Goal: Browse casually: Explore the website without a specific task or goal

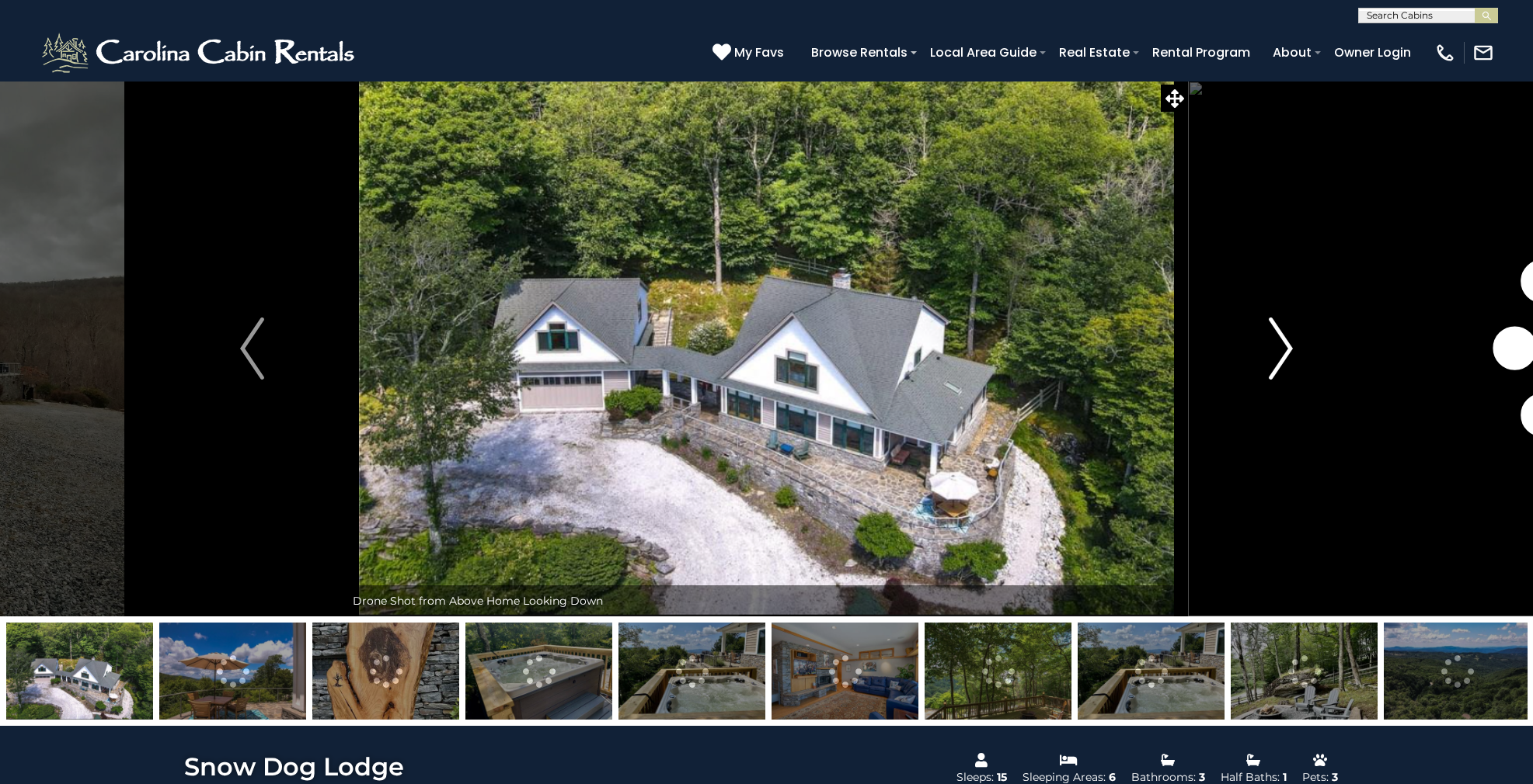
click at [1279, 344] on img "Next" at bounding box center [1280, 349] width 23 height 62
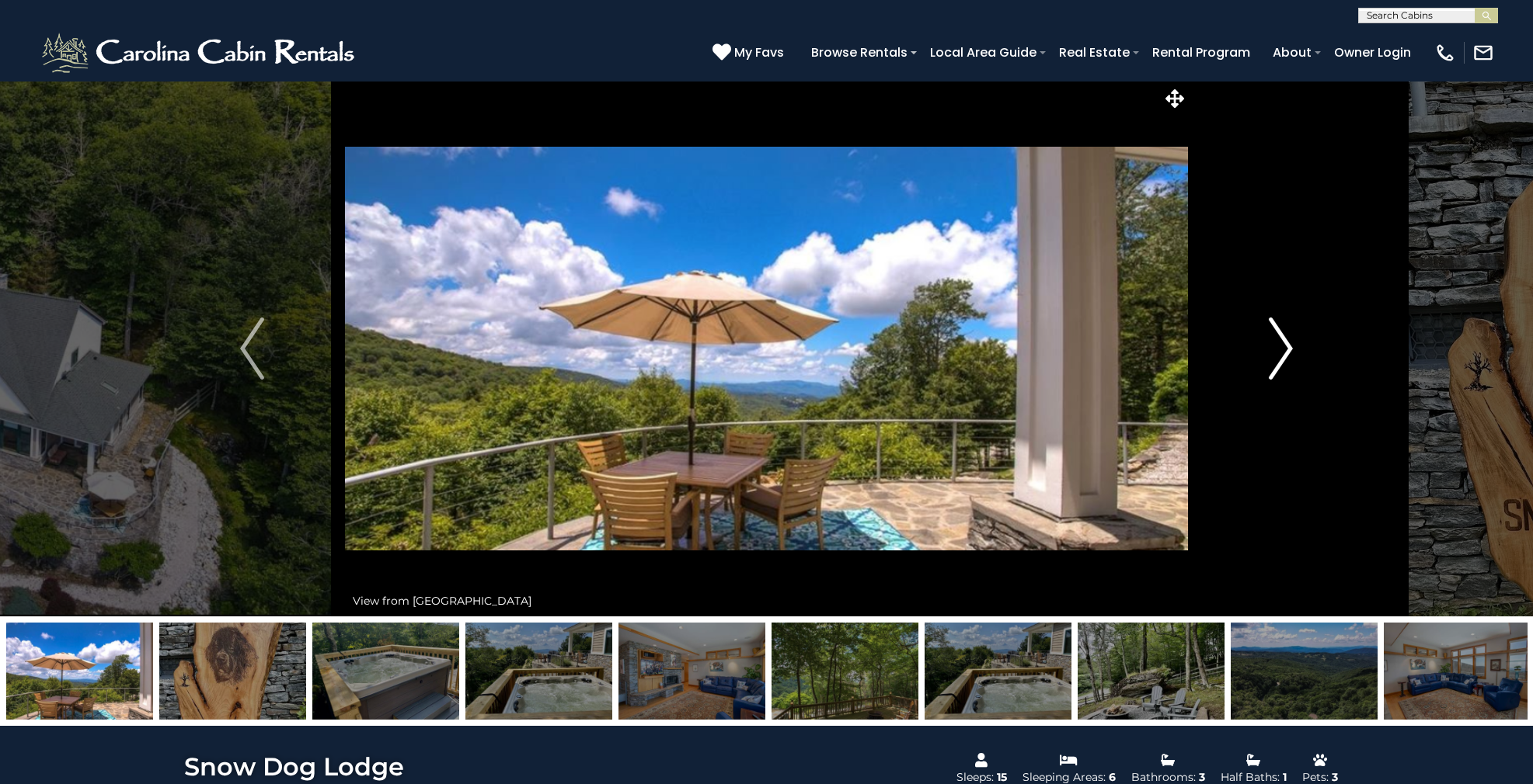
click at [1279, 344] on img "Next" at bounding box center [1280, 349] width 23 height 62
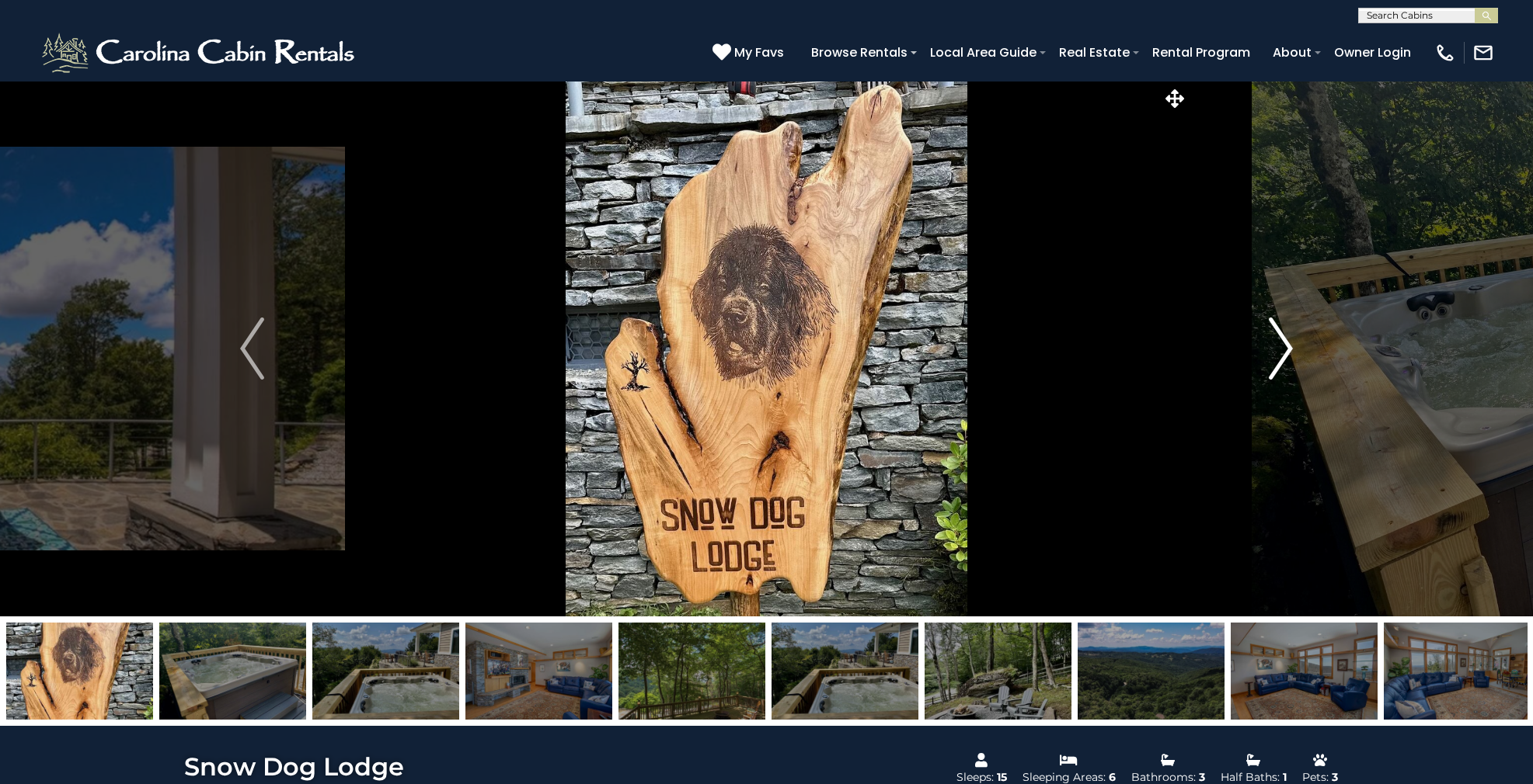
click at [1279, 344] on img "Next" at bounding box center [1280, 349] width 23 height 62
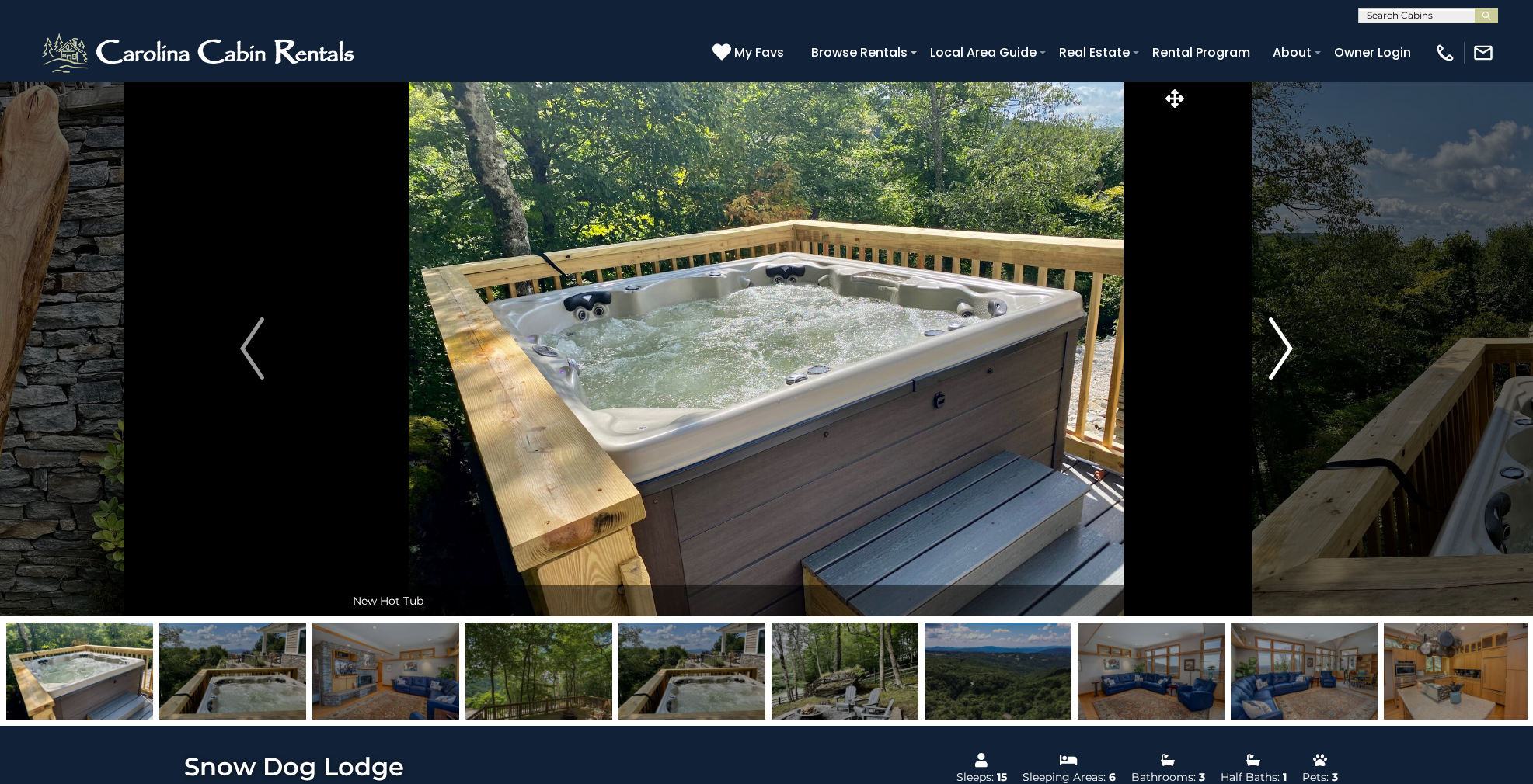
click at [1279, 344] on img "Next" at bounding box center [1280, 349] width 23 height 62
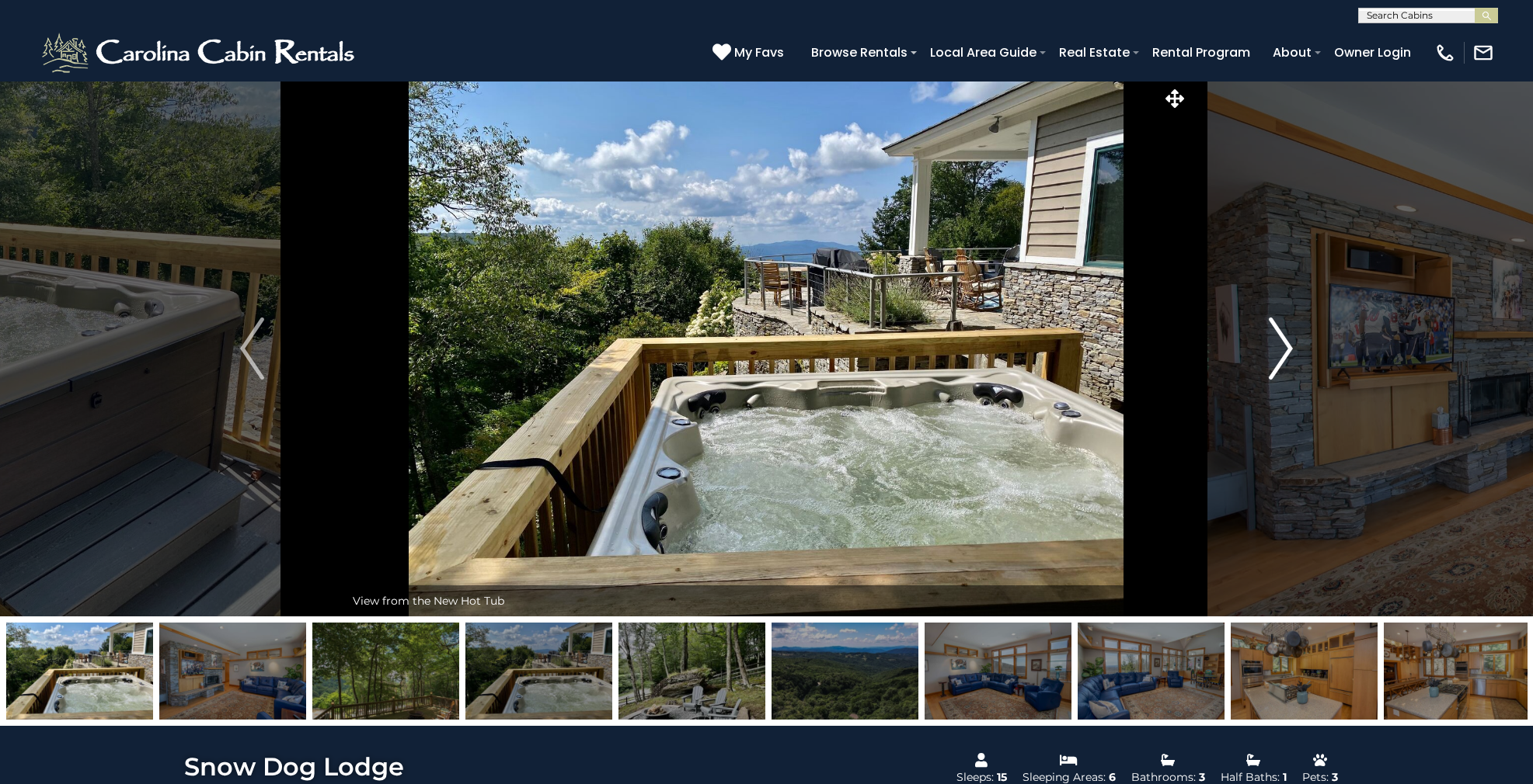
click at [1279, 344] on img "Next" at bounding box center [1280, 349] width 23 height 62
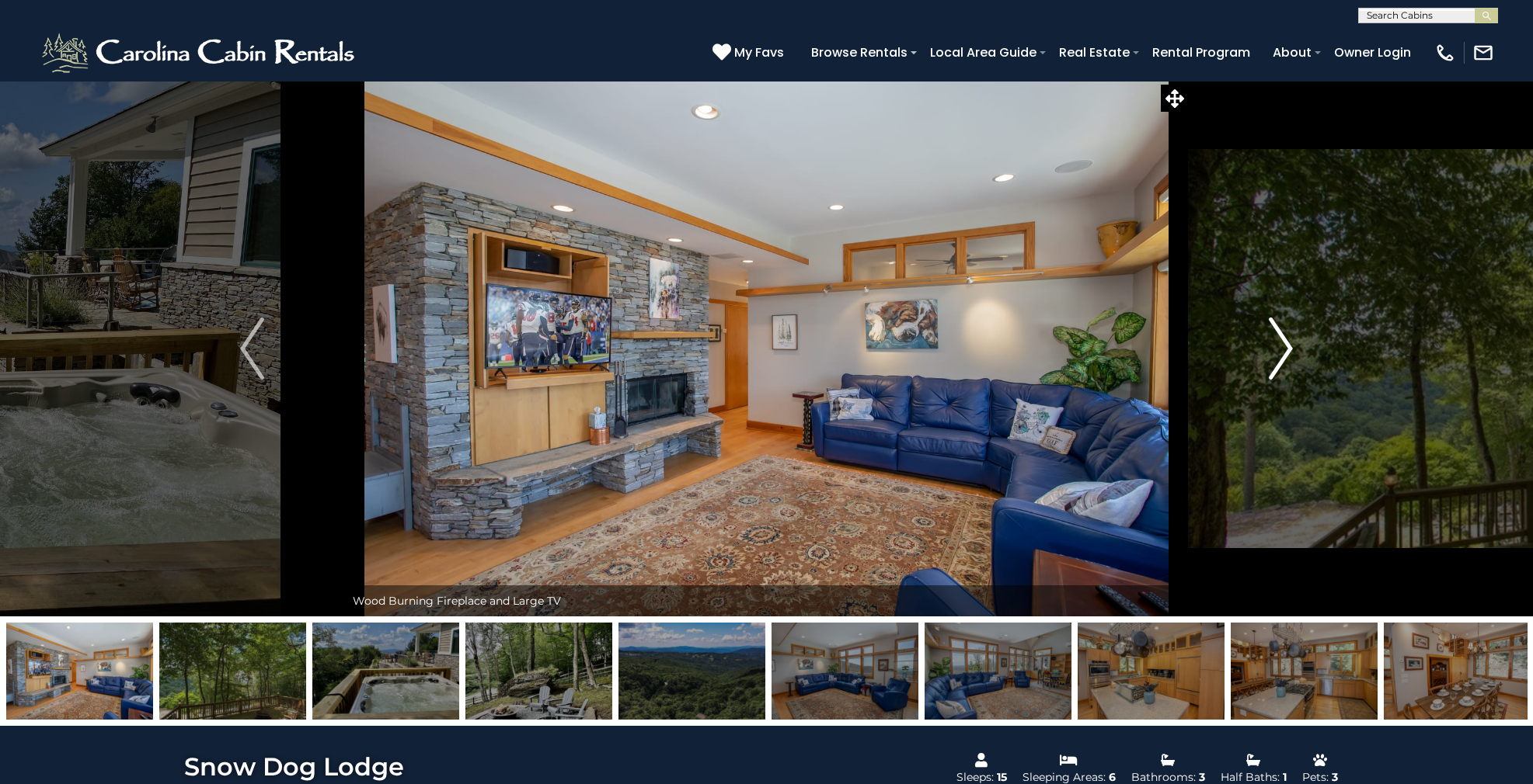
click at [1279, 344] on img "Next" at bounding box center [1280, 349] width 23 height 62
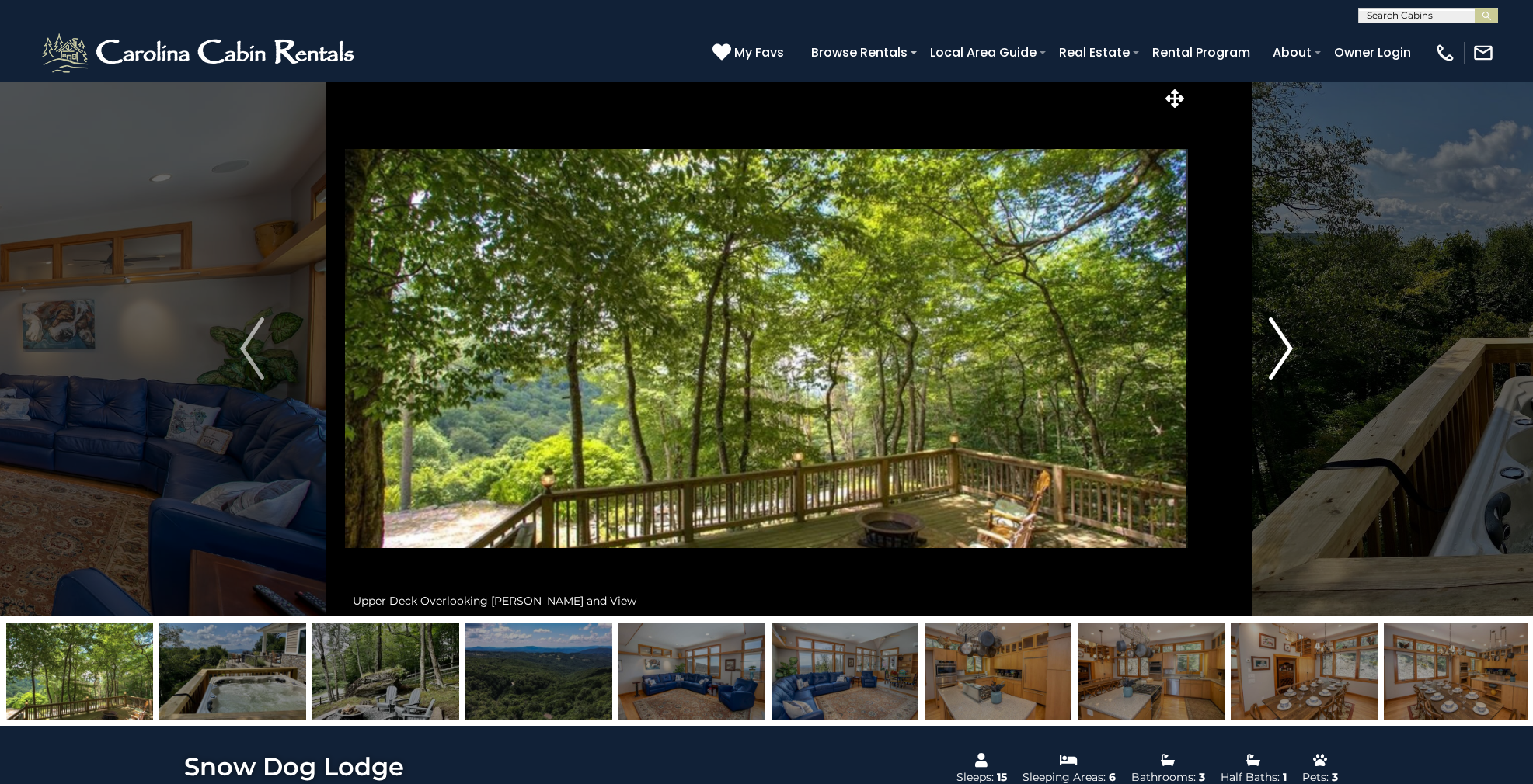
click at [1279, 344] on img "Next" at bounding box center [1280, 349] width 23 height 62
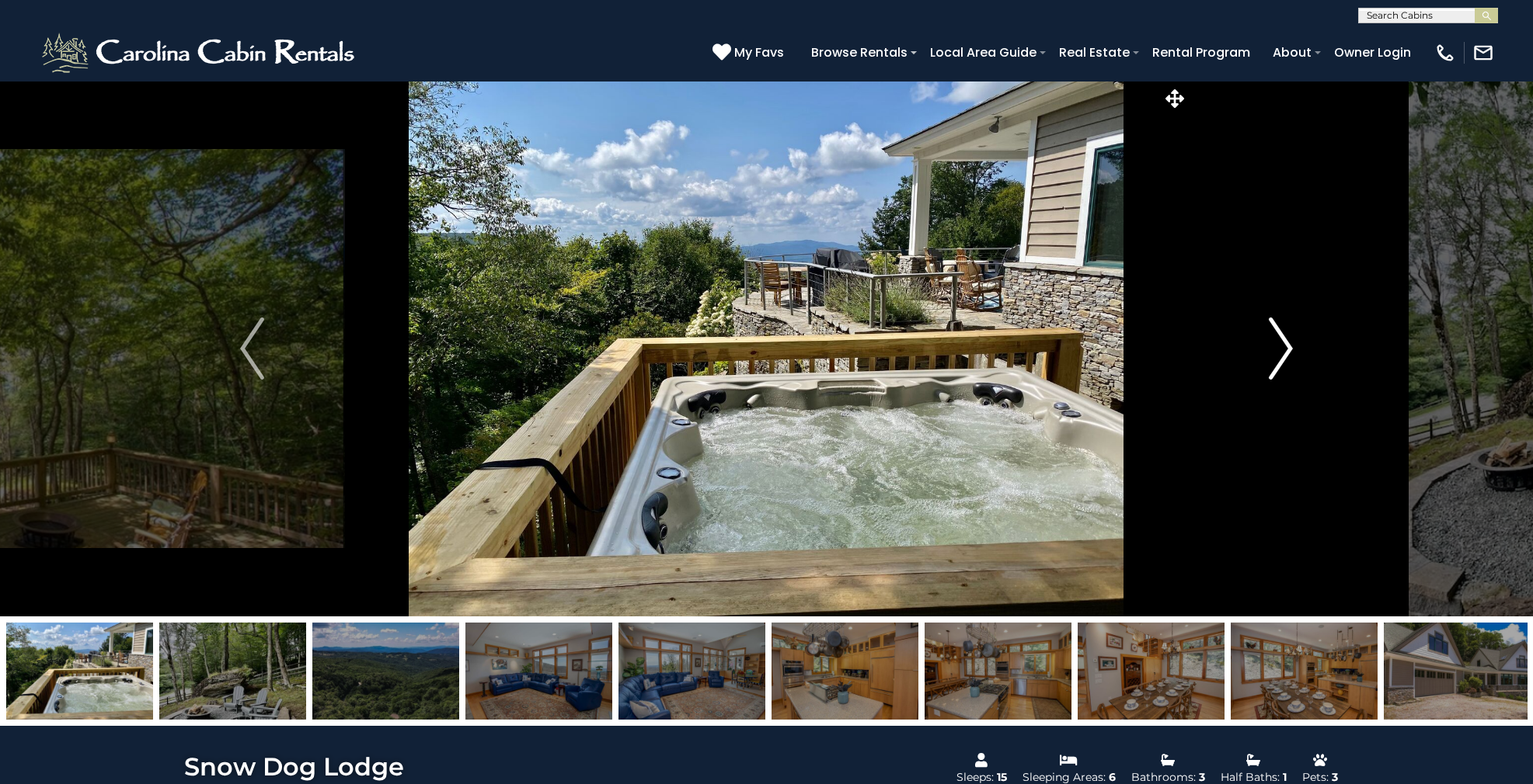
click at [1279, 344] on img "Next" at bounding box center [1280, 349] width 23 height 62
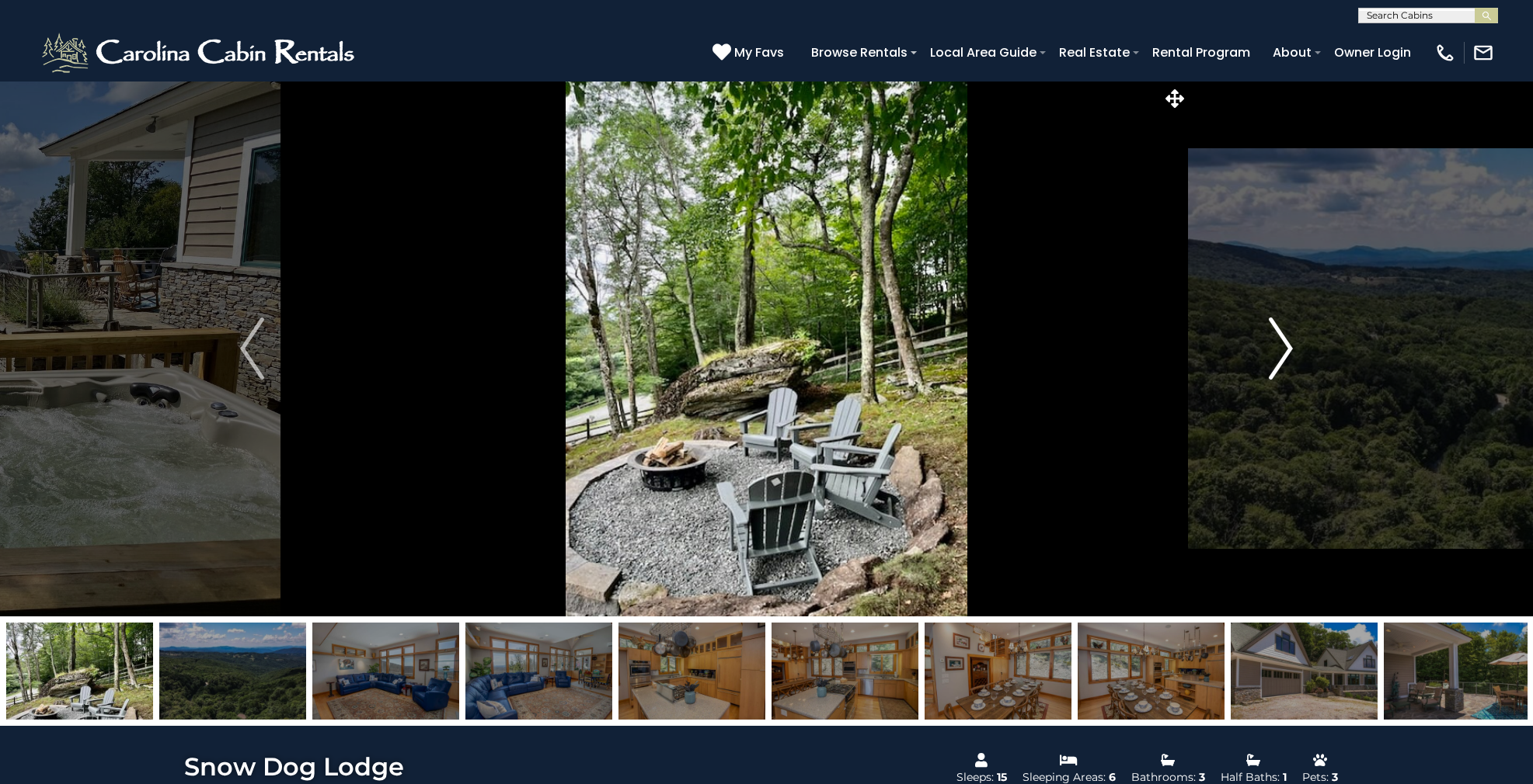
click at [1279, 344] on img "Next" at bounding box center [1280, 349] width 23 height 62
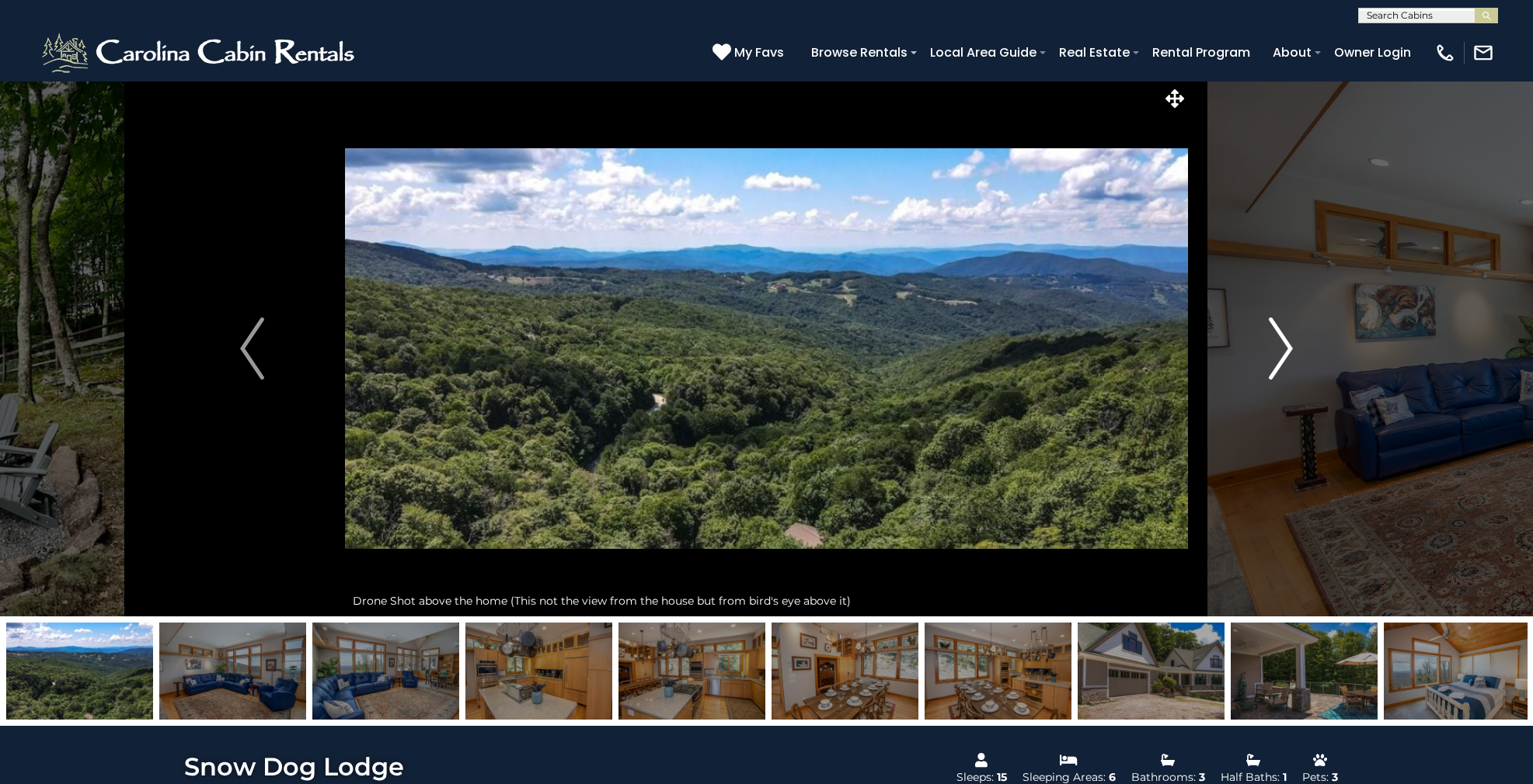
click at [1279, 344] on img "Next" at bounding box center [1280, 349] width 23 height 62
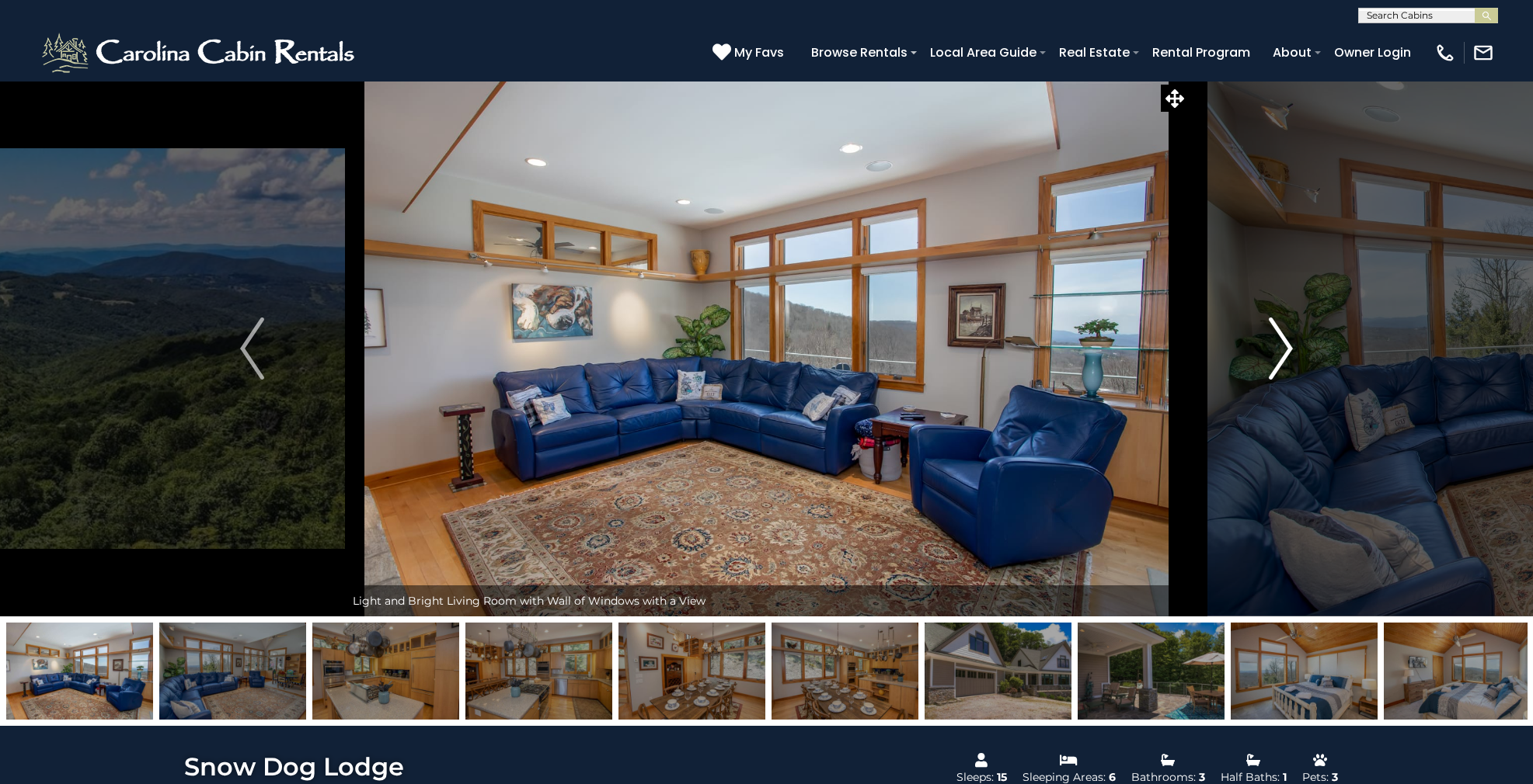
click at [1279, 344] on img "Next" at bounding box center [1280, 349] width 23 height 62
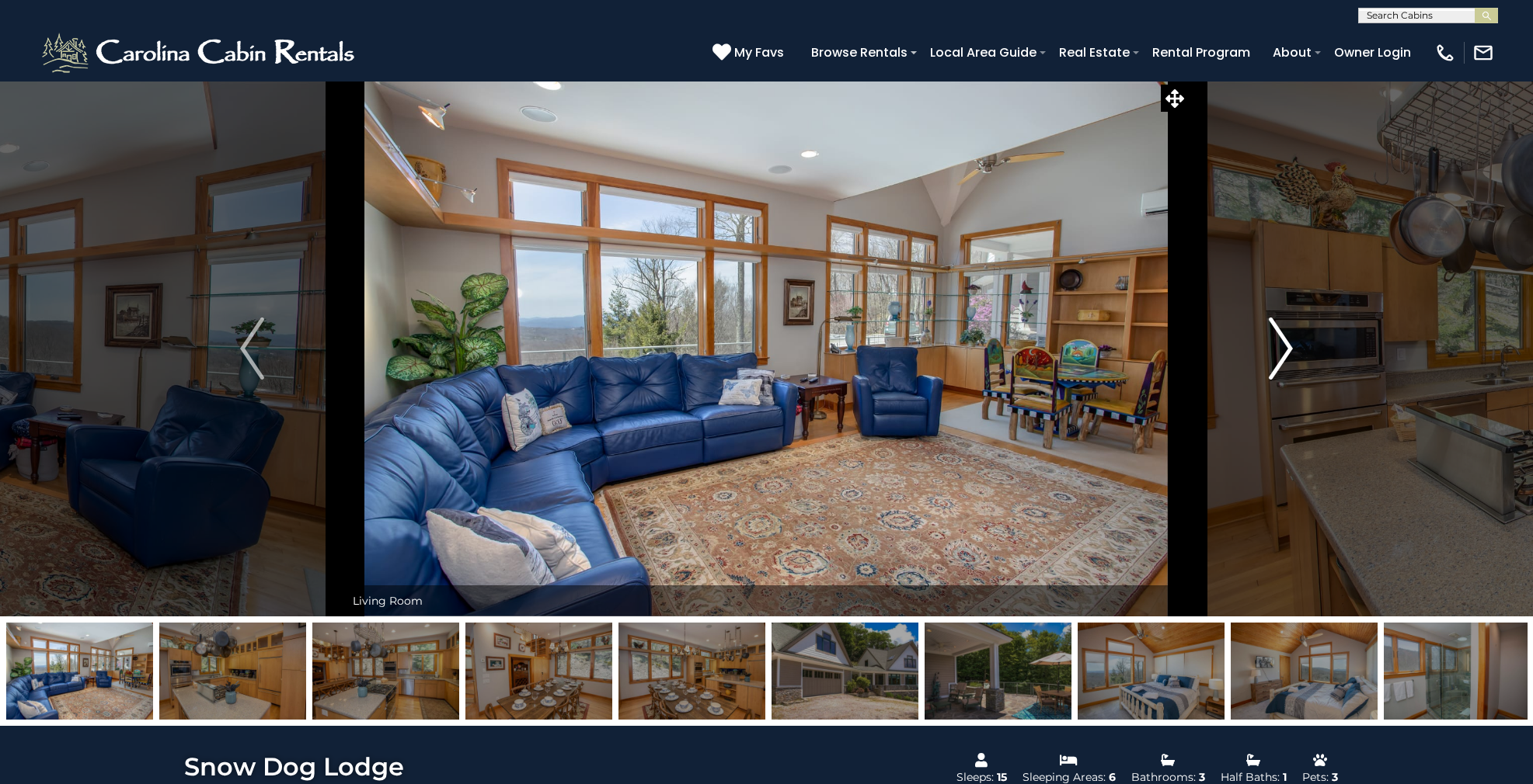
click at [1279, 344] on img "Next" at bounding box center [1280, 349] width 23 height 62
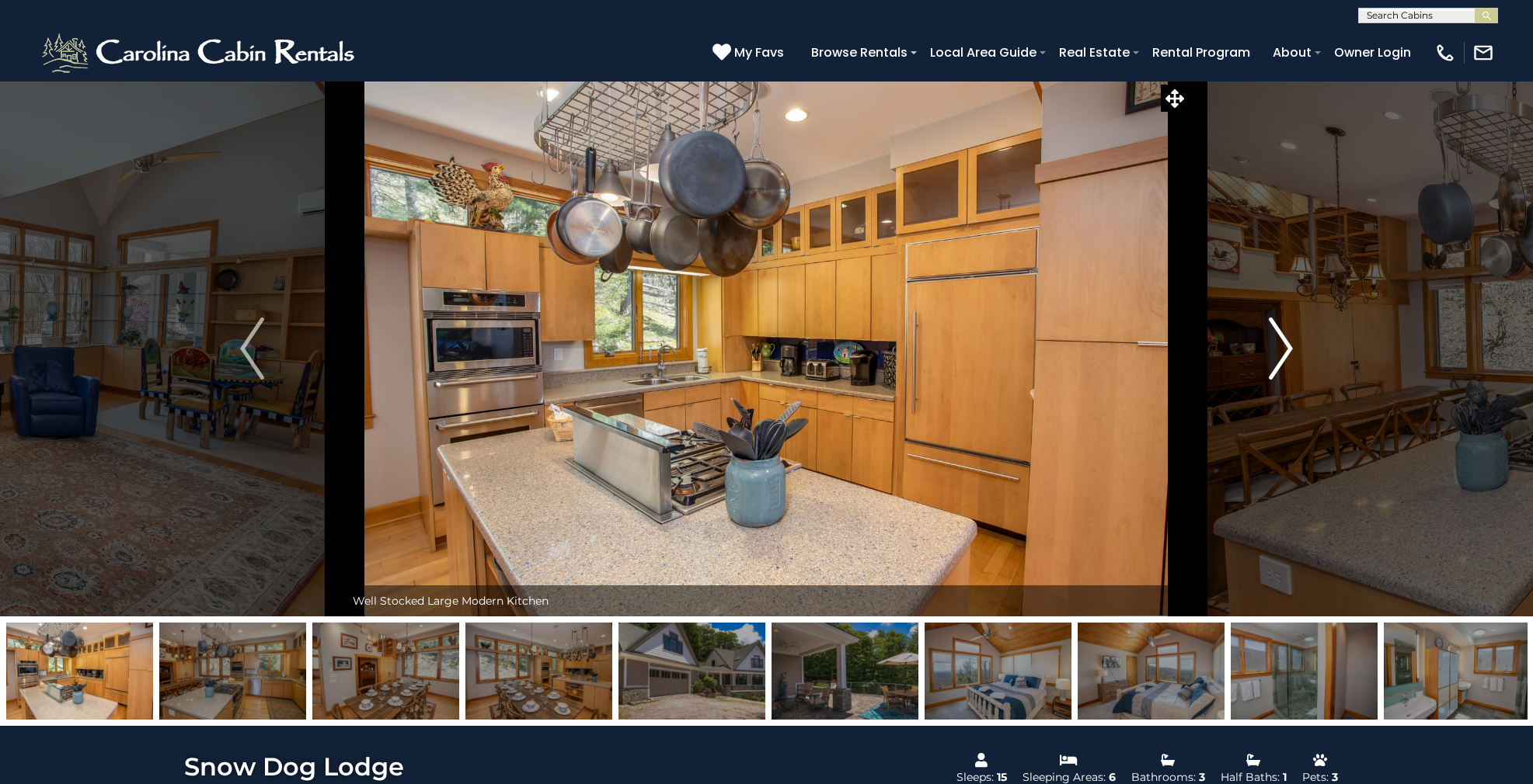
click at [1279, 344] on img "Next" at bounding box center [1280, 349] width 23 height 62
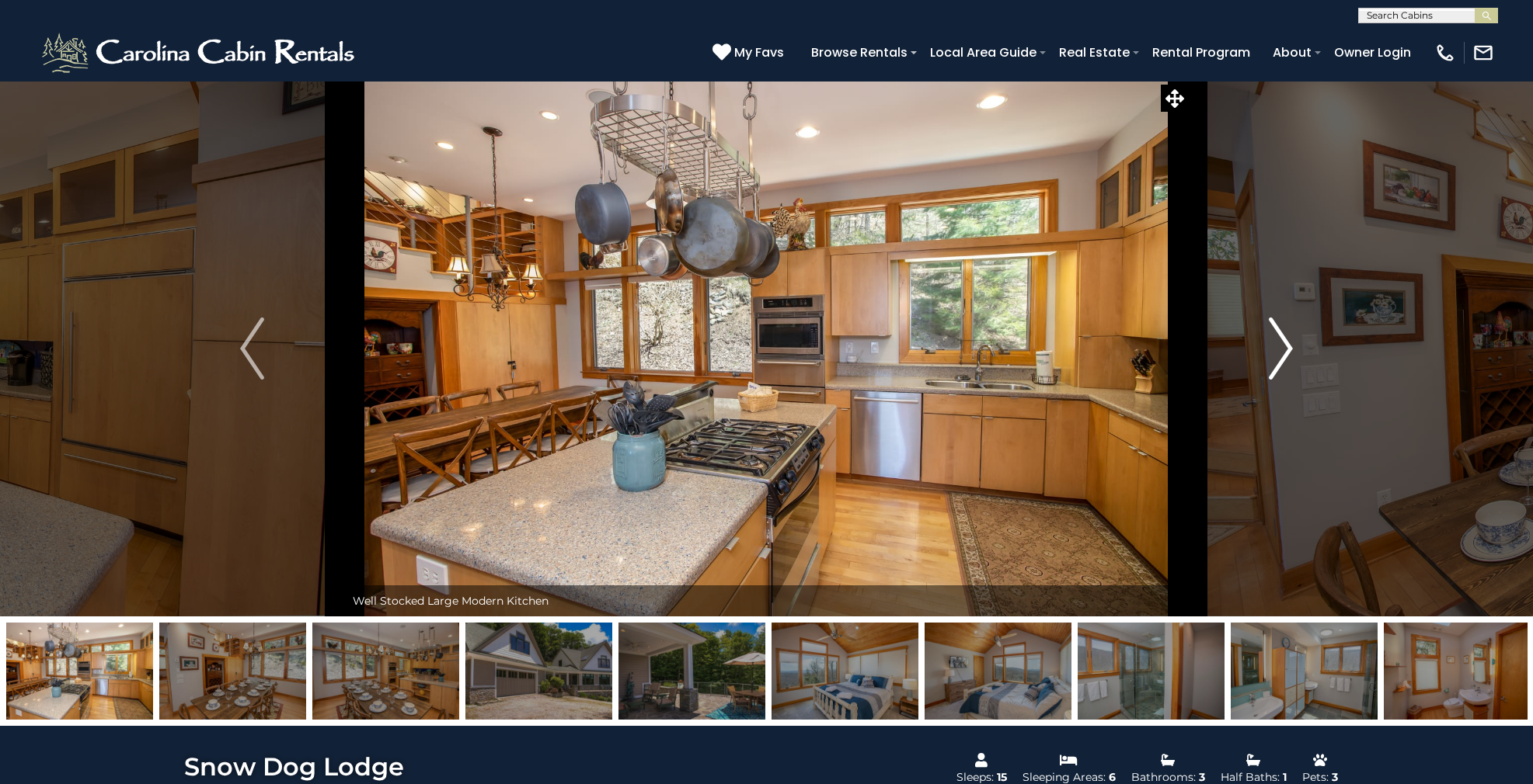
click at [1279, 344] on img "Next" at bounding box center [1280, 349] width 23 height 62
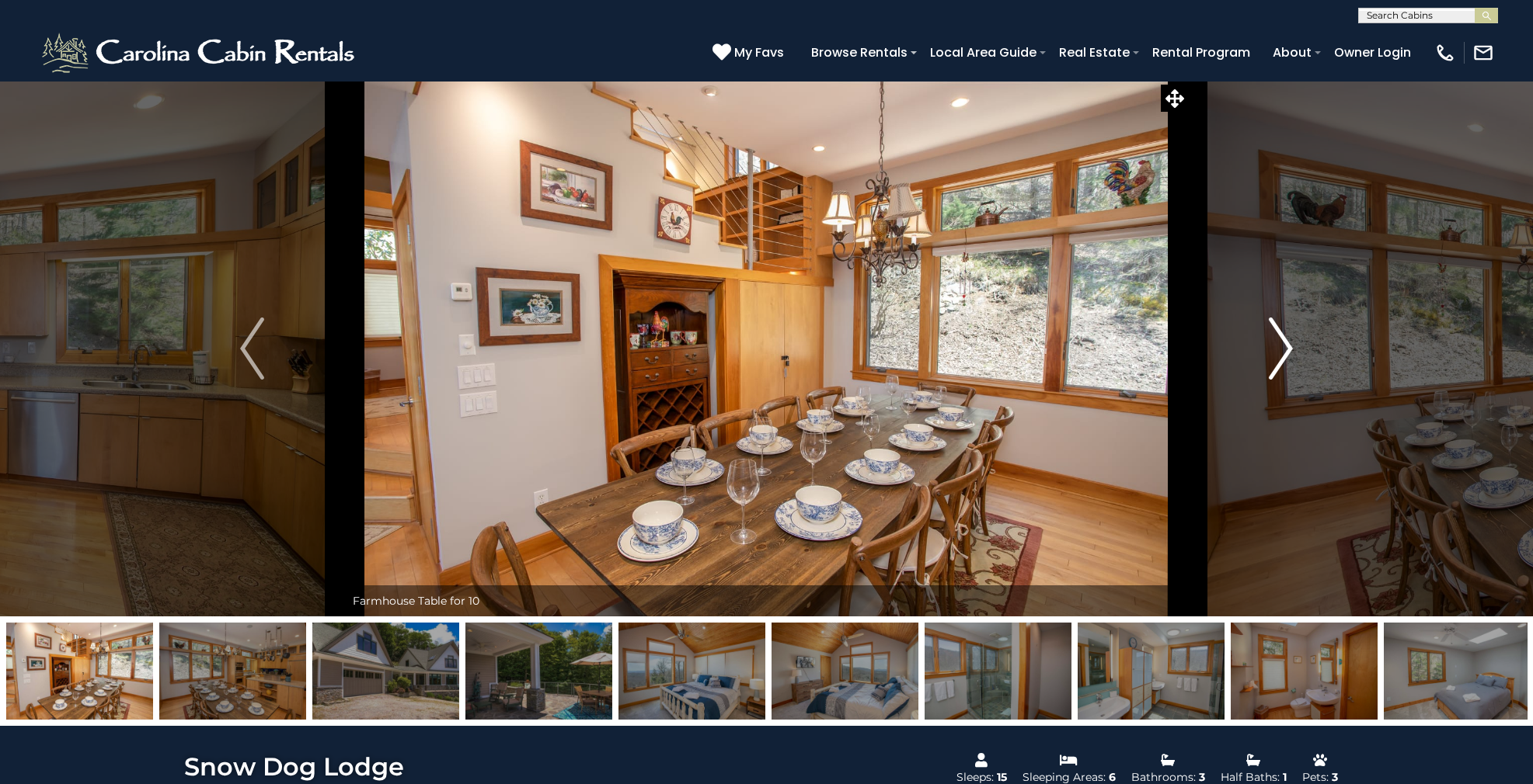
click at [1279, 344] on img "Next" at bounding box center [1280, 349] width 23 height 62
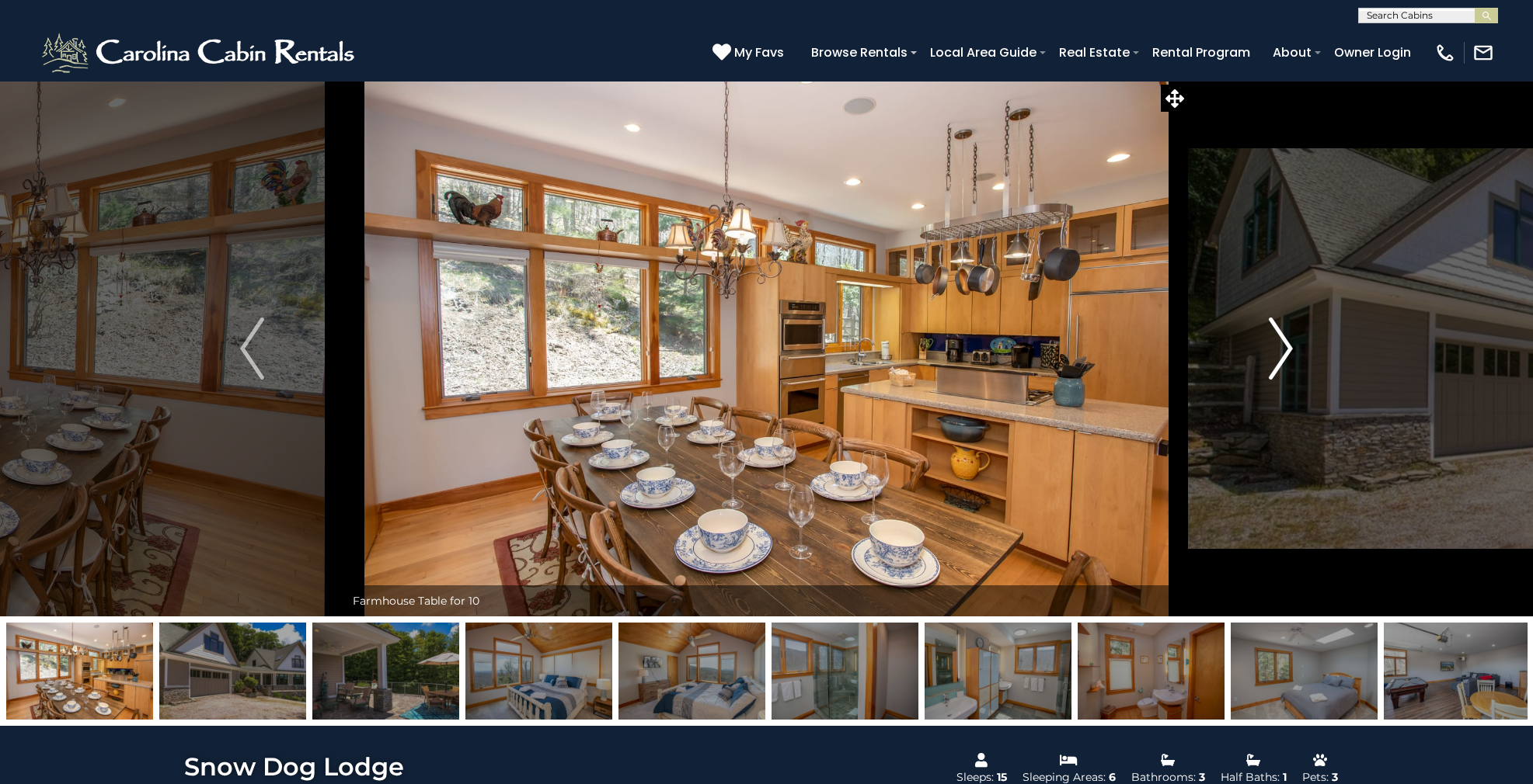
click at [1279, 344] on img "Next" at bounding box center [1280, 349] width 23 height 62
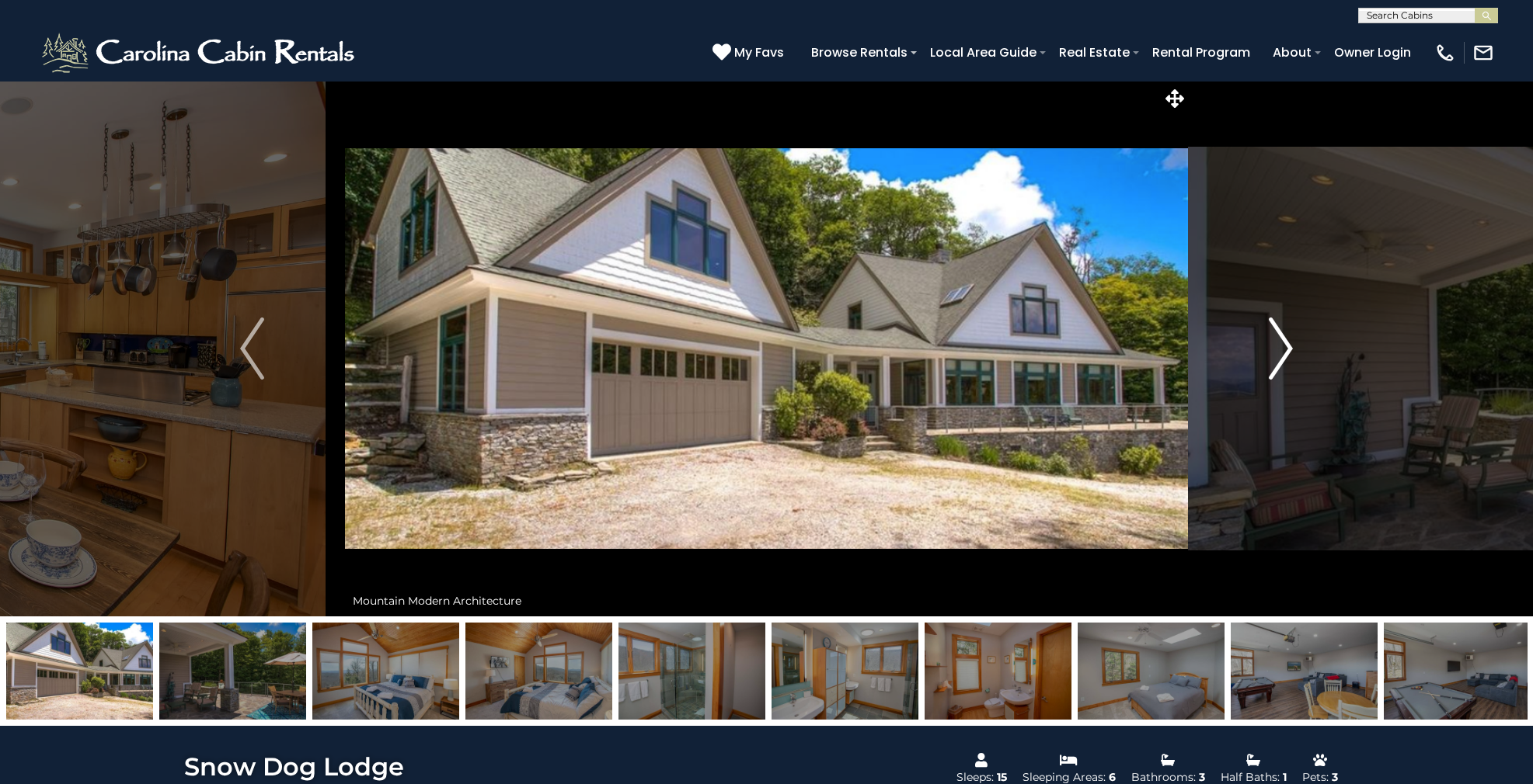
click at [1279, 344] on img "Next" at bounding box center [1280, 349] width 23 height 62
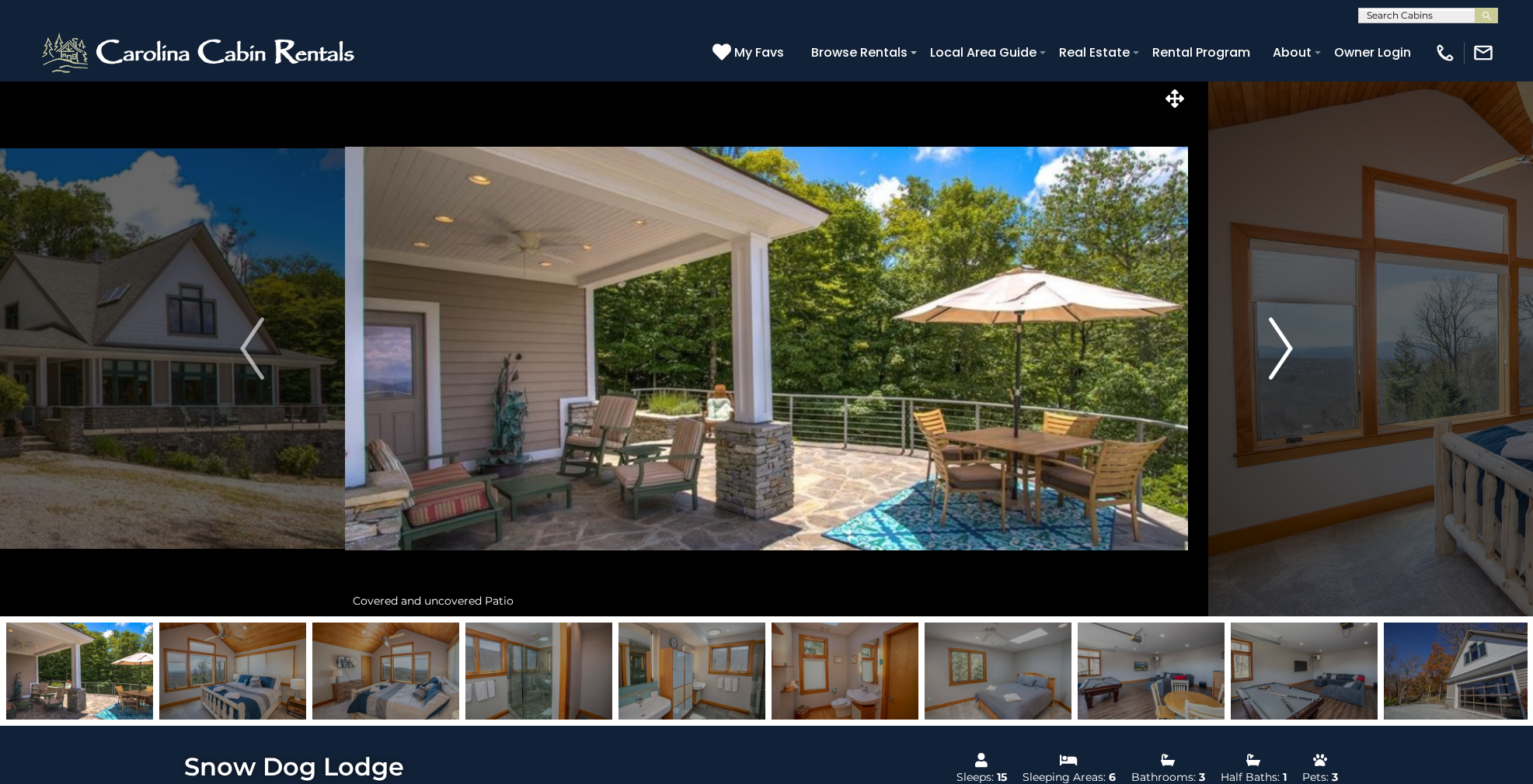
click at [1279, 344] on img "Next" at bounding box center [1280, 349] width 23 height 62
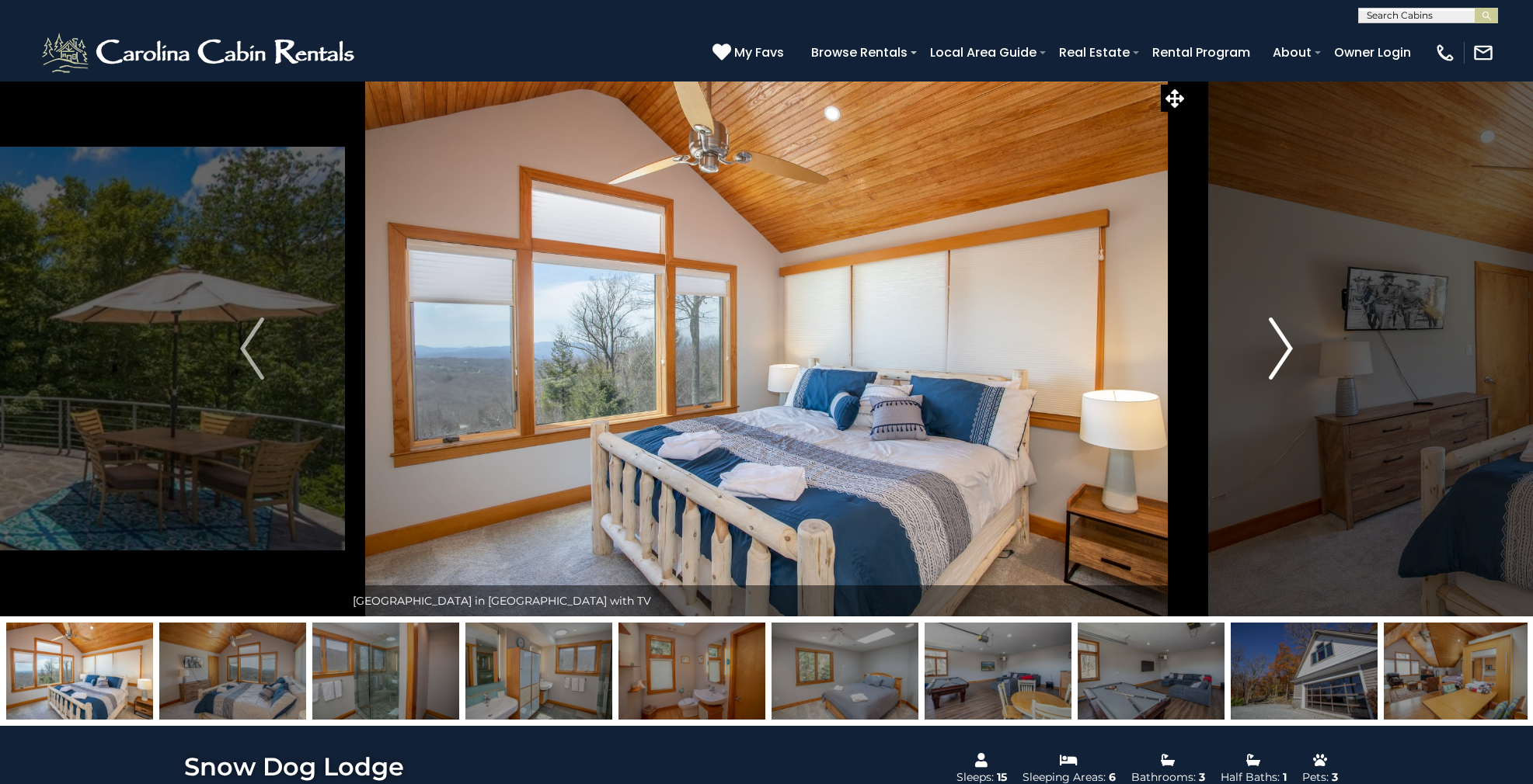
click at [1279, 344] on img "Next" at bounding box center [1280, 349] width 23 height 62
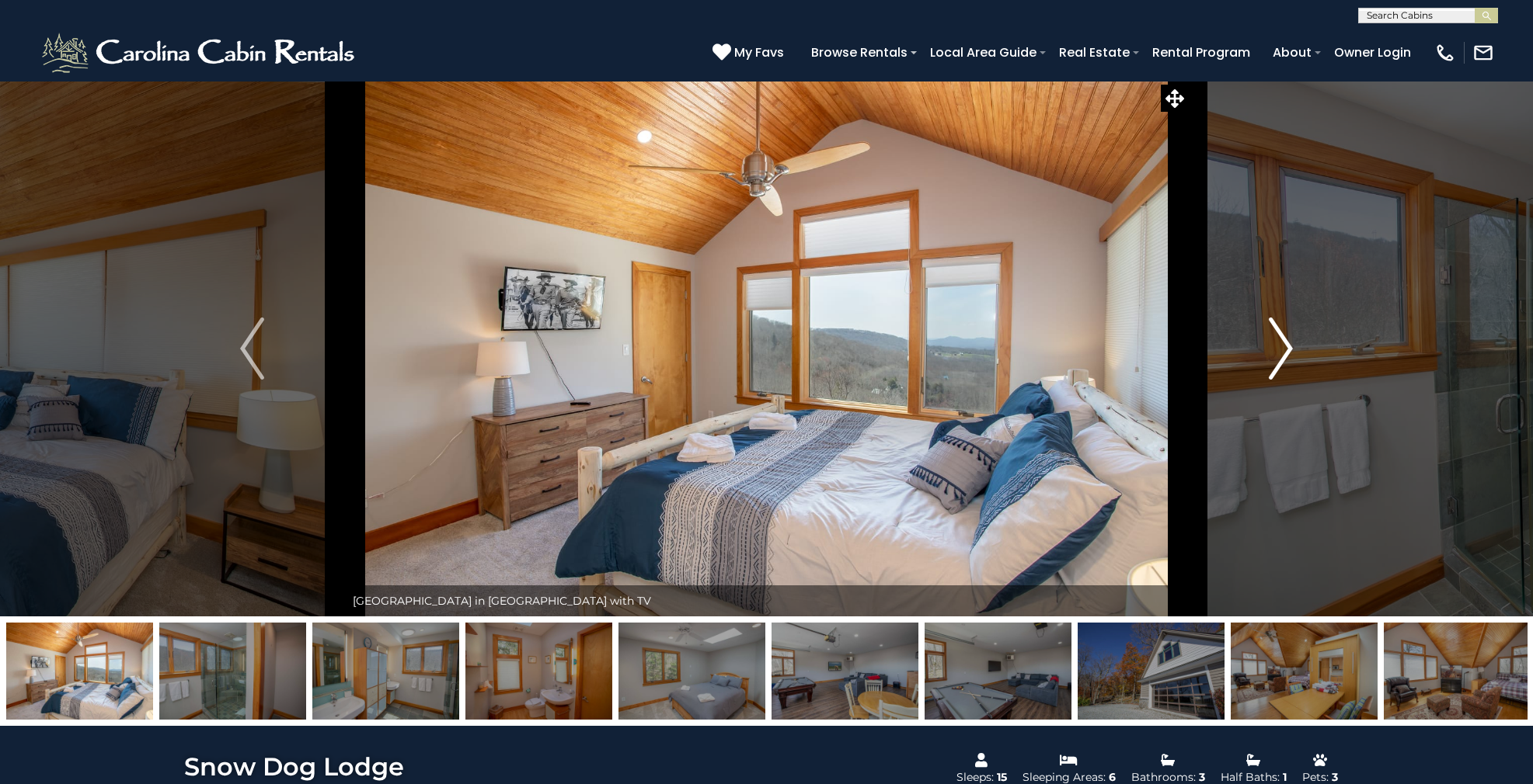
click at [1279, 344] on img "Next" at bounding box center [1280, 349] width 23 height 62
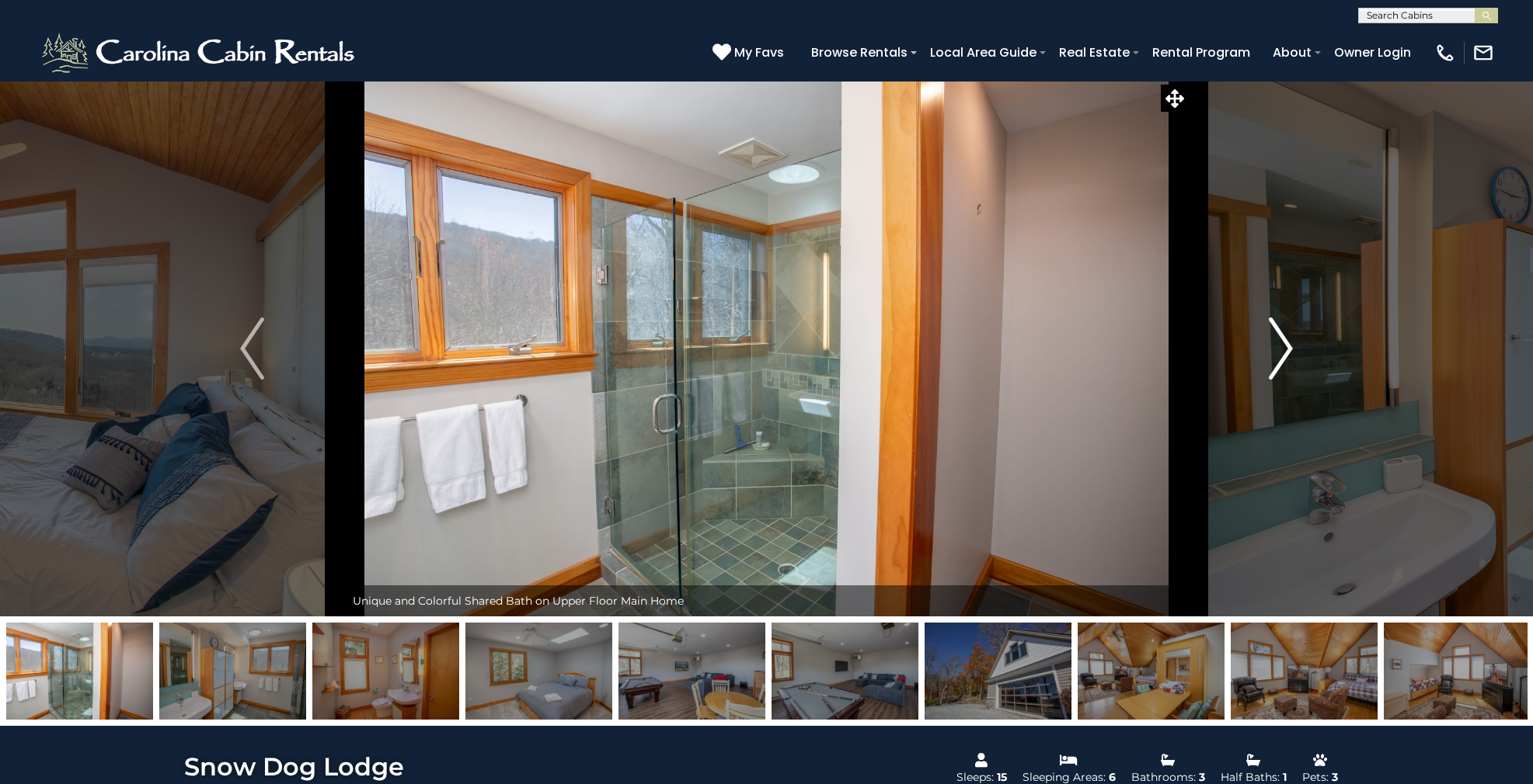
click at [1279, 344] on img "Next" at bounding box center [1280, 349] width 23 height 62
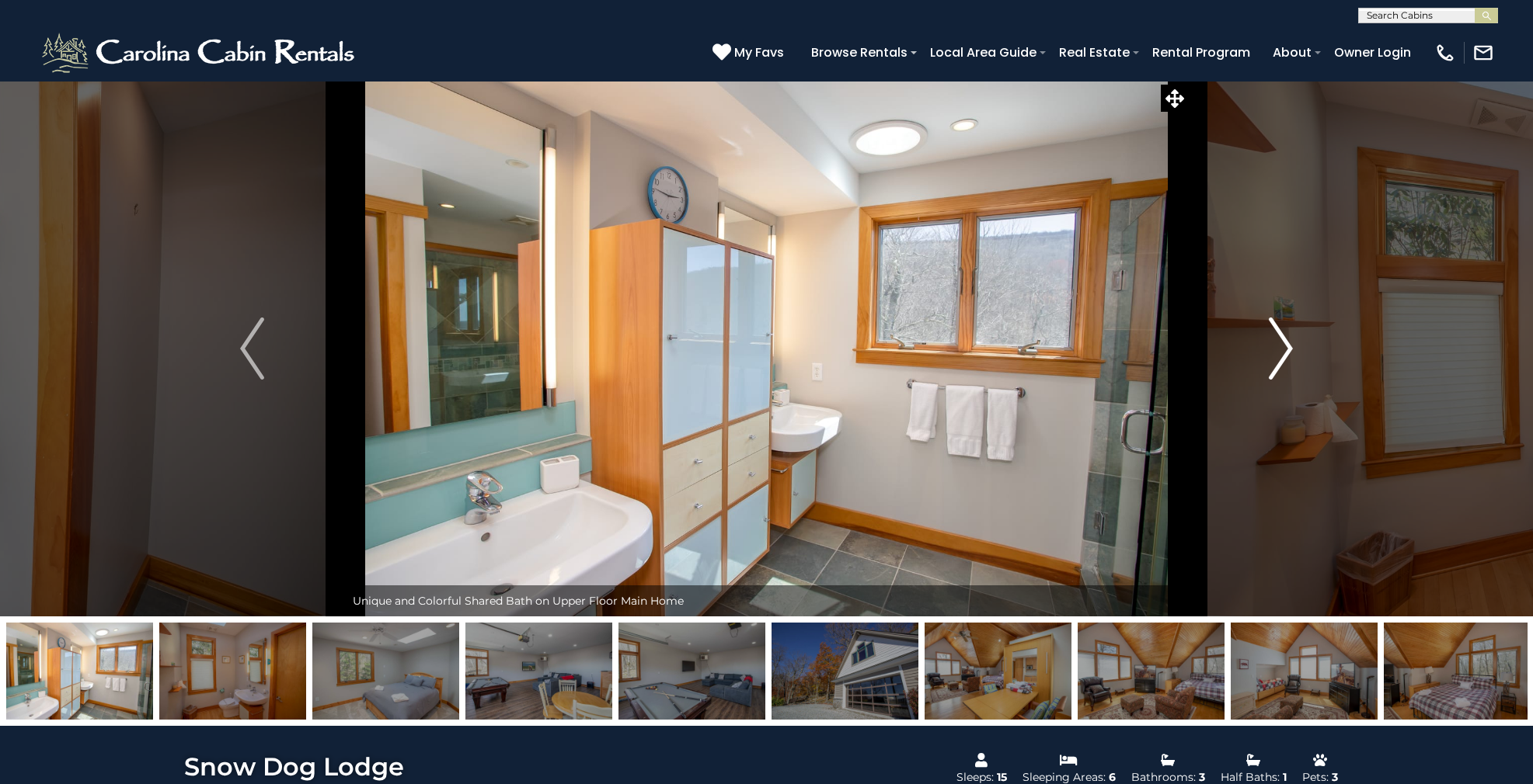
click at [1279, 344] on img "Next" at bounding box center [1280, 349] width 23 height 62
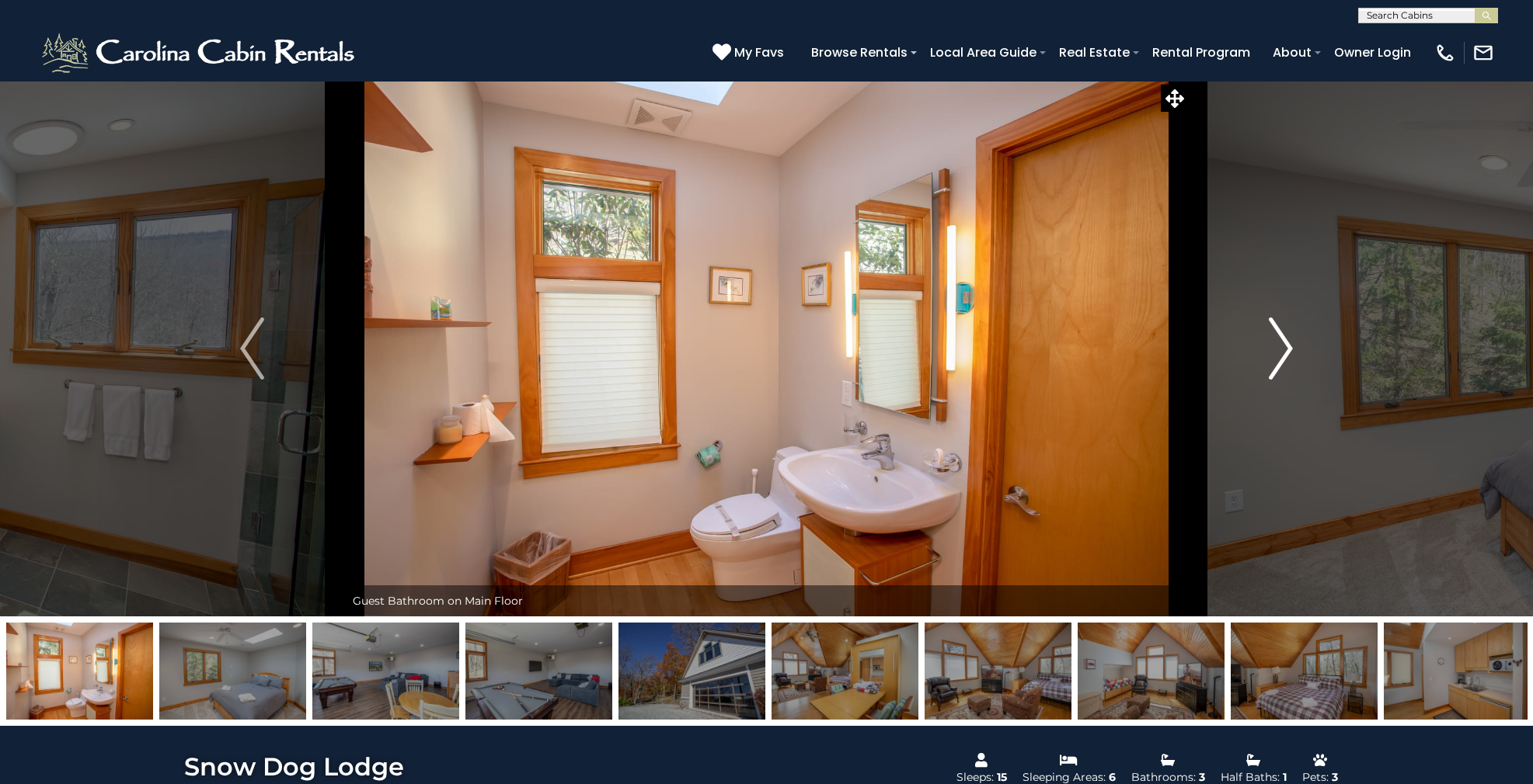
click at [1279, 344] on img "Next" at bounding box center [1280, 349] width 23 height 62
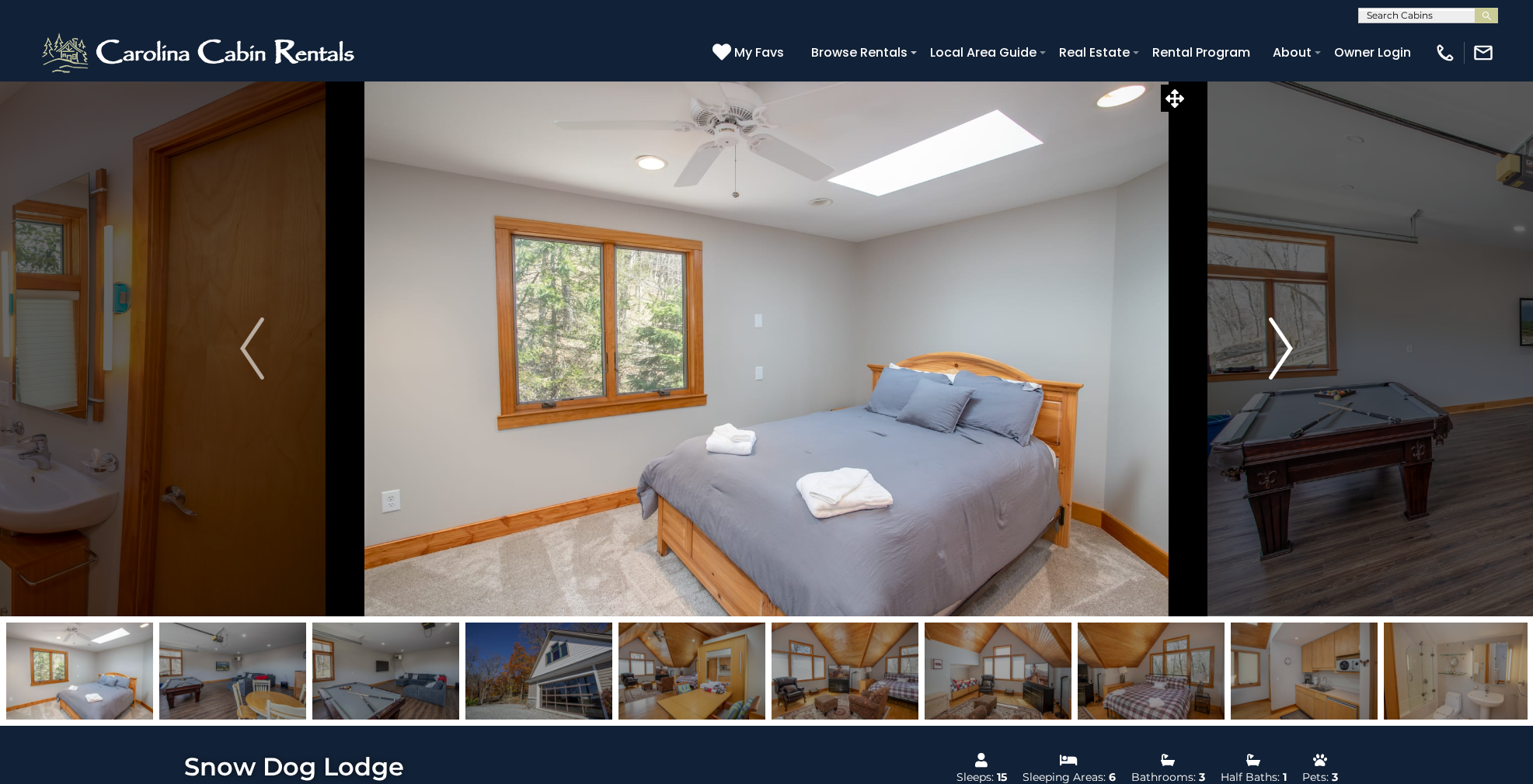
click at [1279, 344] on img "Next" at bounding box center [1280, 349] width 23 height 62
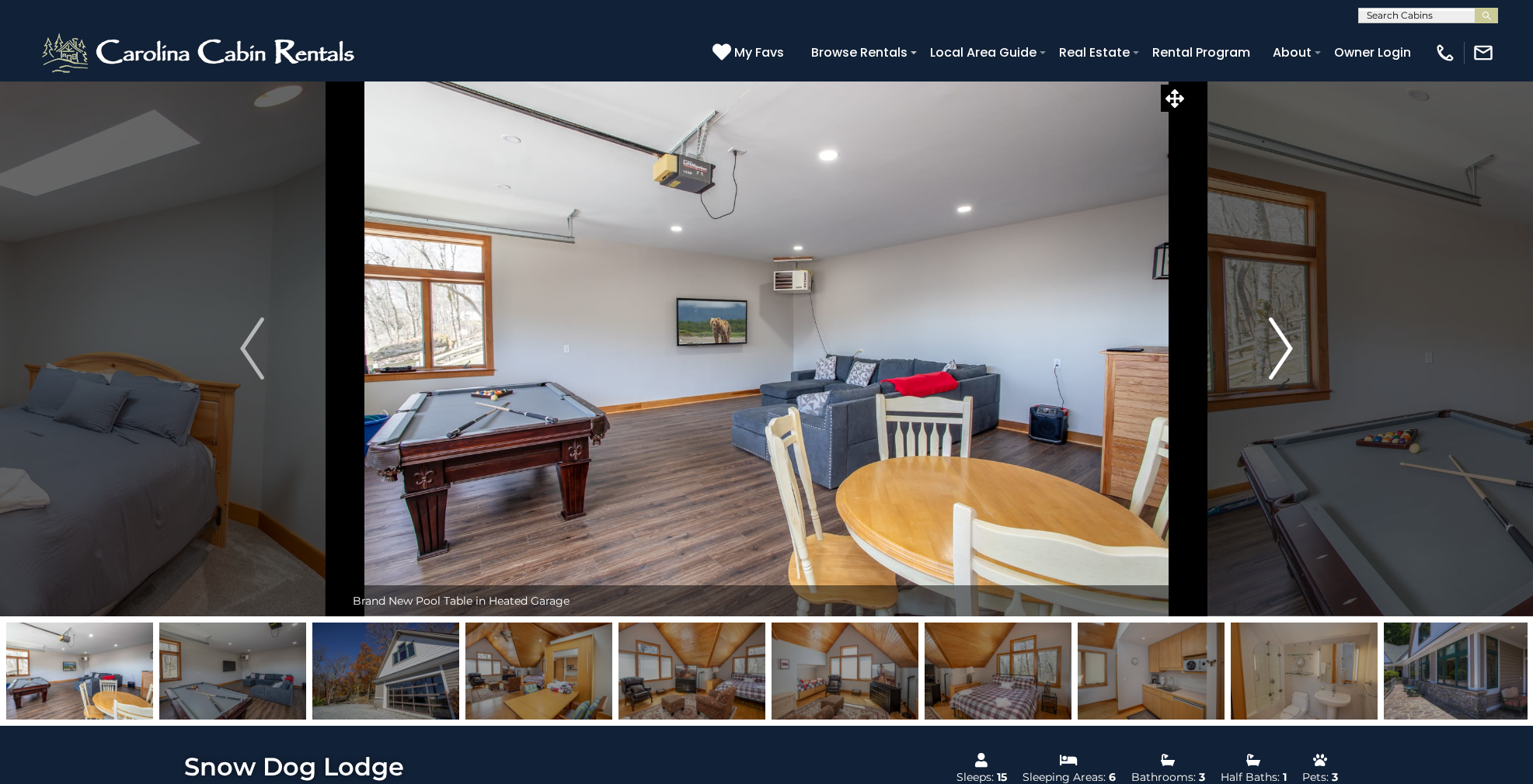
click at [1279, 344] on img "Next" at bounding box center [1280, 349] width 23 height 62
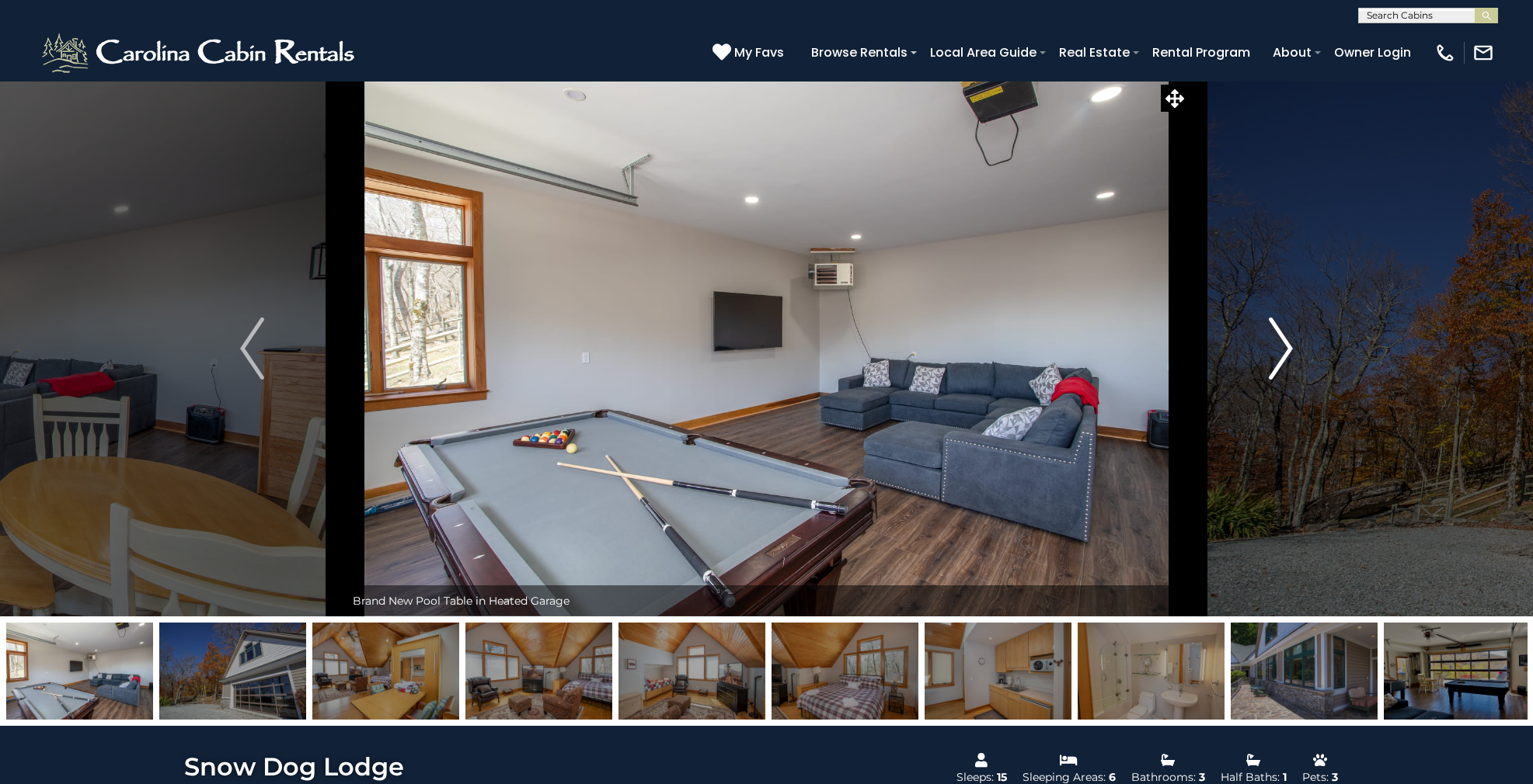
click at [1279, 344] on img "Next" at bounding box center [1280, 349] width 23 height 62
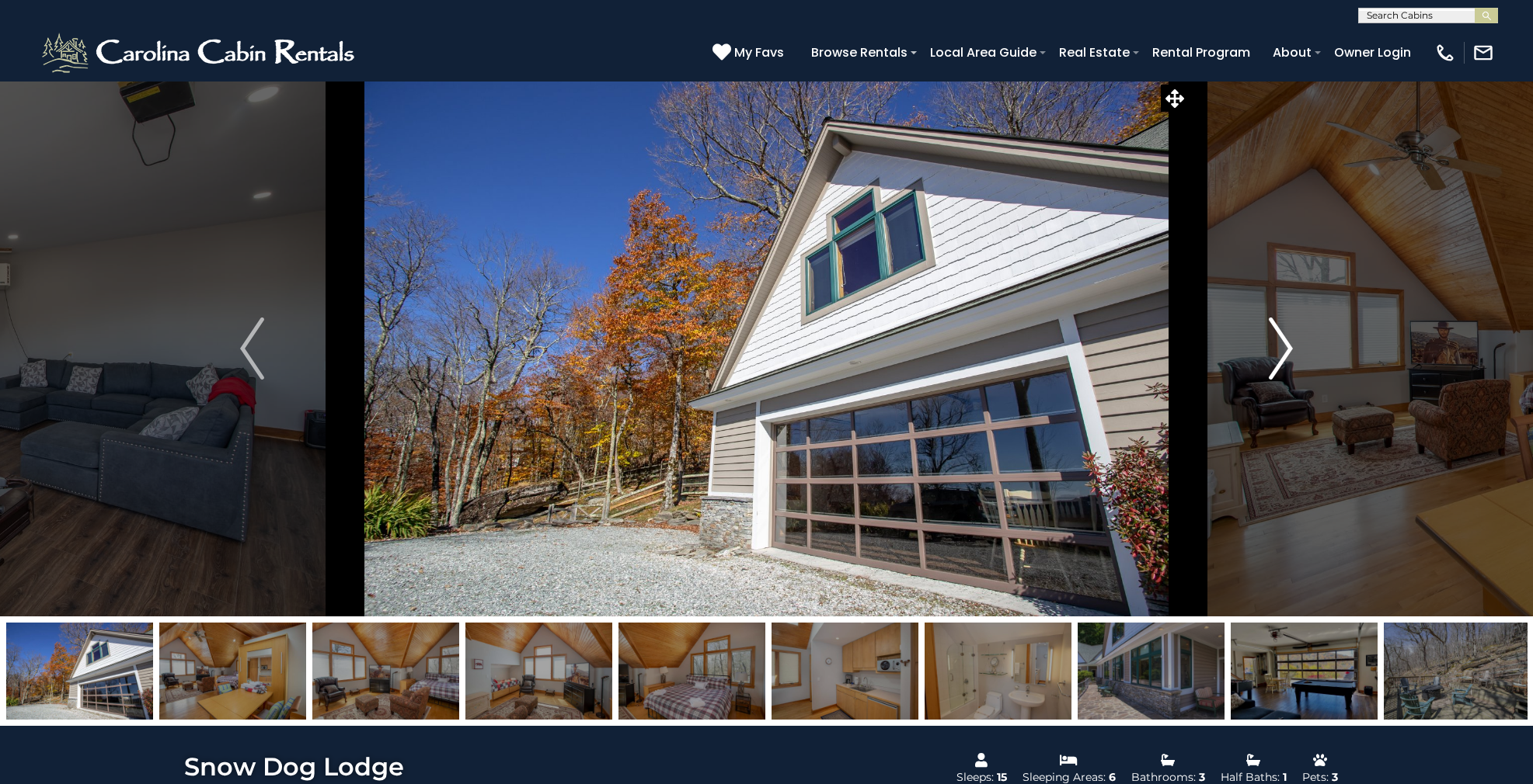
click at [1279, 344] on img "Next" at bounding box center [1280, 349] width 23 height 62
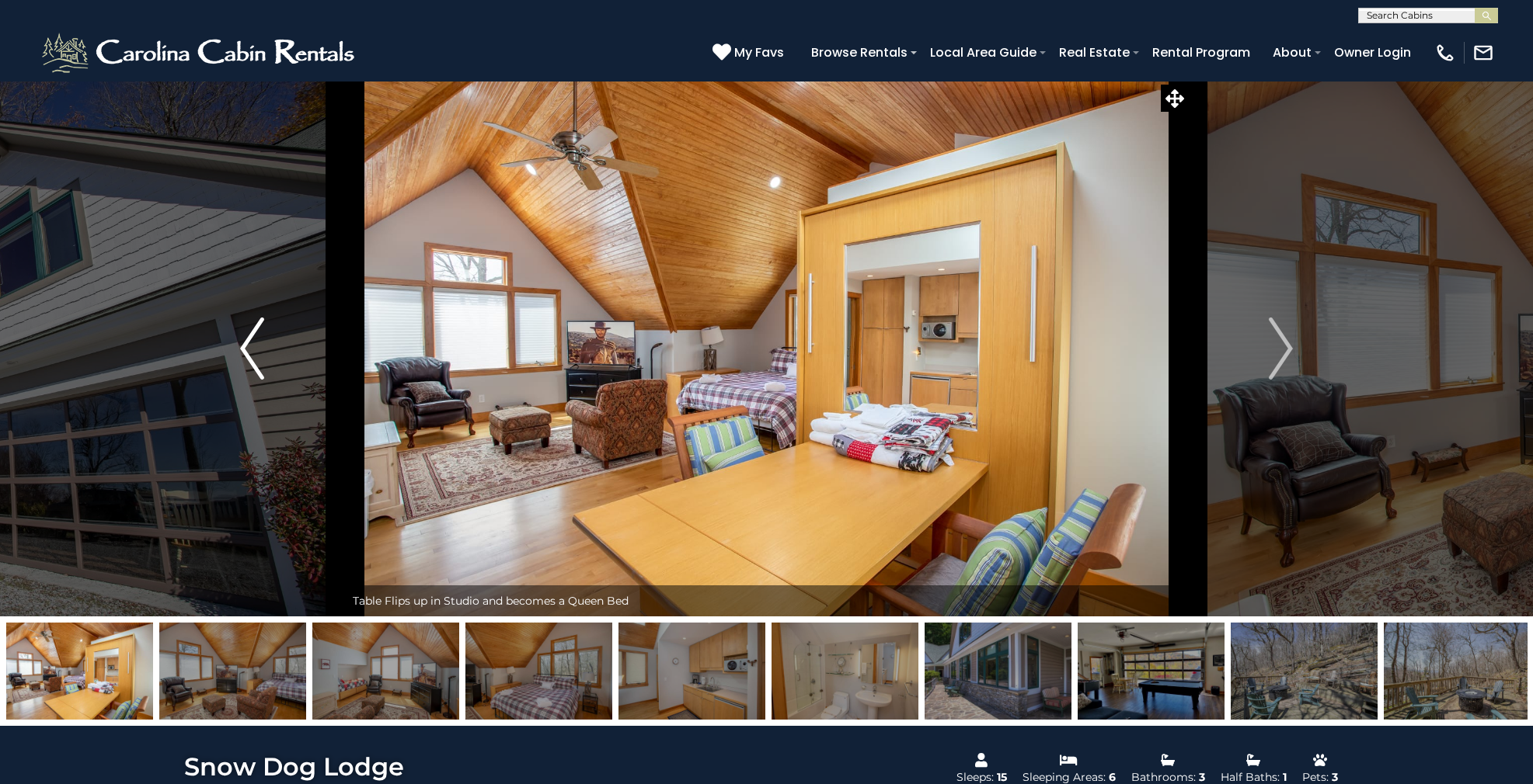
click at [257, 359] on img "Previous" at bounding box center [252, 349] width 23 height 62
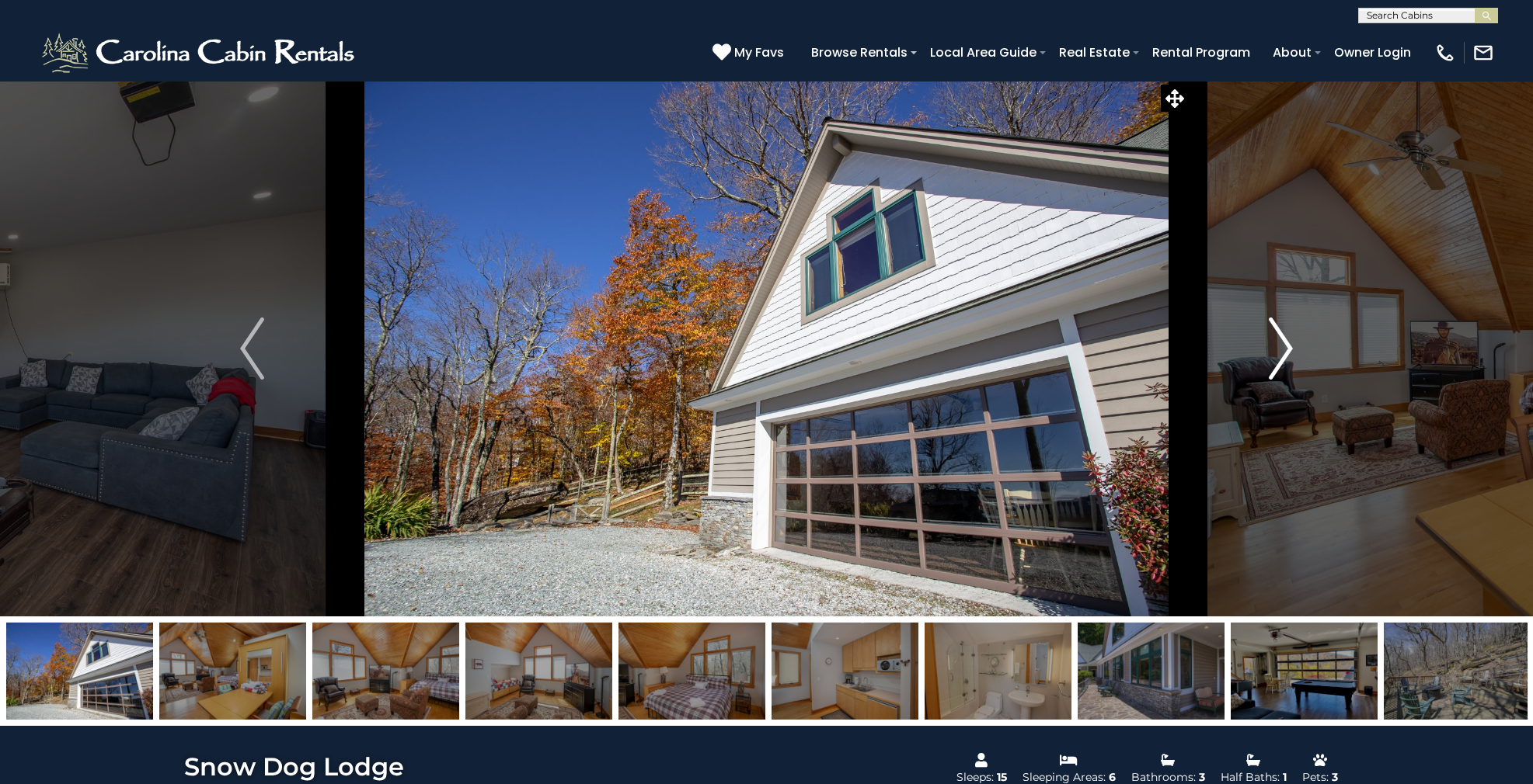
click at [1278, 374] on img "Next" at bounding box center [1280, 349] width 23 height 62
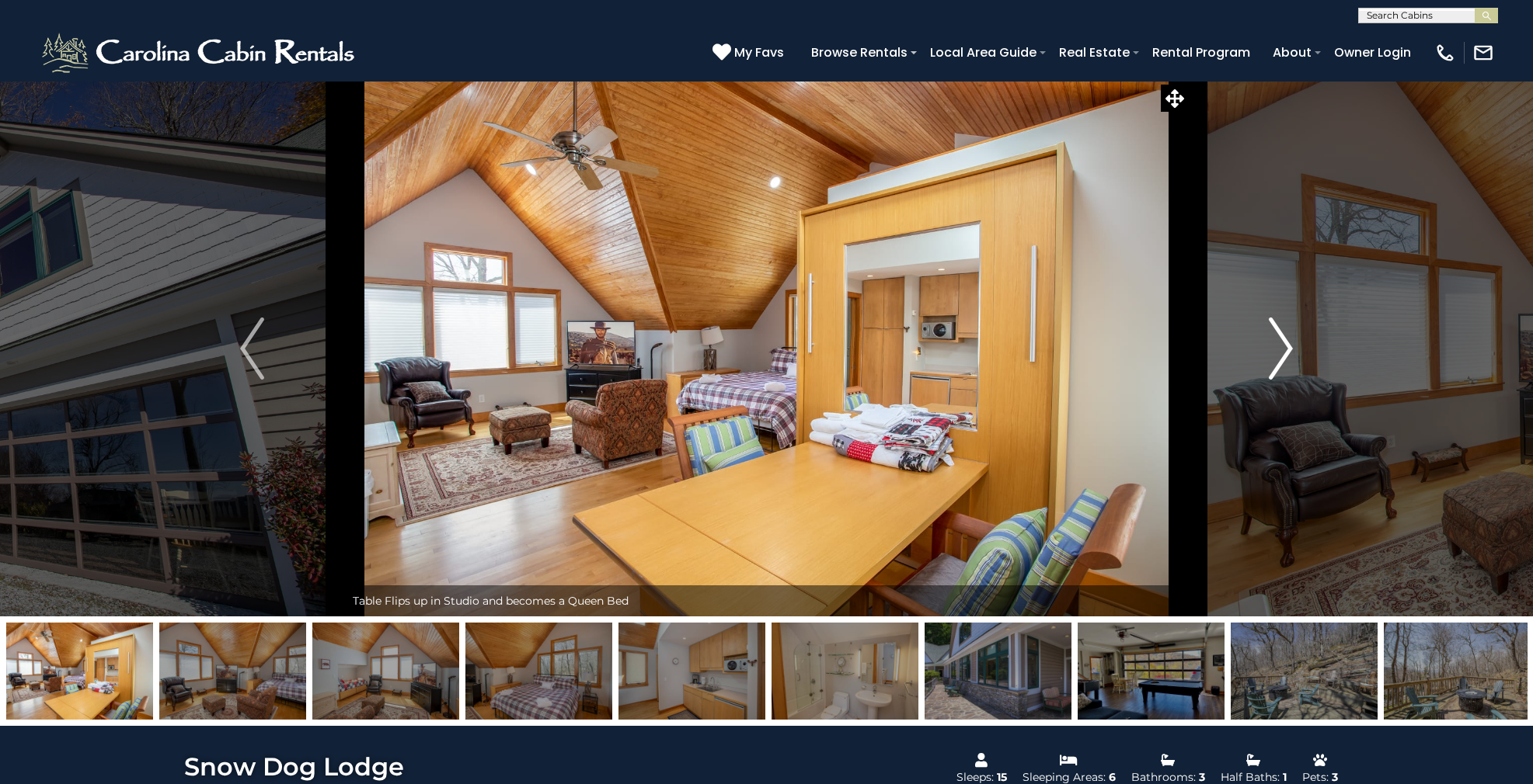
click at [1278, 374] on img "Next" at bounding box center [1280, 349] width 23 height 62
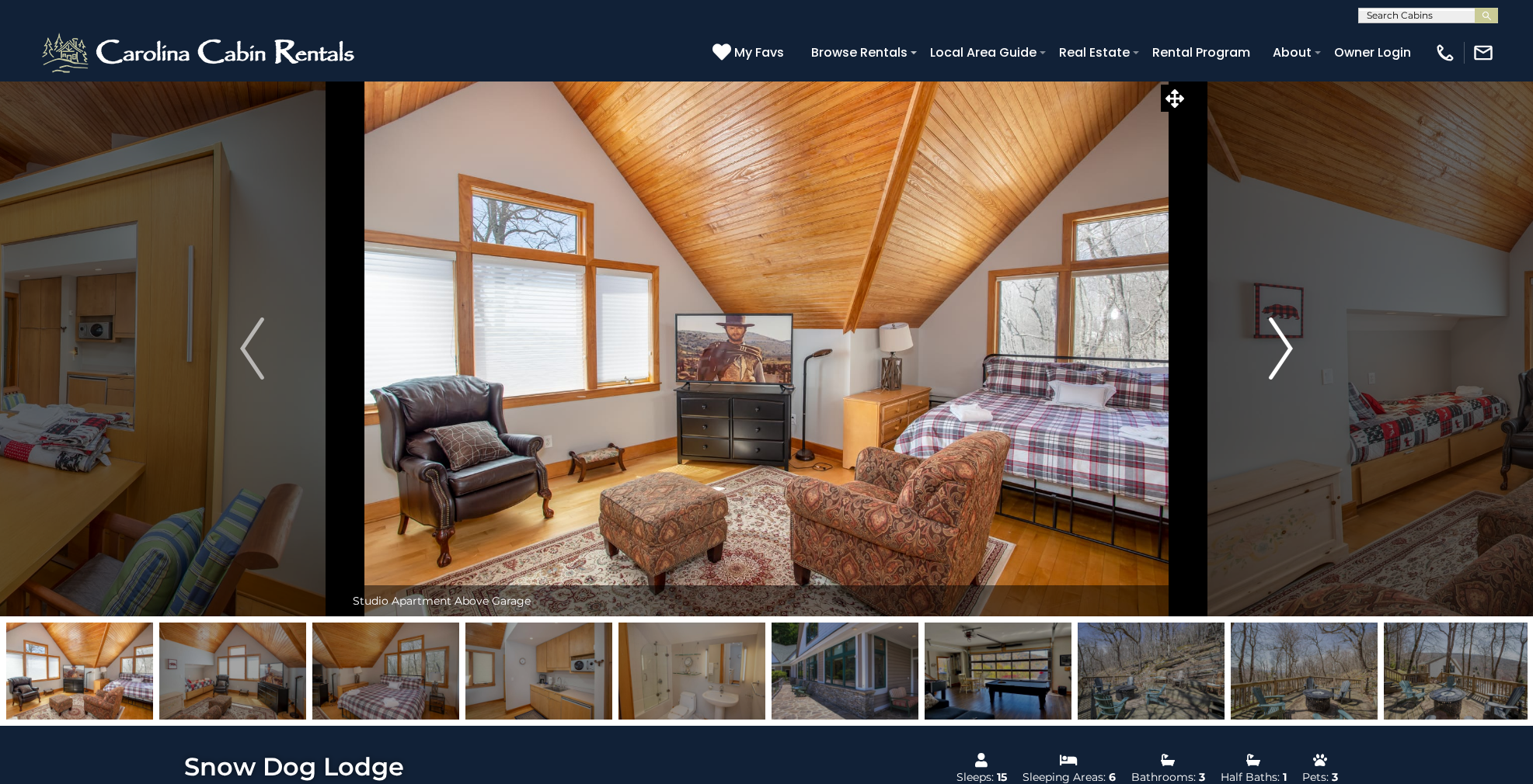
click at [1278, 374] on img "Next" at bounding box center [1280, 349] width 23 height 62
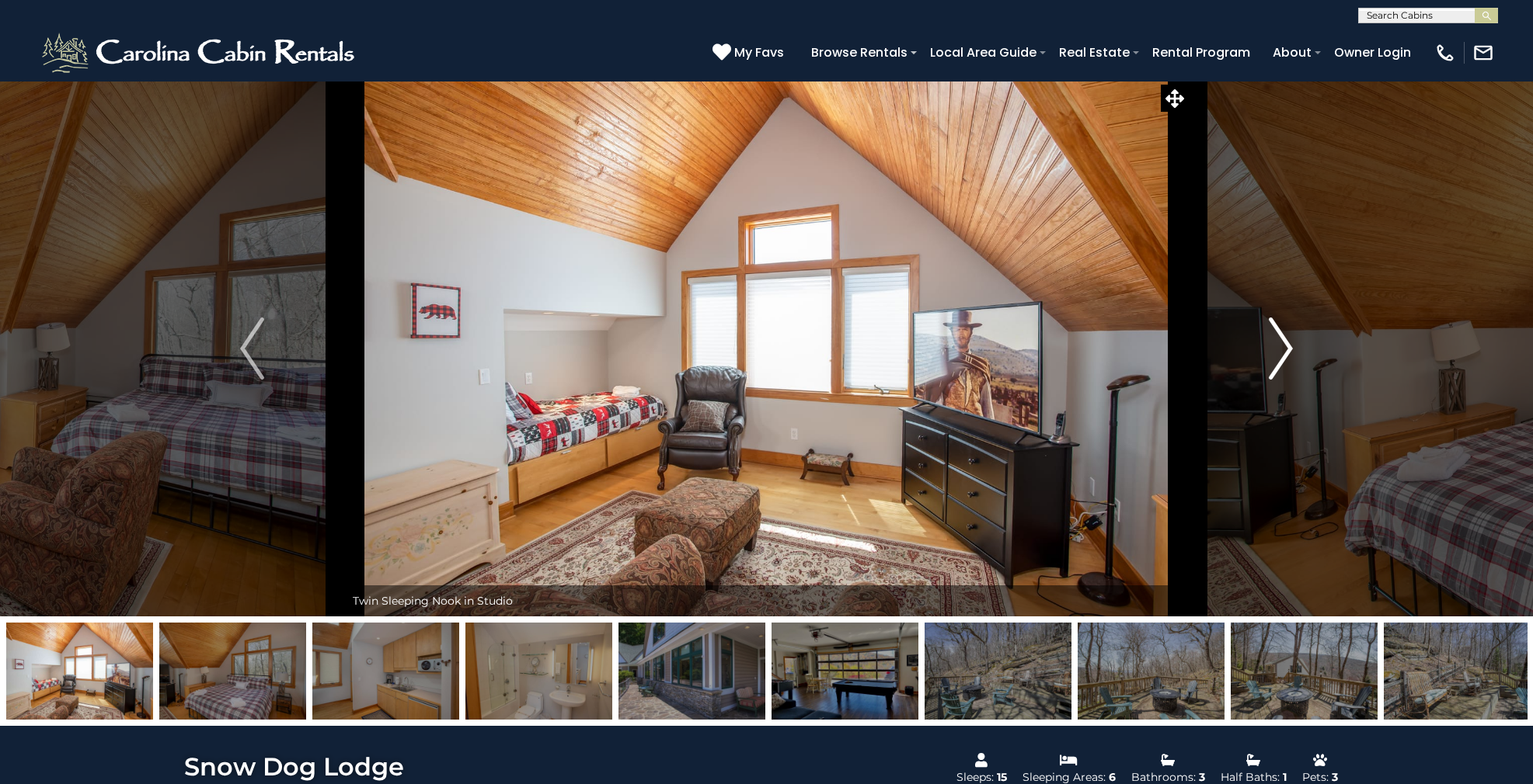
click at [1278, 374] on img "Next" at bounding box center [1280, 349] width 23 height 62
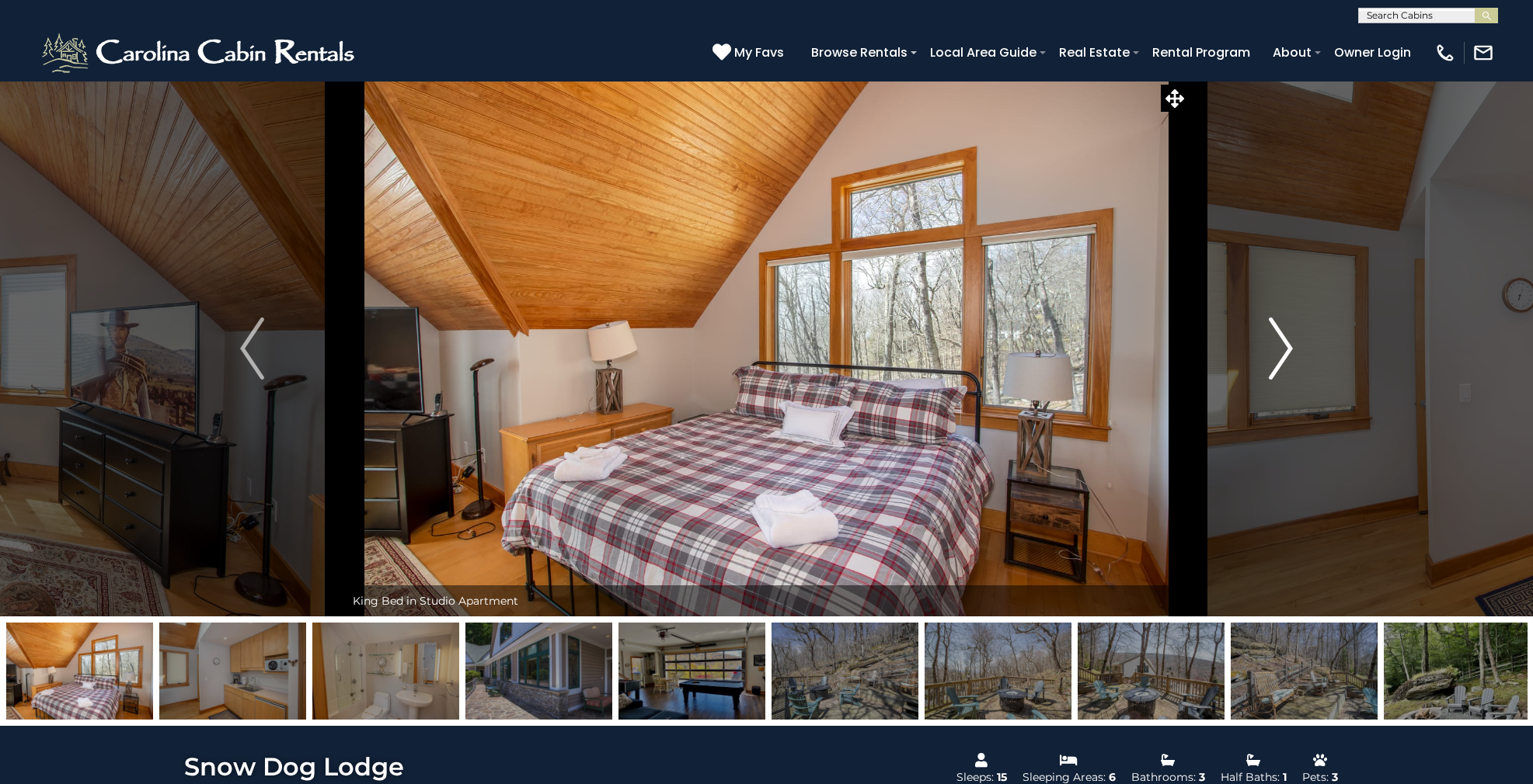
click at [1278, 374] on img "Next" at bounding box center [1280, 349] width 23 height 62
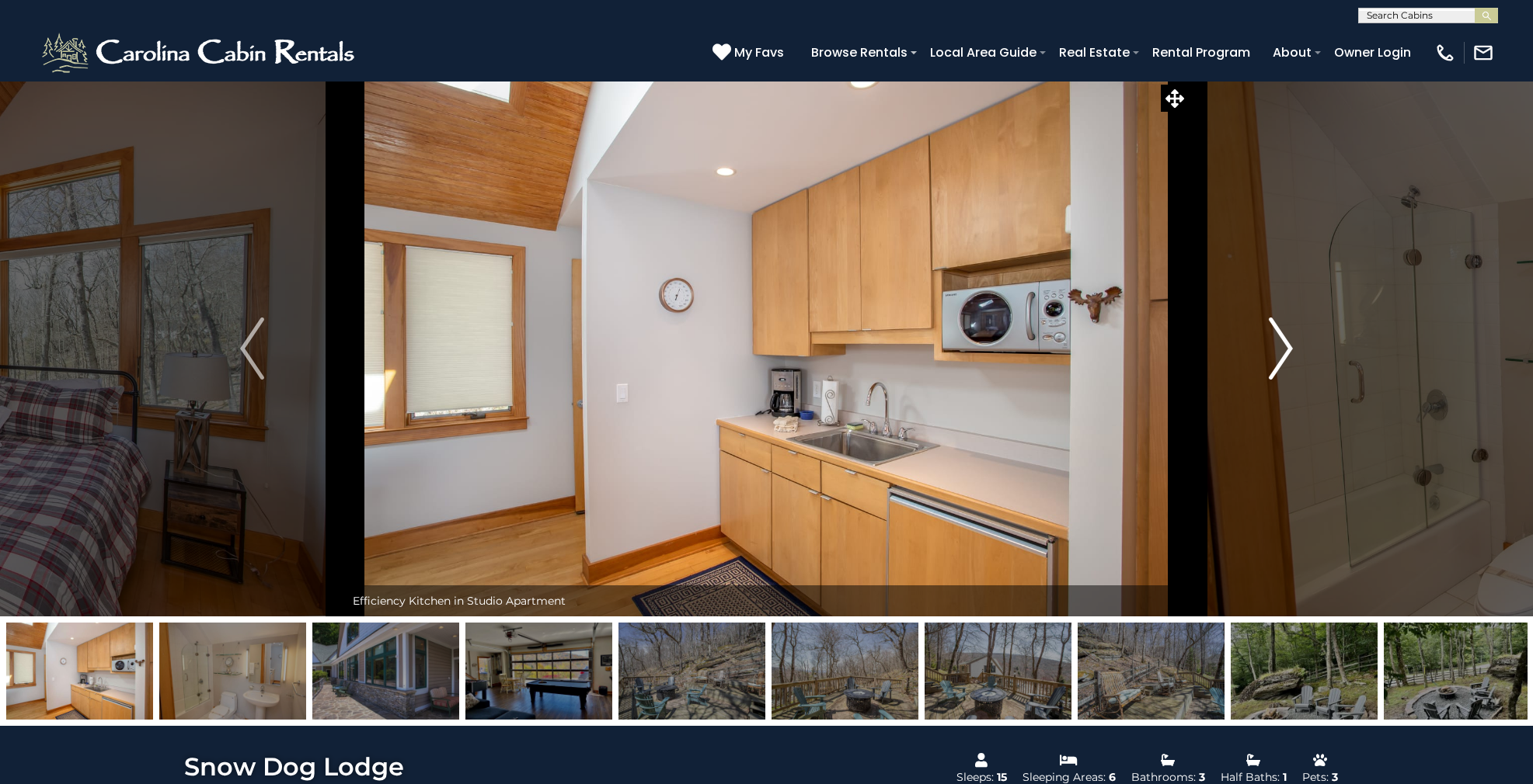
click at [1278, 374] on img "Next" at bounding box center [1280, 349] width 23 height 62
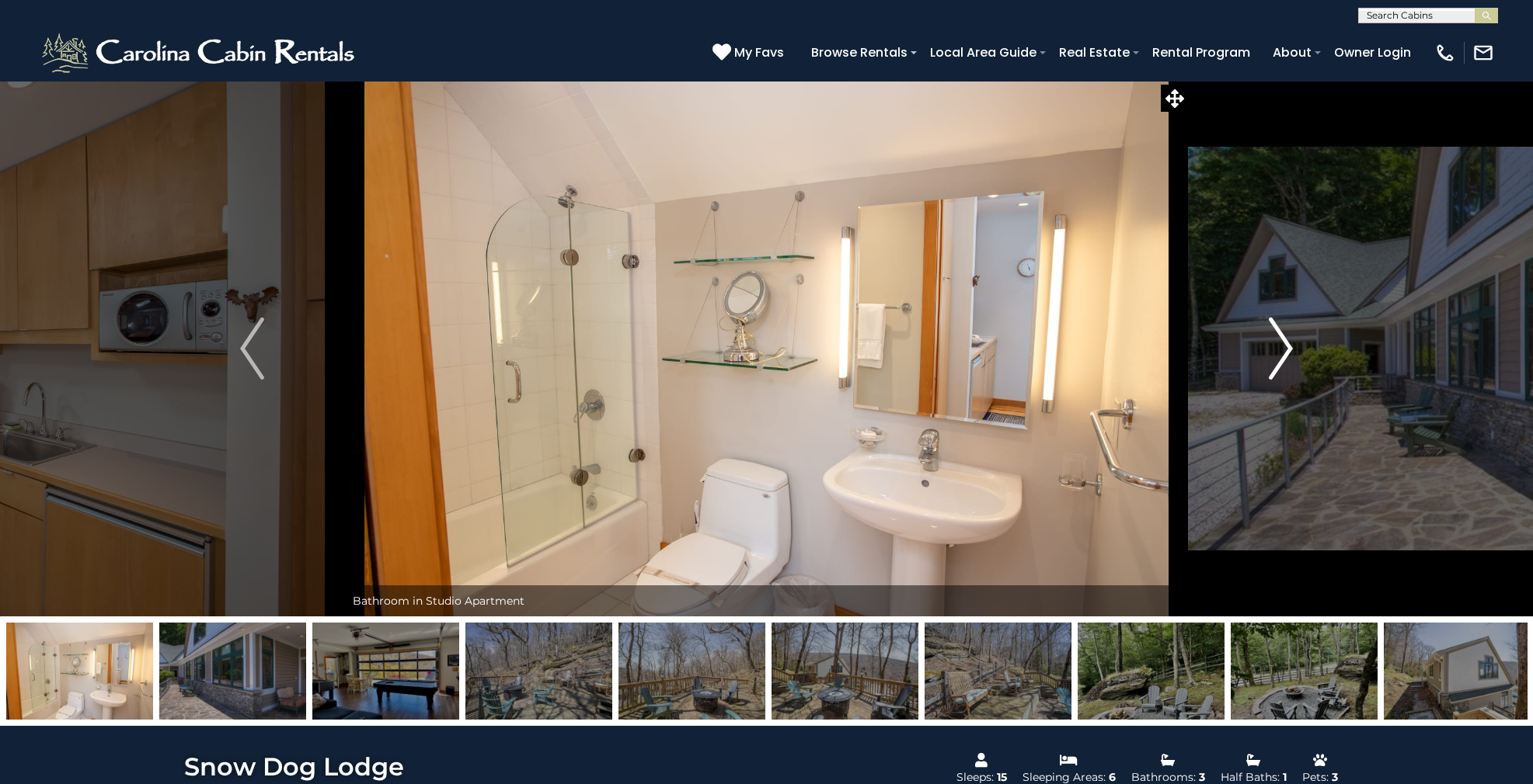
click at [1278, 374] on img "Next" at bounding box center [1280, 349] width 23 height 62
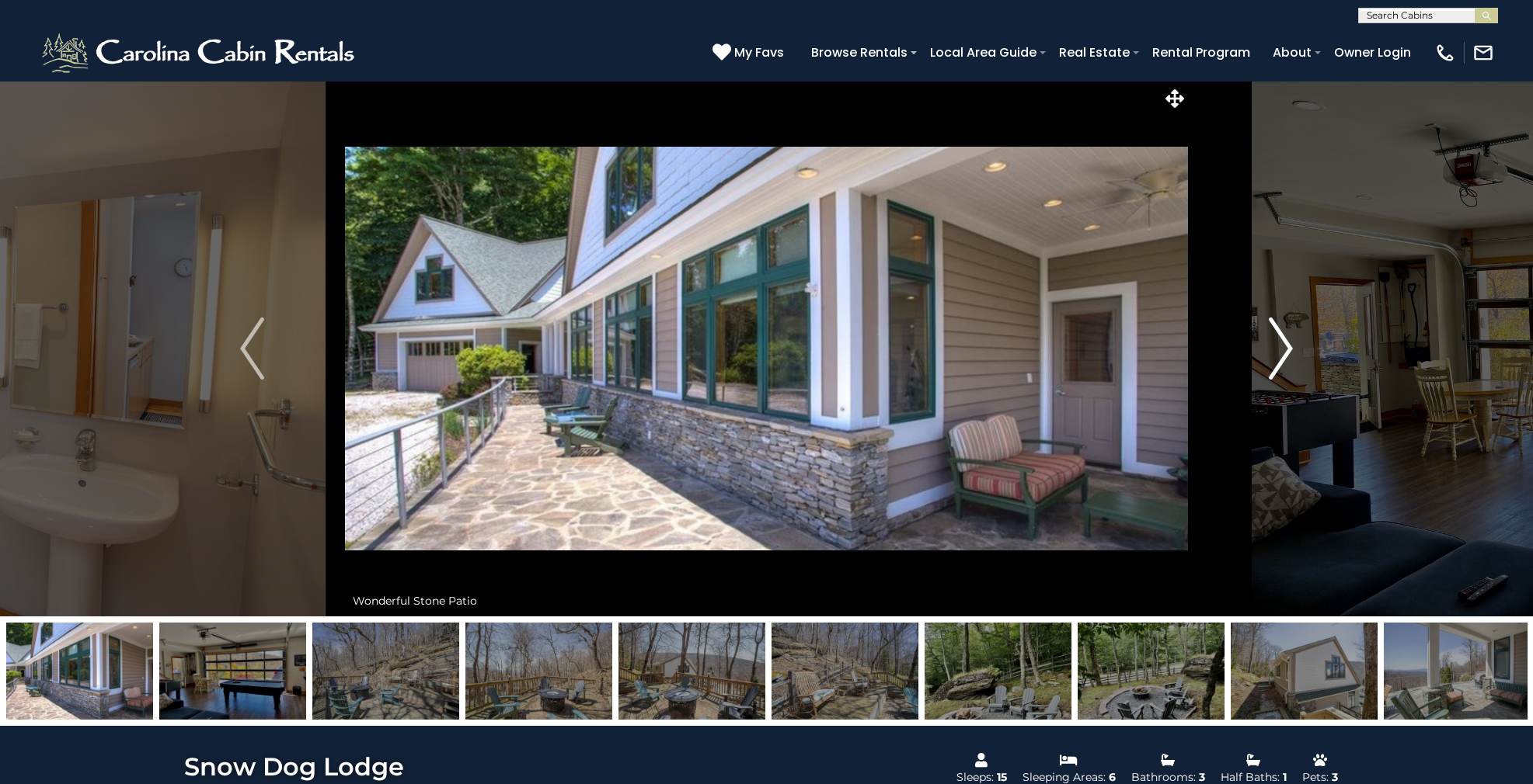
click at [1278, 374] on img "Next" at bounding box center [1280, 349] width 23 height 62
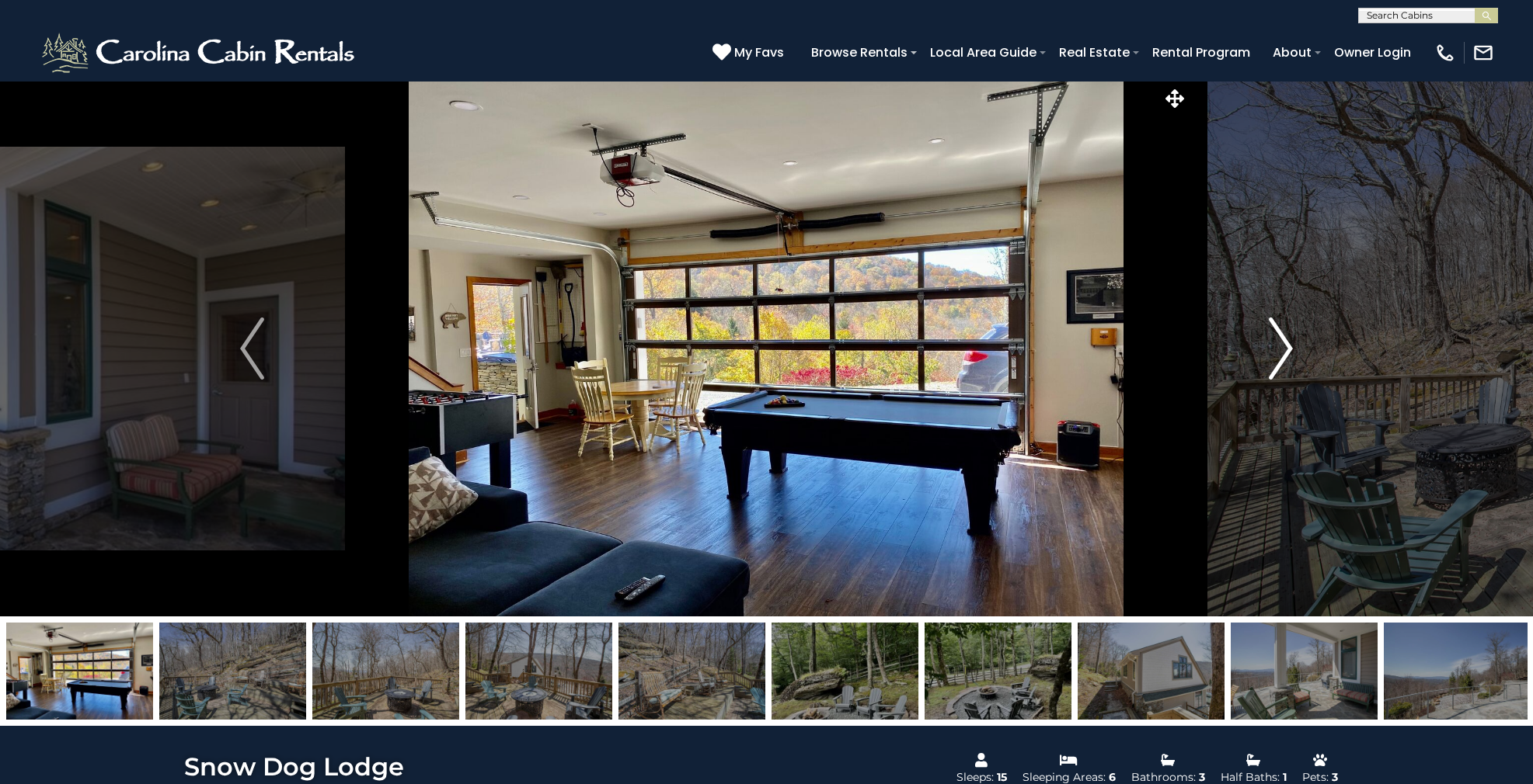
click at [1278, 374] on img "Next" at bounding box center [1280, 349] width 23 height 62
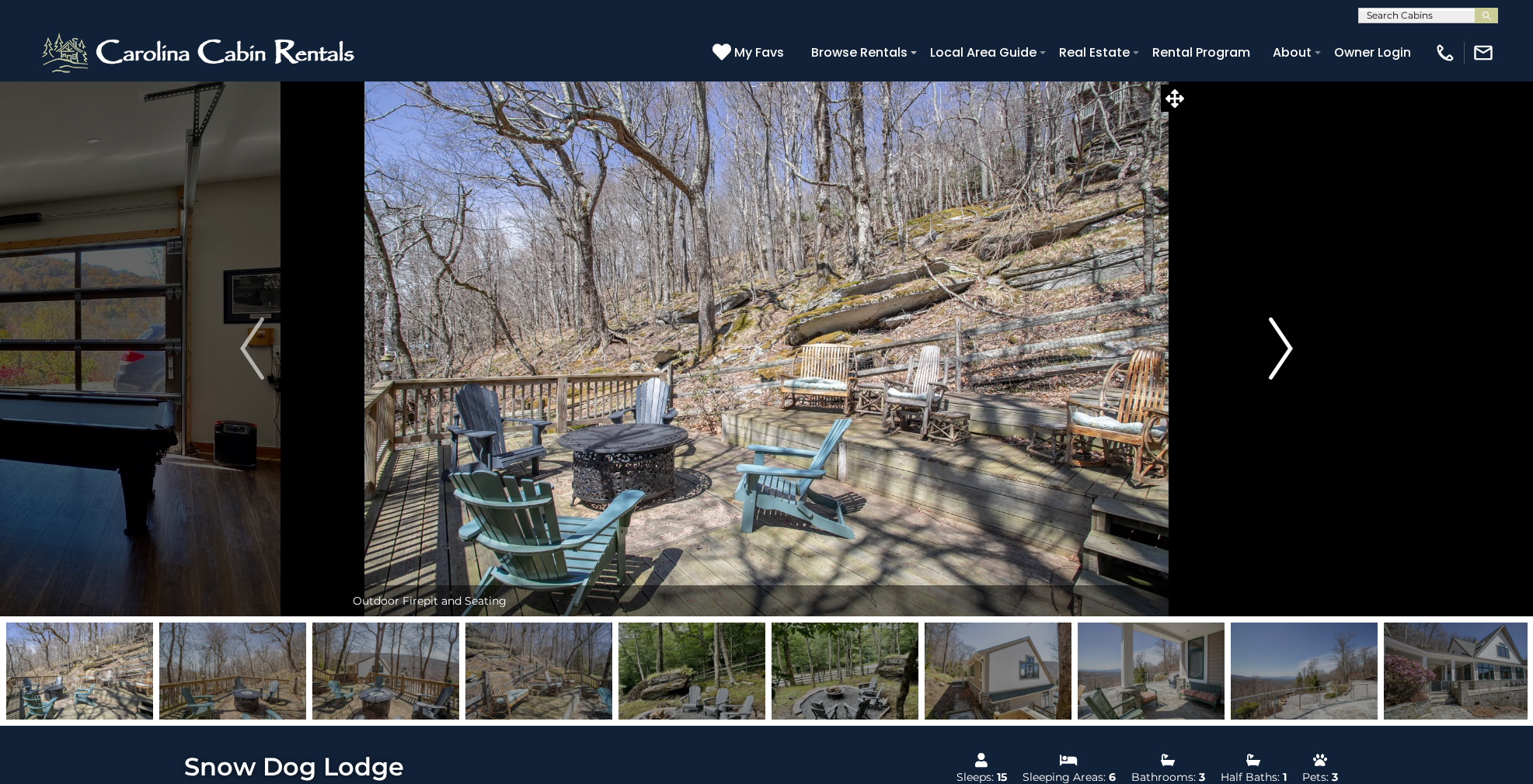
click at [1278, 374] on img "Next" at bounding box center [1280, 349] width 23 height 62
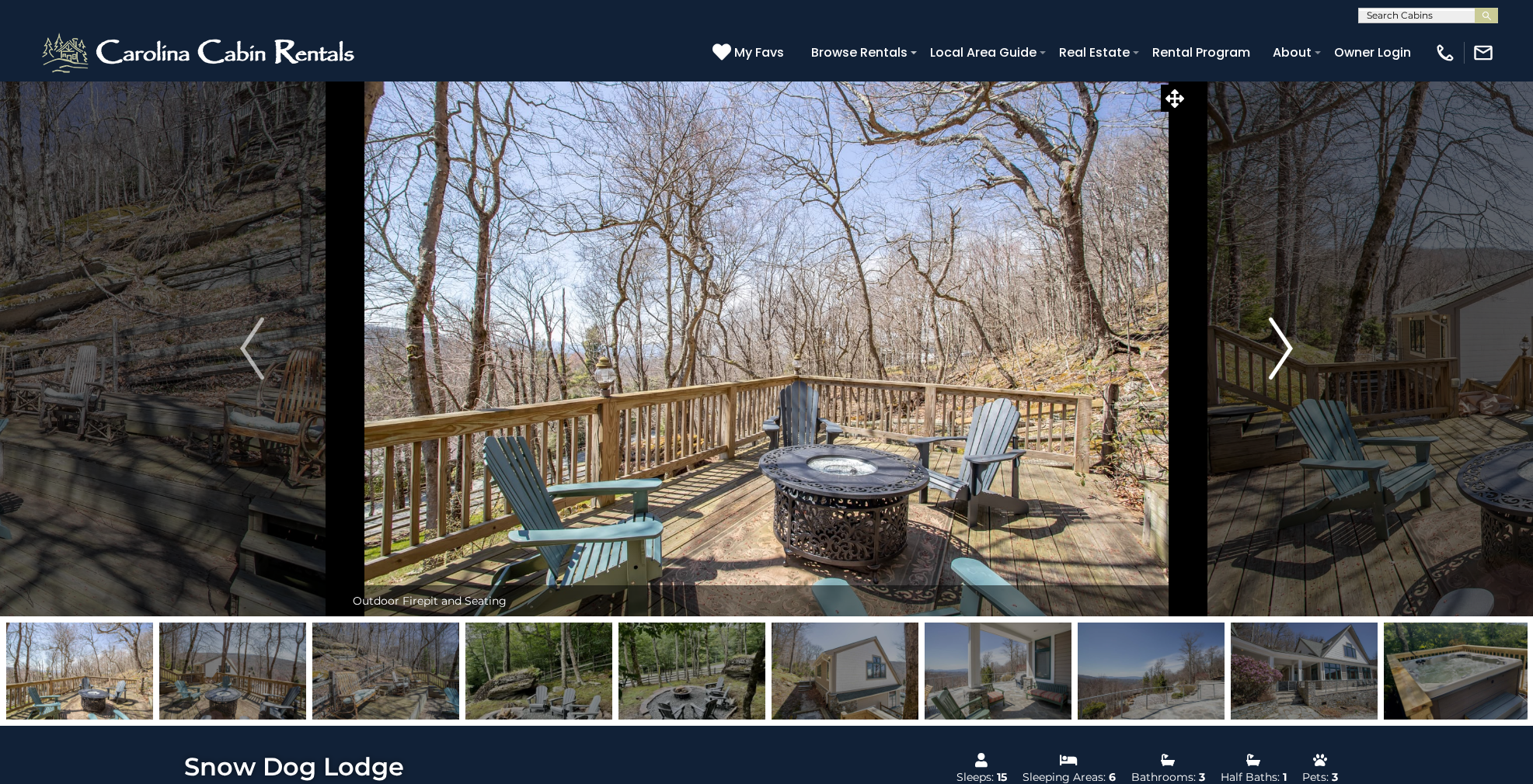
click at [1278, 374] on img "Next" at bounding box center [1280, 349] width 23 height 62
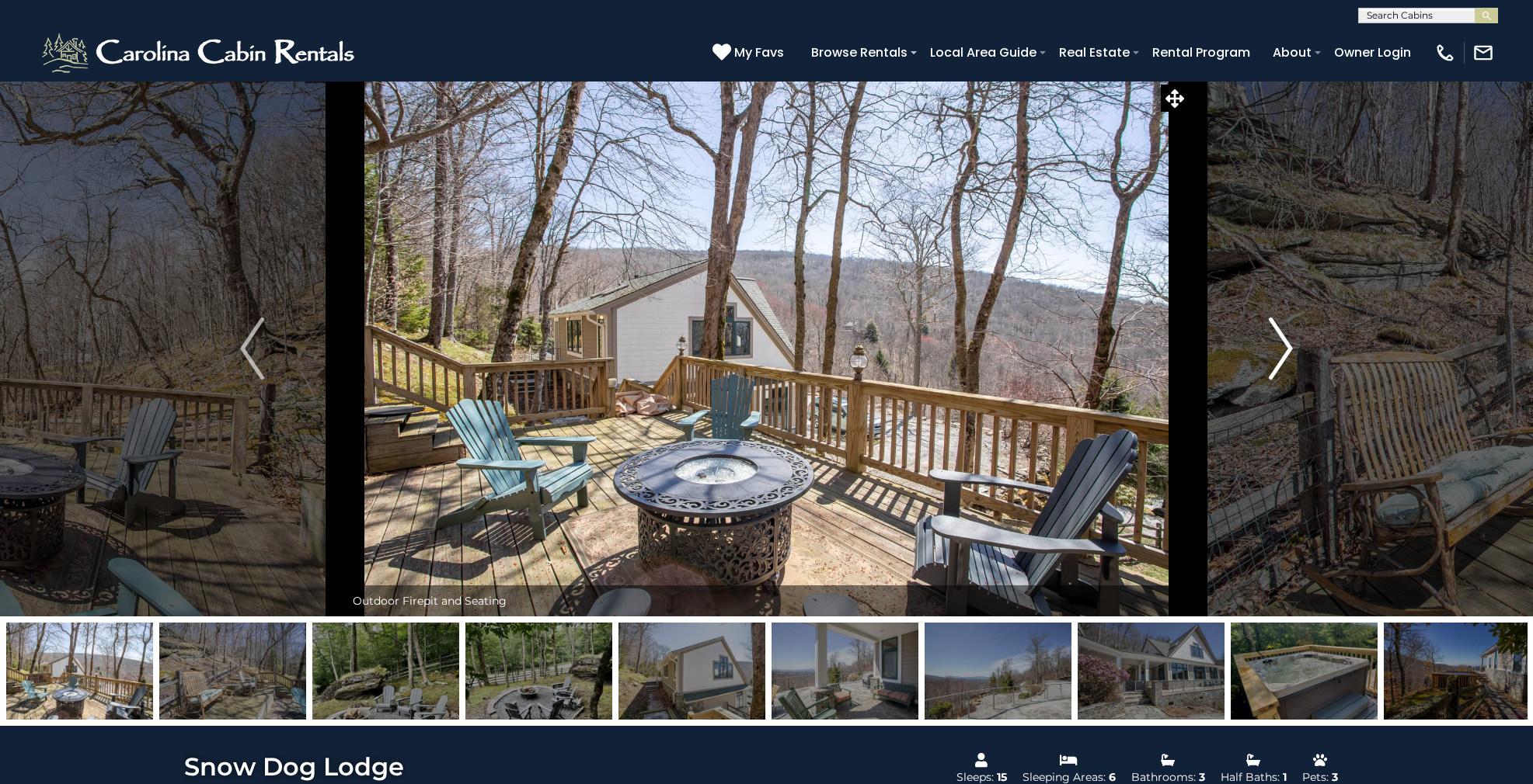
click at [1278, 374] on img "Next" at bounding box center [1280, 349] width 23 height 62
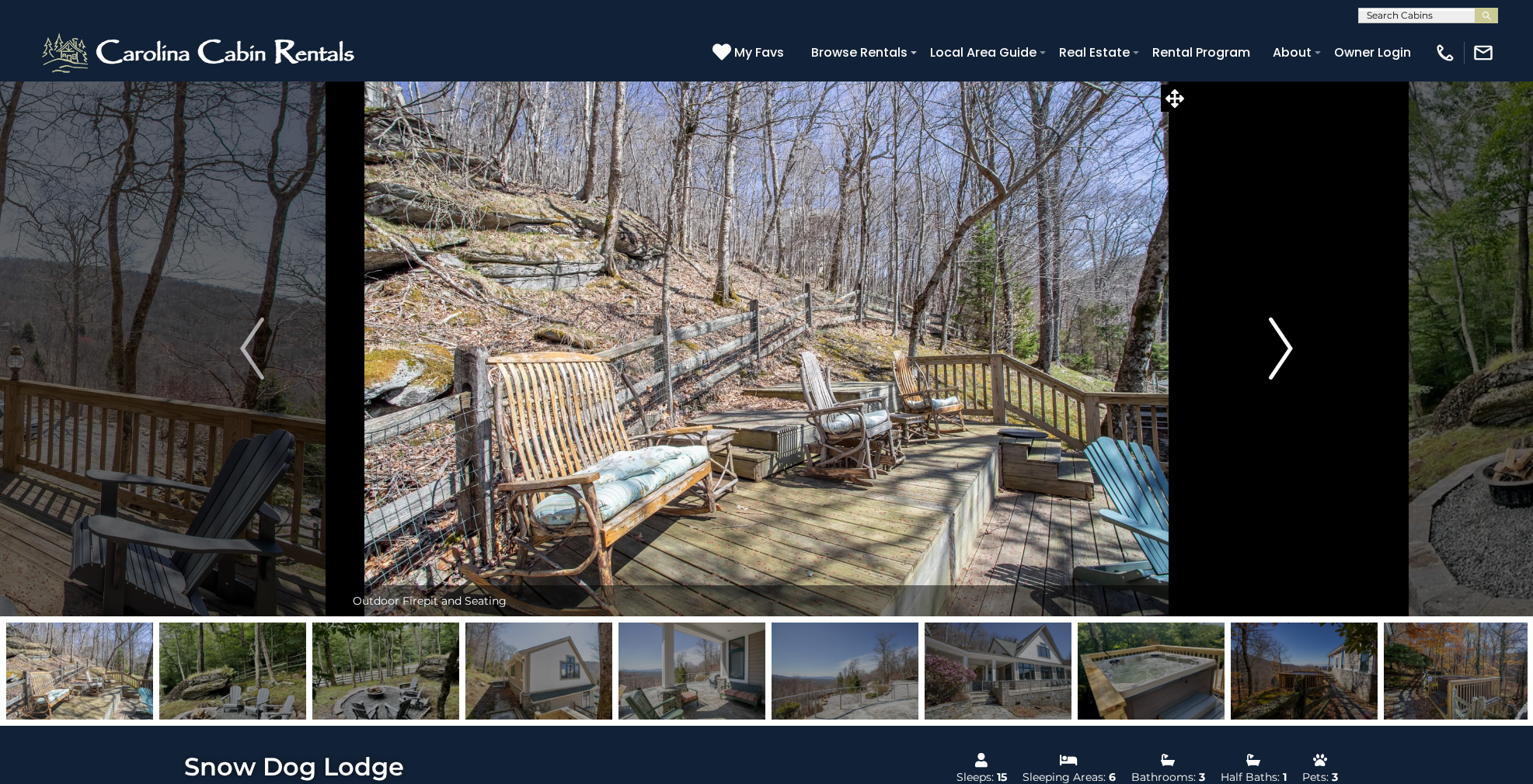
click at [1278, 374] on img "Next" at bounding box center [1280, 349] width 23 height 62
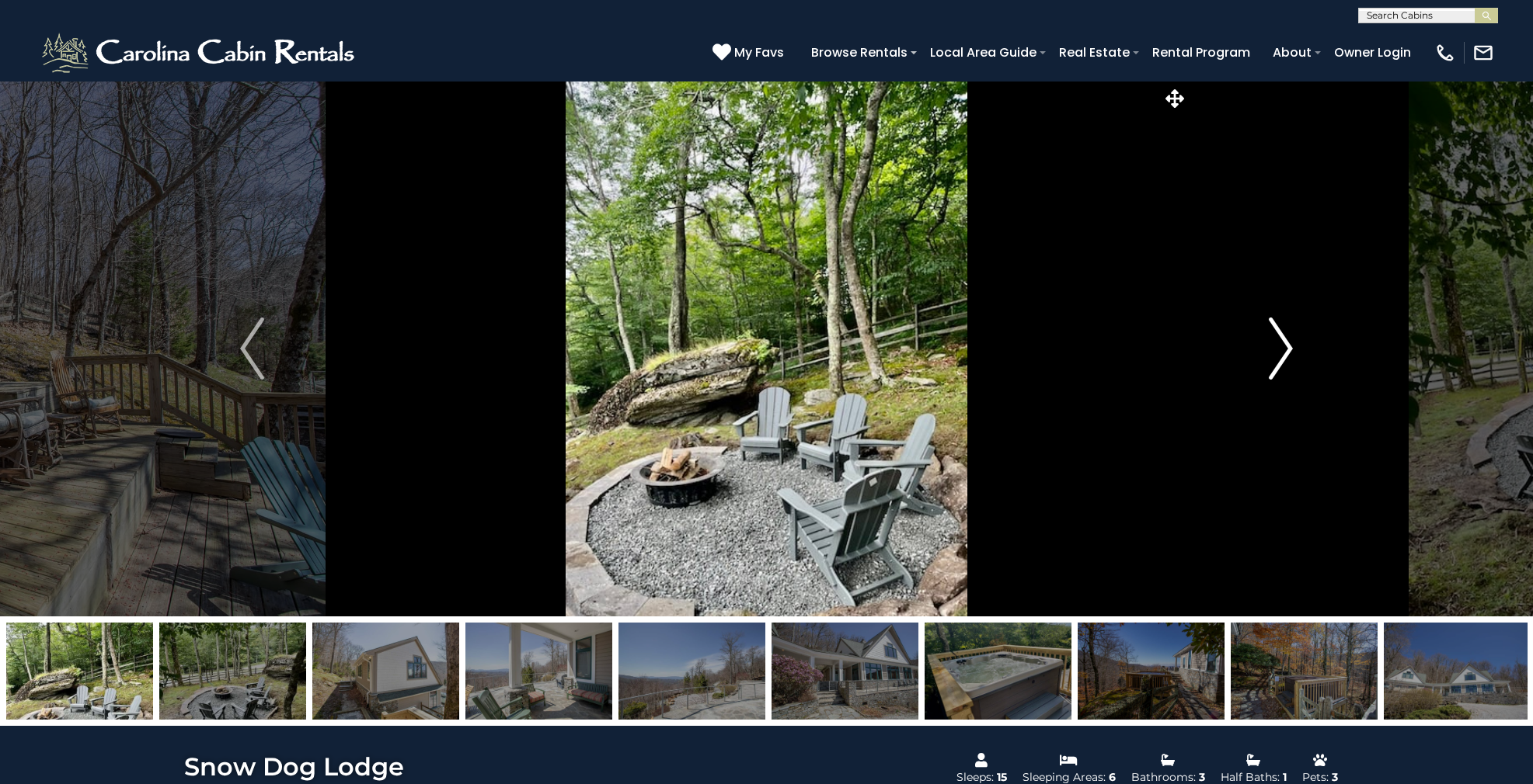
click at [1278, 374] on img "Next" at bounding box center [1280, 349] width 23 height 62
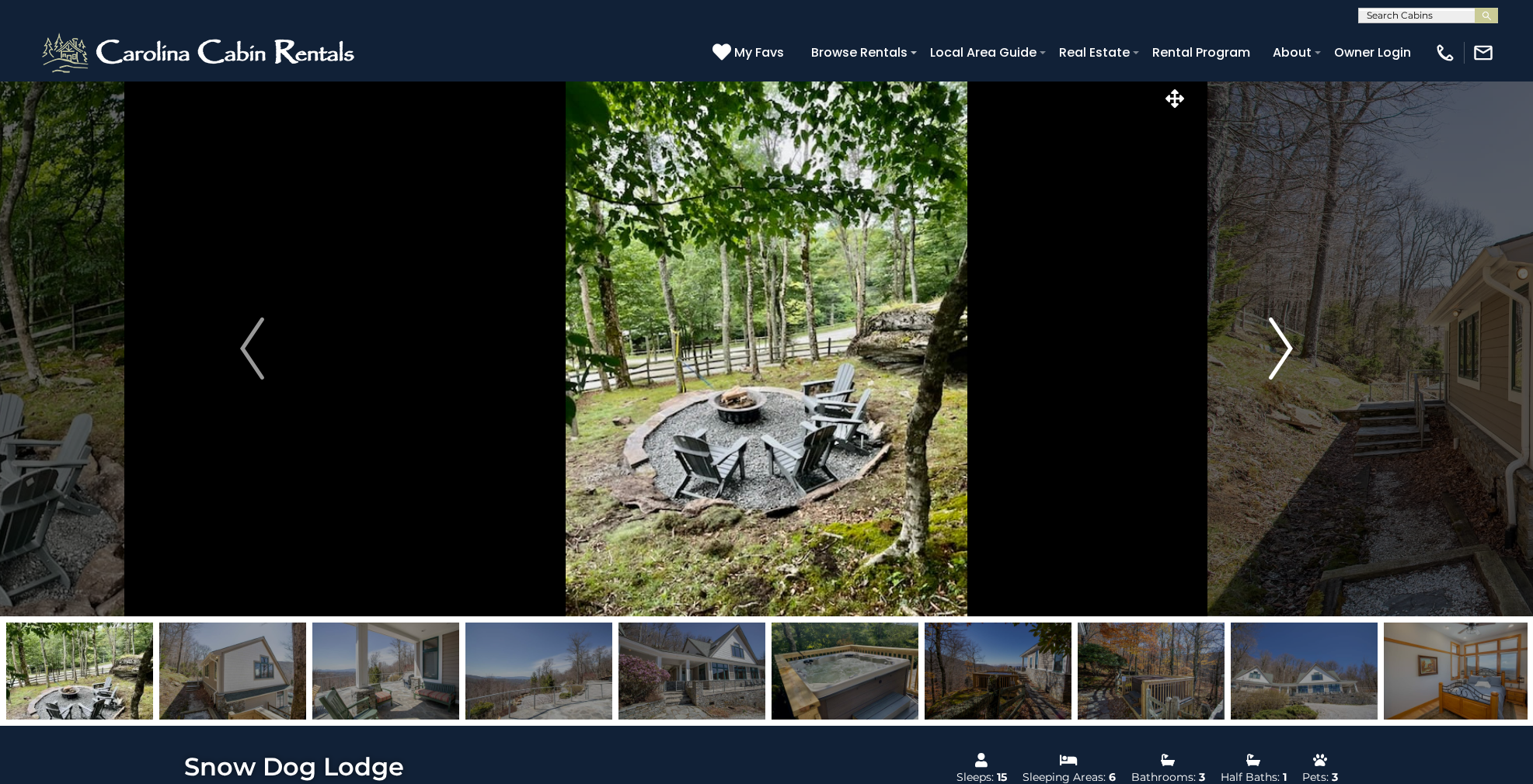
click at [1278, 374] on img "Next" at bounding box center [1280, 349] width 23 height 62
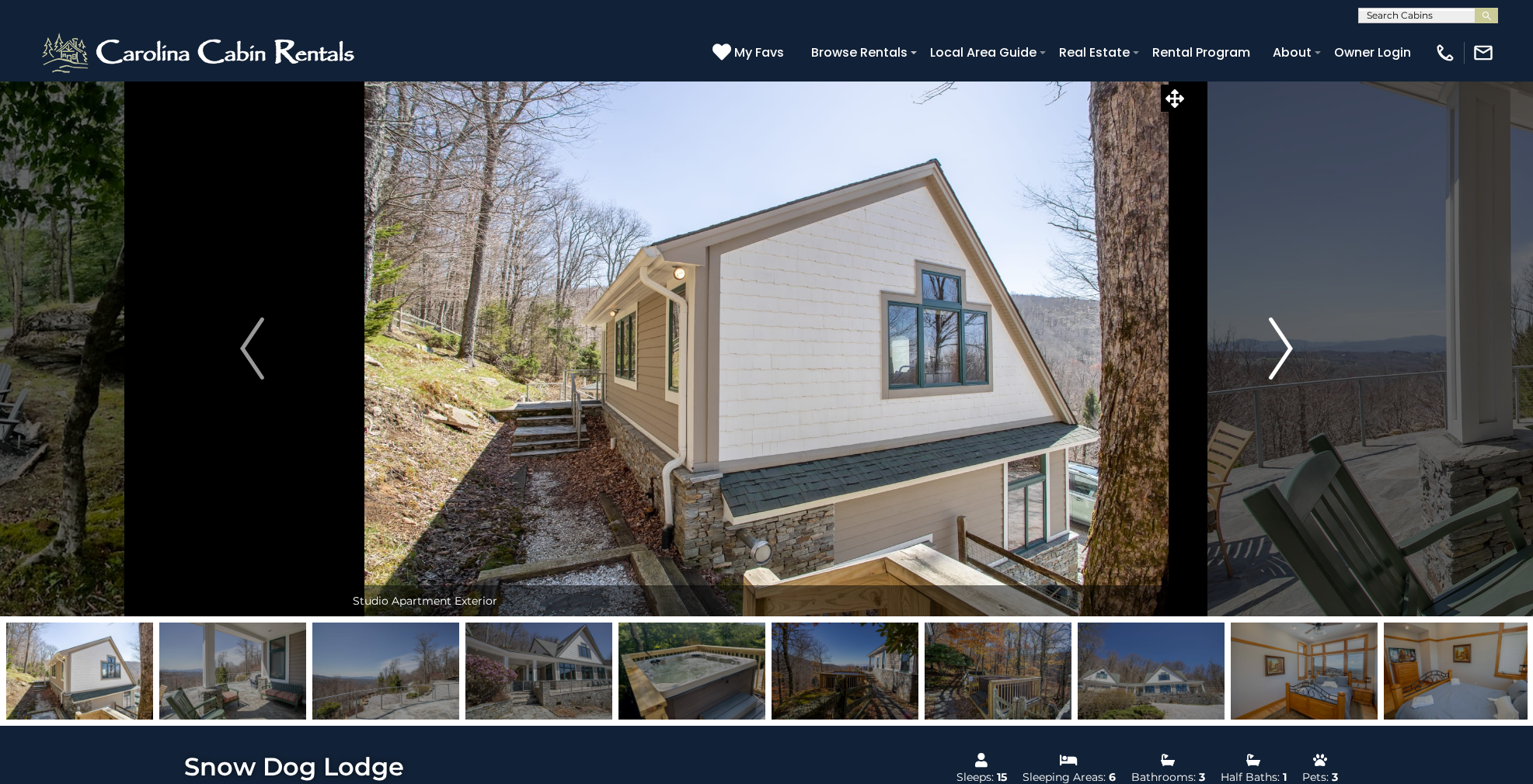
click at [1278, 374] on img "Next" at bounding box center [1280, 349] width 23 height 62
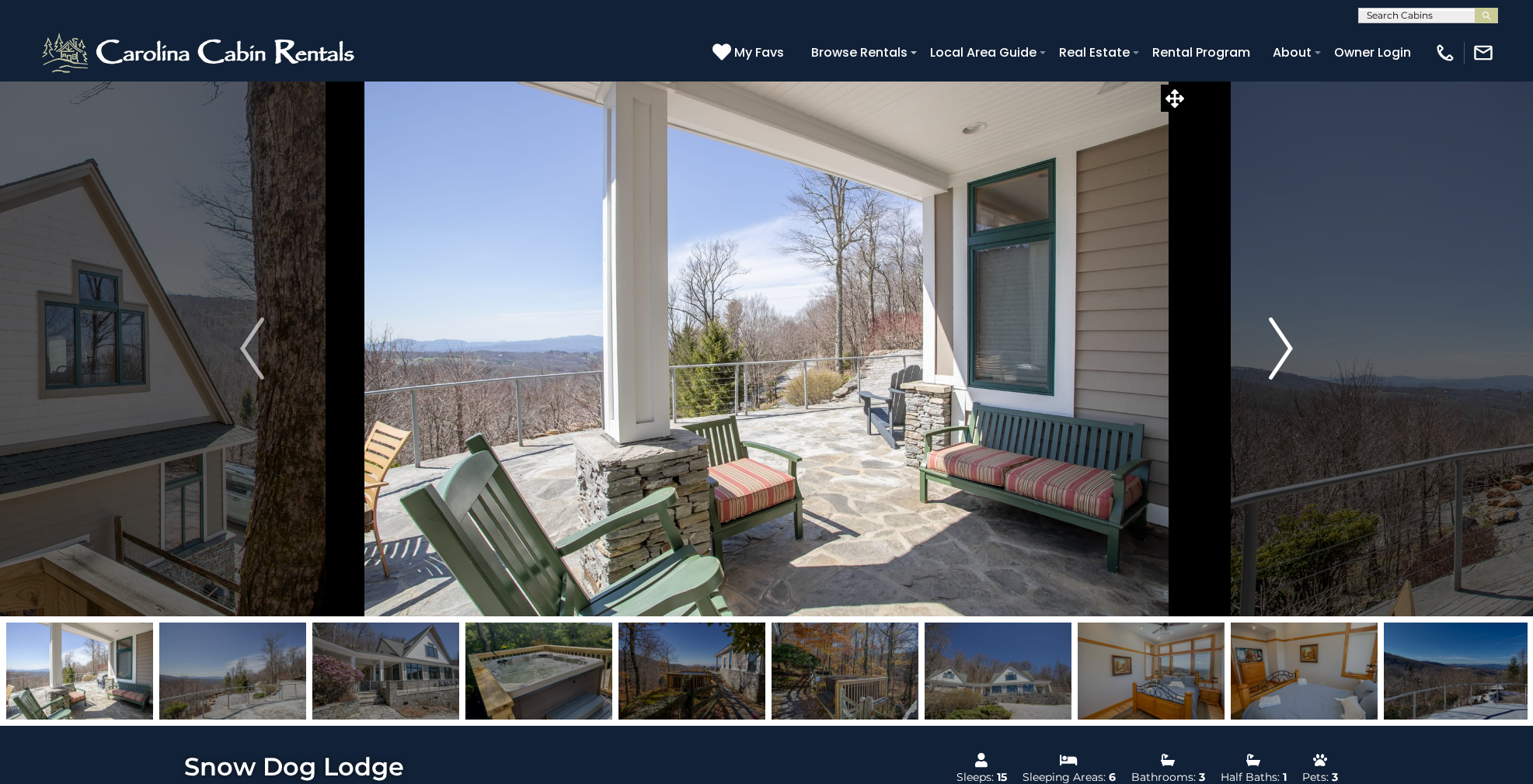
click at [1278, 374] on img "Next" at bounding box center [1280, 349] width 23 height 62
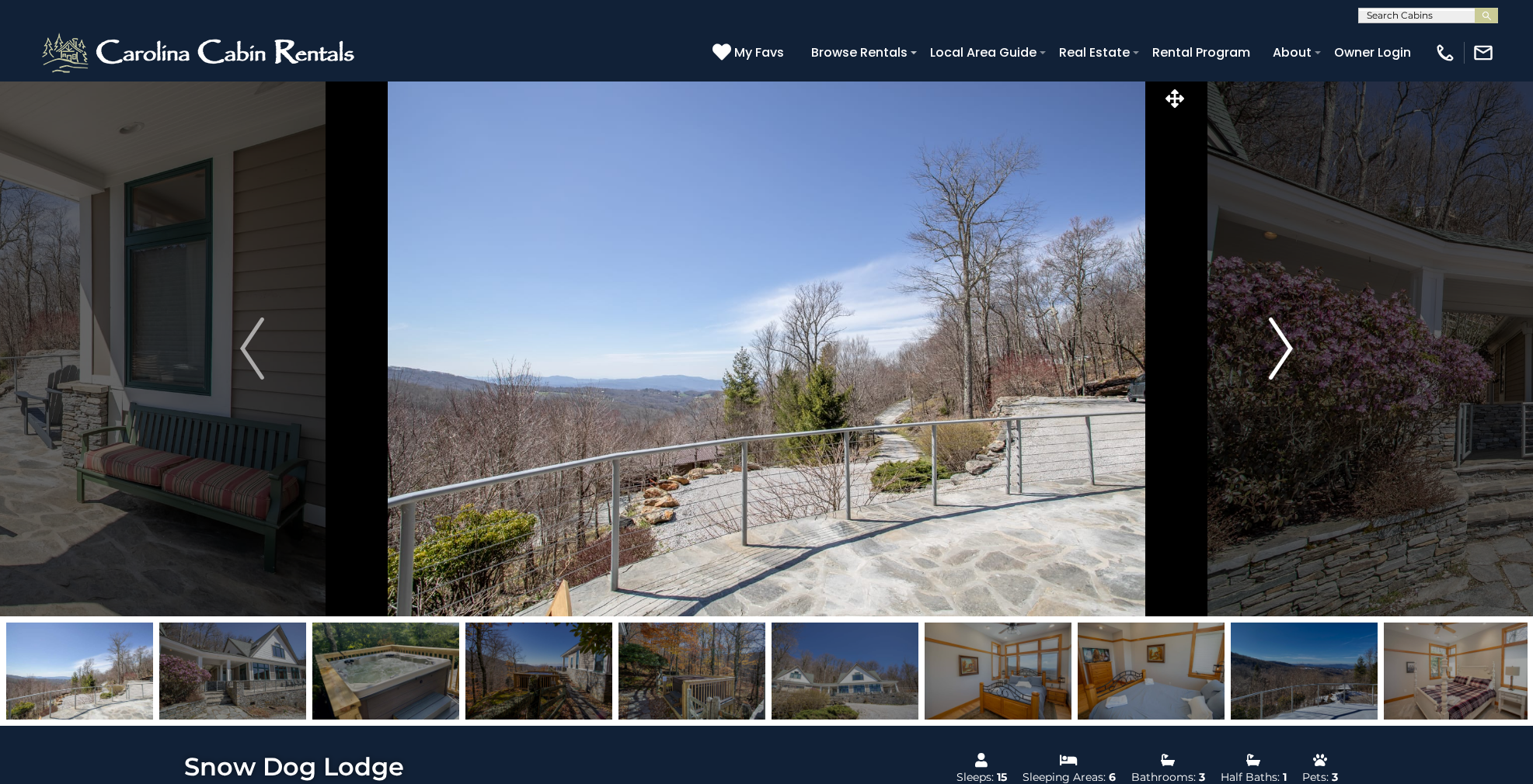
click at [1278, 374] on img "Next" at bounding box center [1280, 349] width 23 height 62
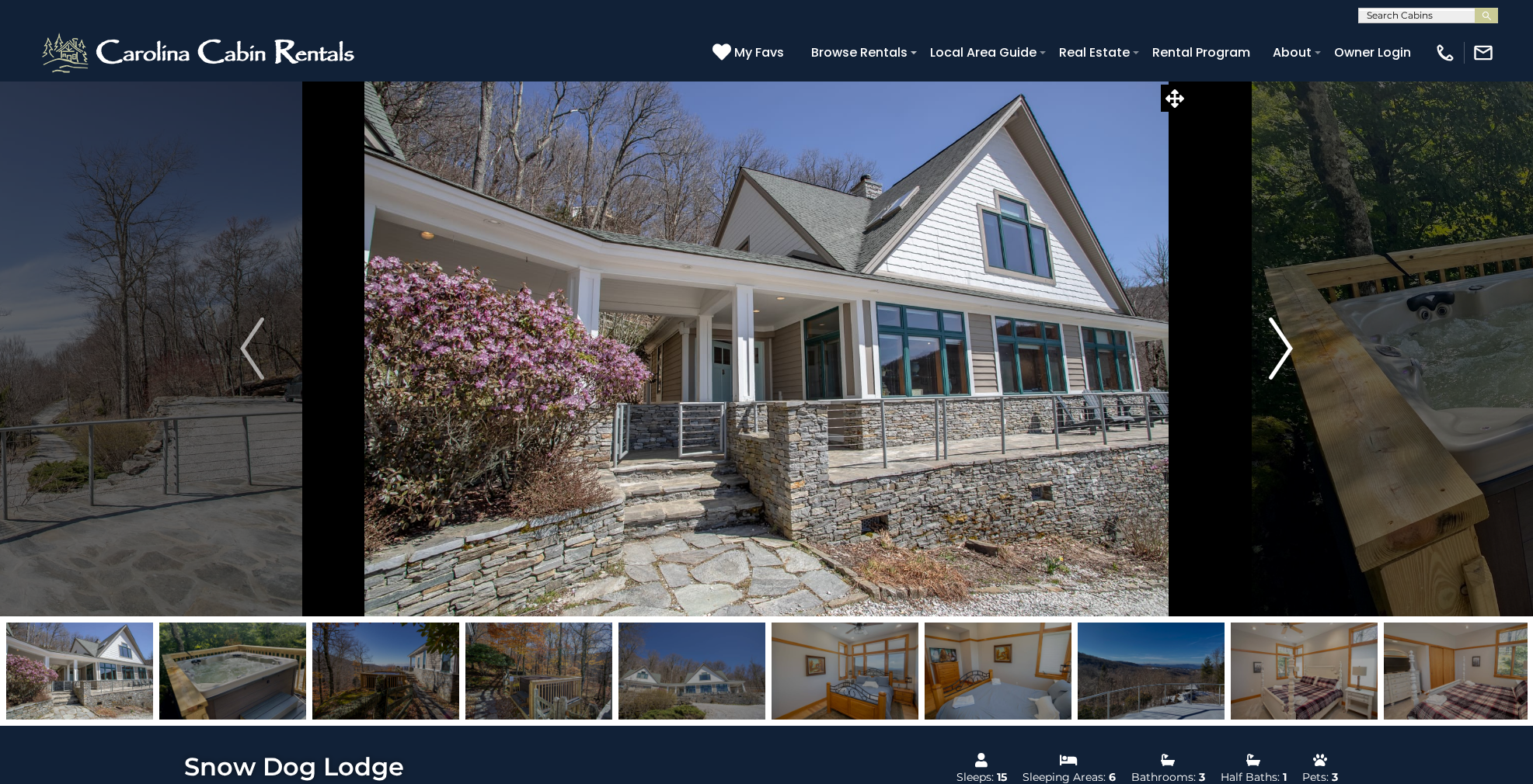
click at [1278, 374] on img "Next" at bounding box center [1280, 349] width 23 height 62
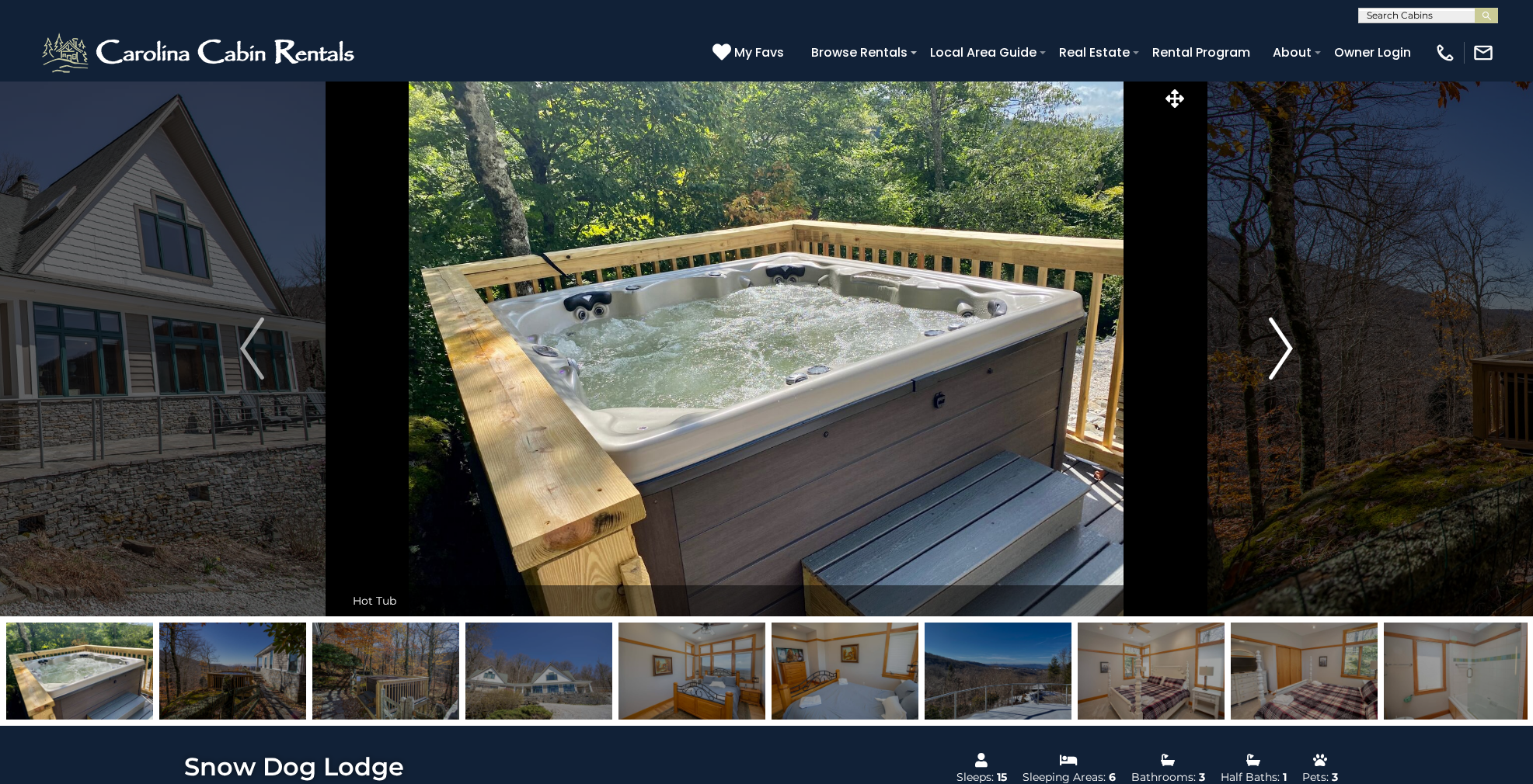
click at [1278, 374] on img "Next" at bounding box center [1280, 349] width 23 height 62
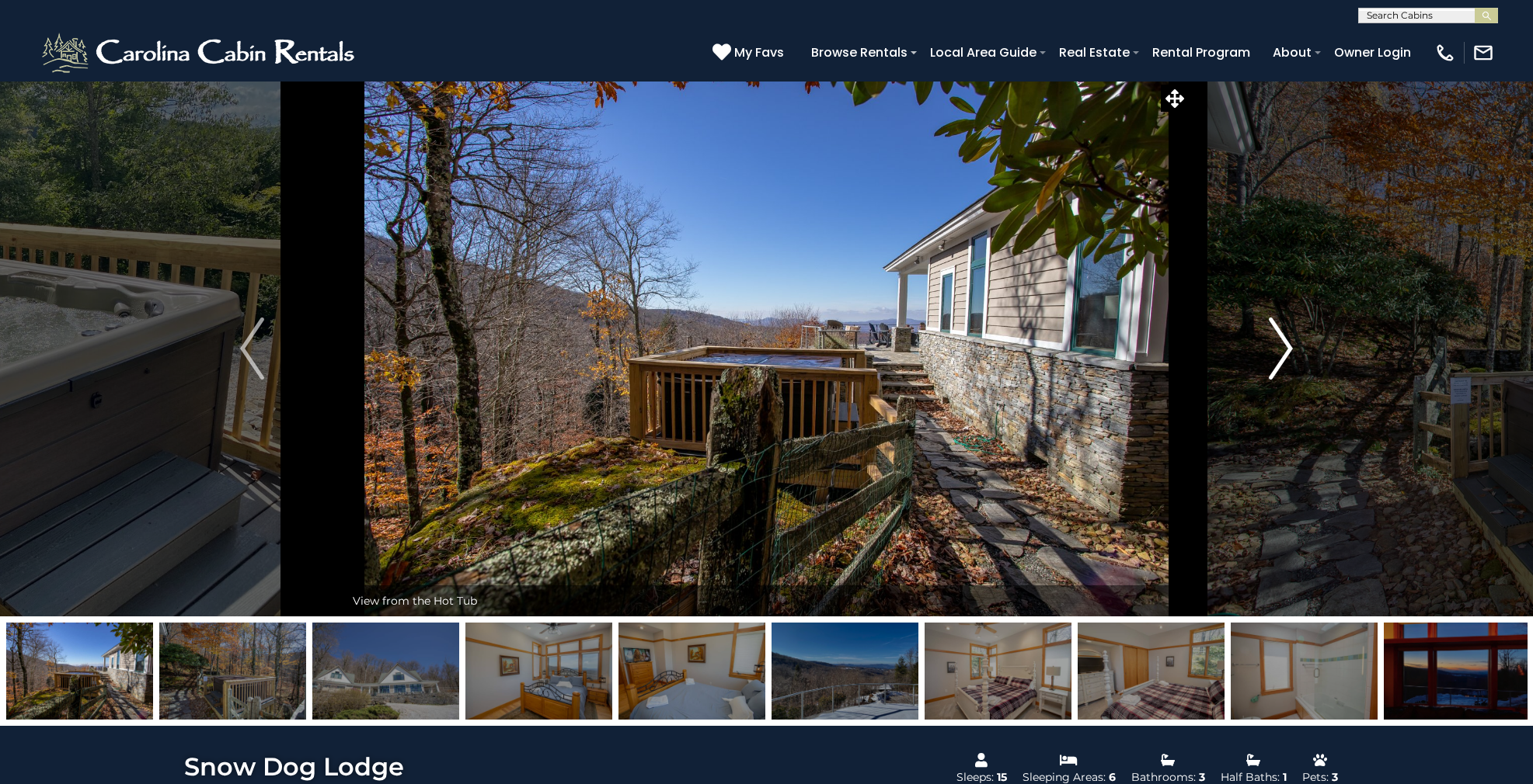
click at [1278, 374] on img "Next" at bounding box center [1280, 349] width 23 height 62
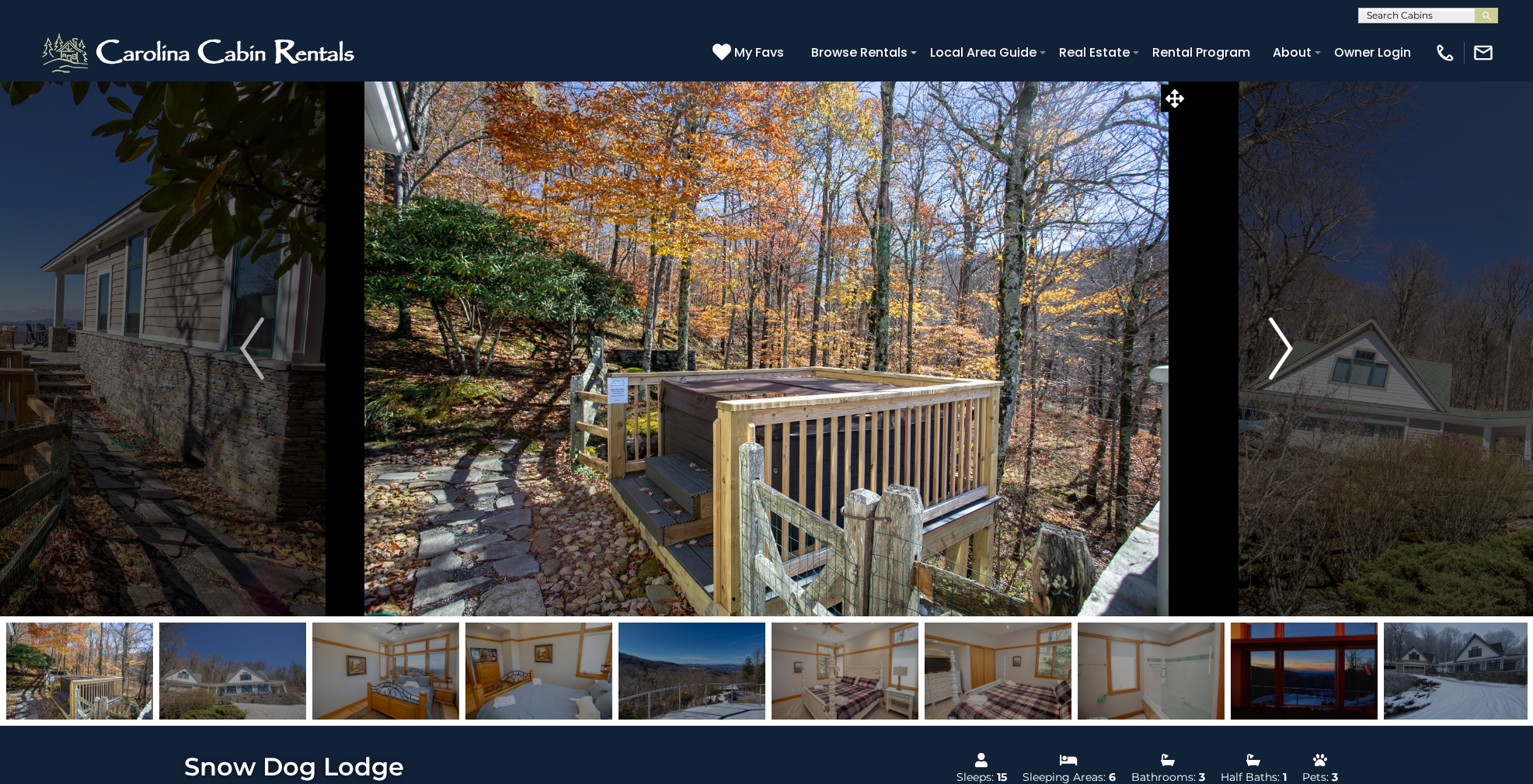
click at [1278, 374] on img "Next" at bounding box center [1280, 349] width 23 height 62
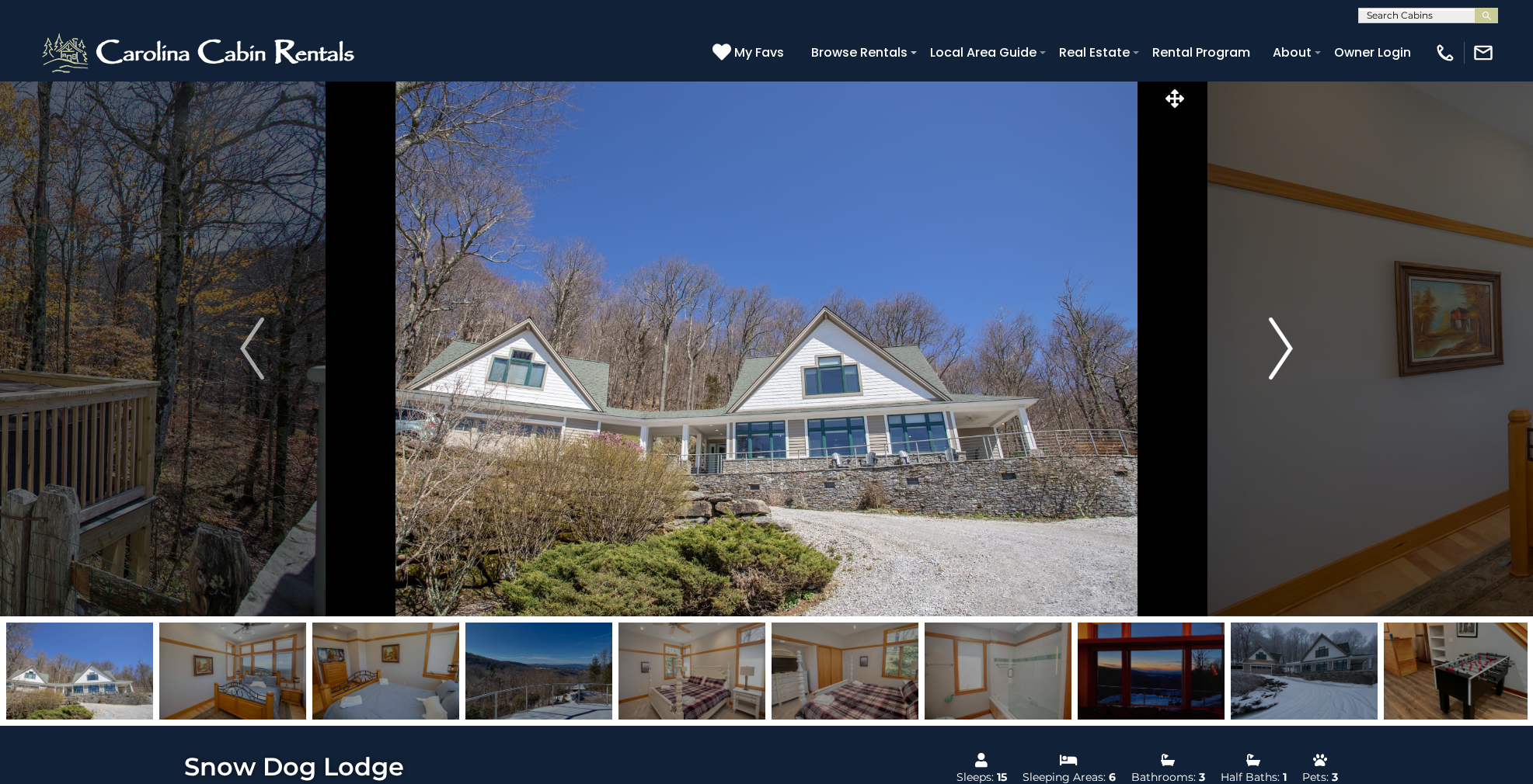
click at [1278, 374] on img "Next" at bounding box center [1280, 349] width 23 height 62
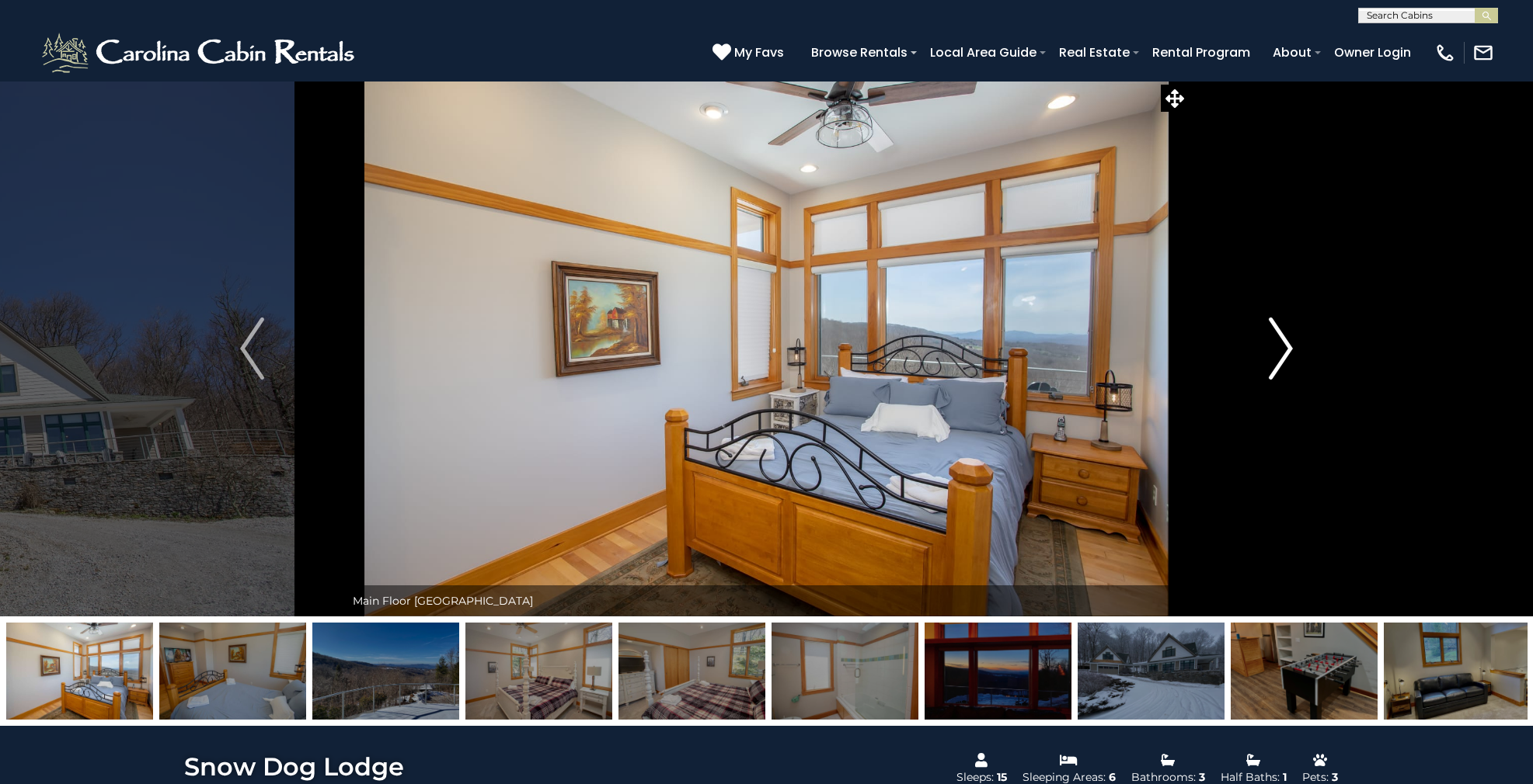
click at [1278, 374] on img "Next" at bounding box center [1280, 349] width 23 height 62
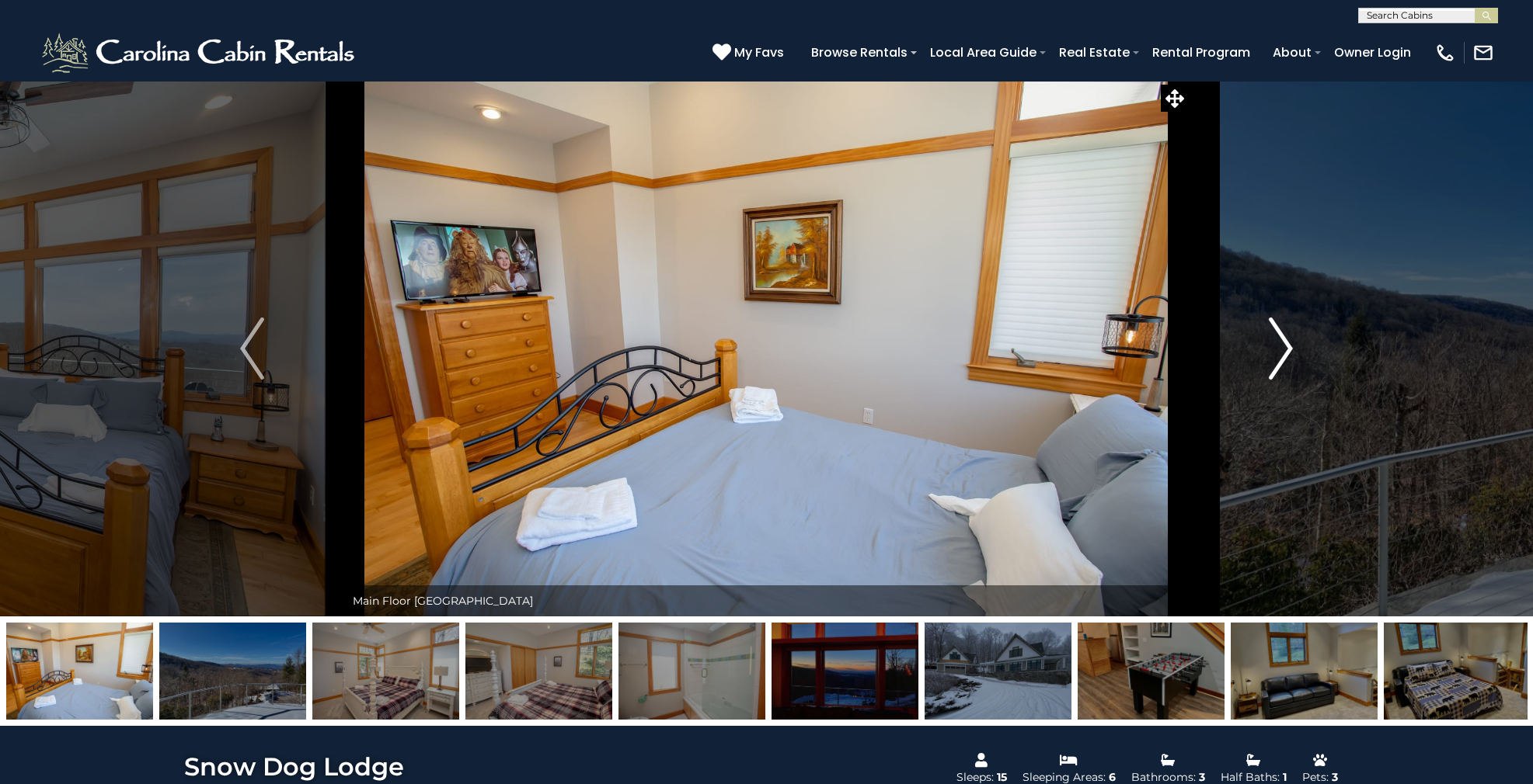
click at [1278, 374] on img "Next" at bounding box center [1280, 349] width 23 height 62
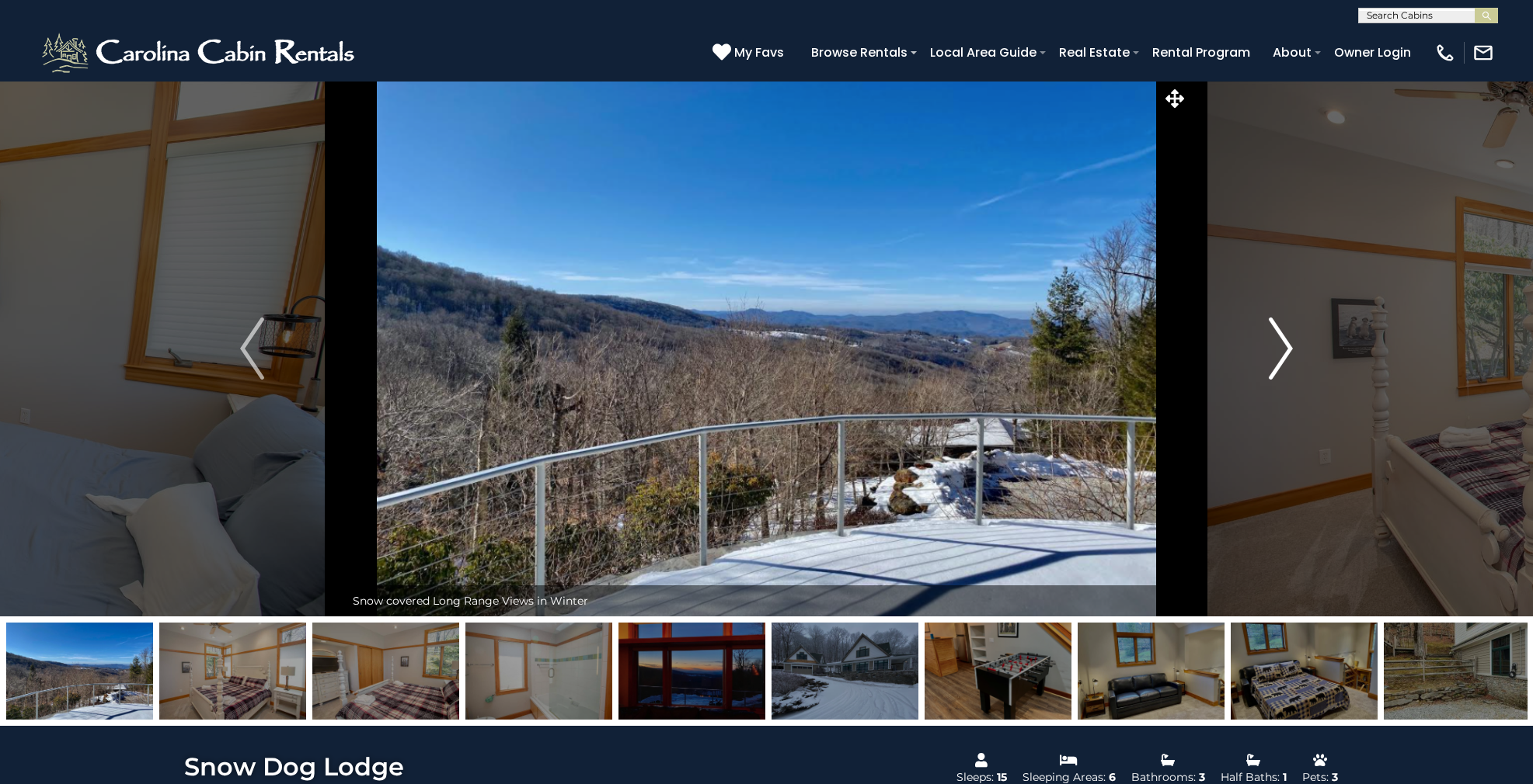
click at [1278, 374] on img "Next" at bounding box center [1280, 349] width 23 height 62
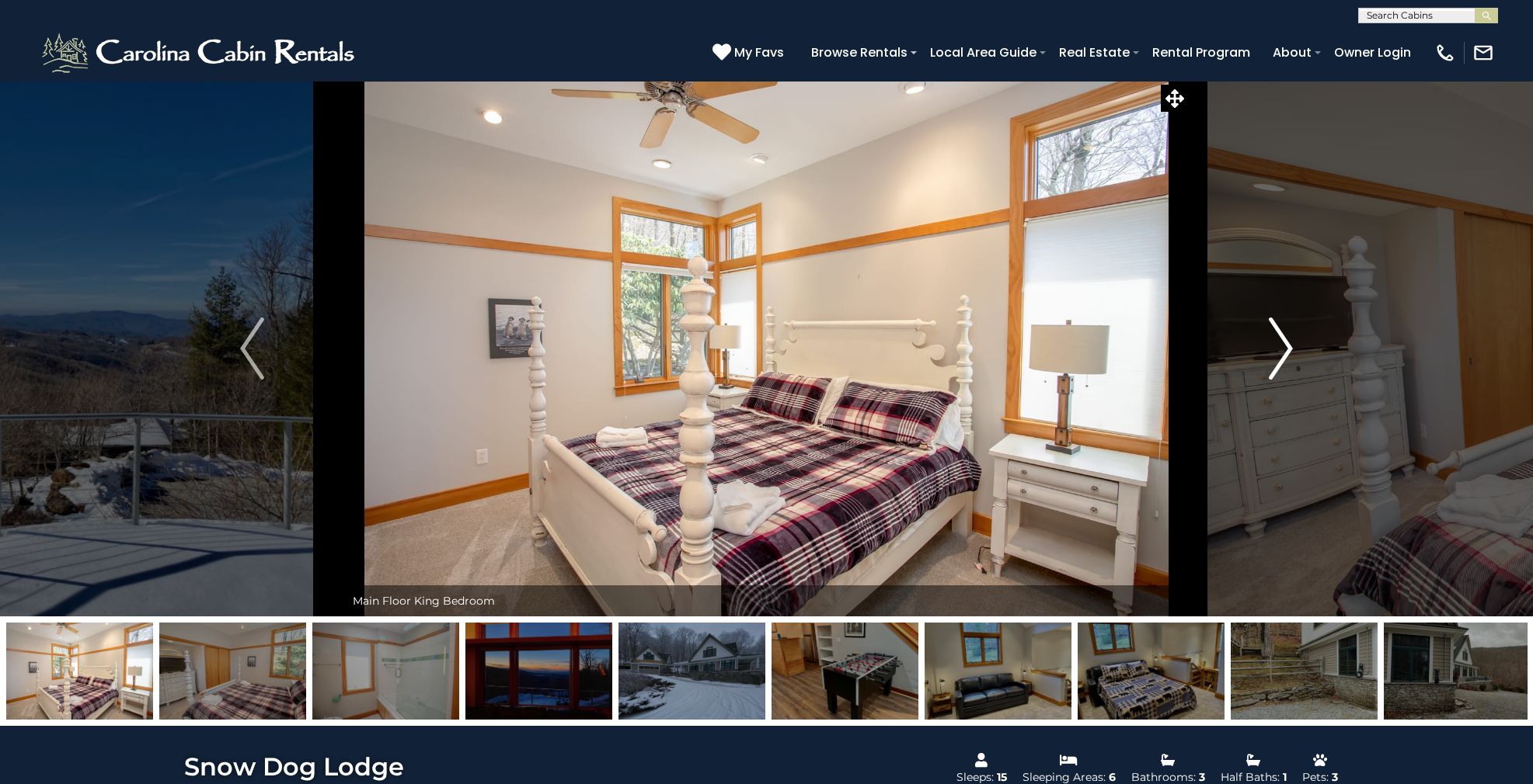
click at [1278, 374] on img "Next" at bounding box center [1280, 349] width 23 height 62
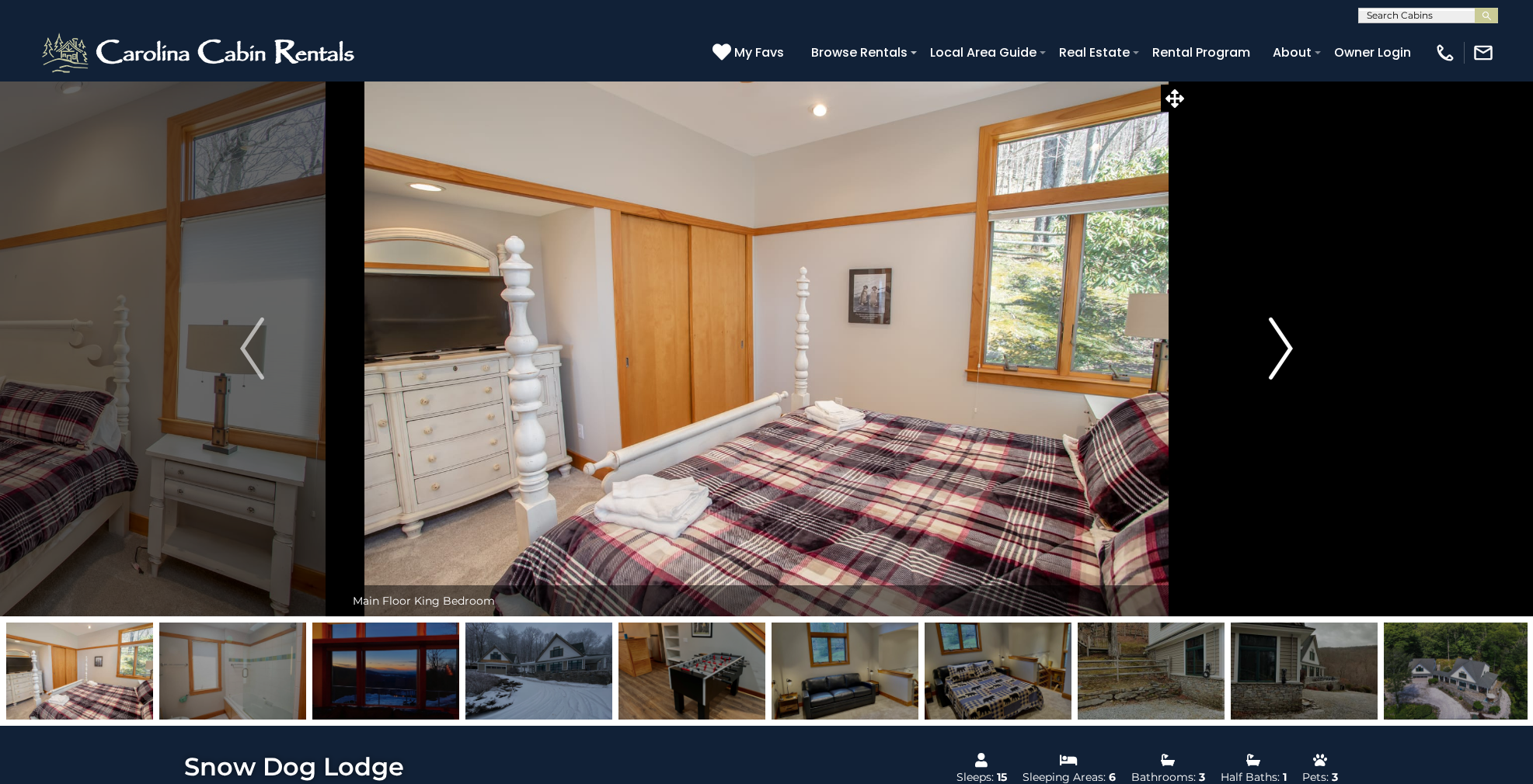
click at [1278, 374] on img "Next" at bounding box center [1280, 349] width 23 height 62
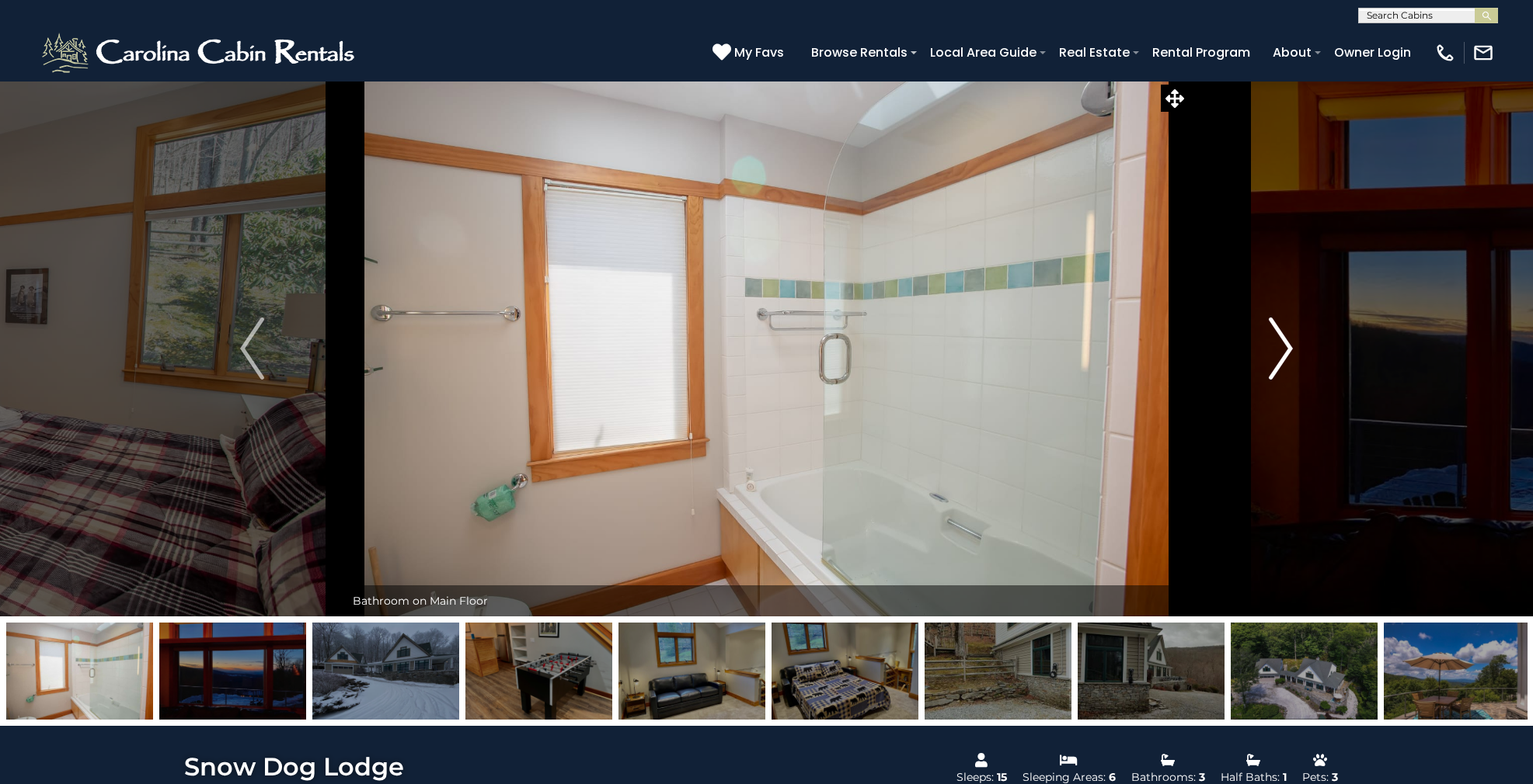
click at [1278, 374] on img "Next" at bounding box center [1280, 349] width 23 height 62
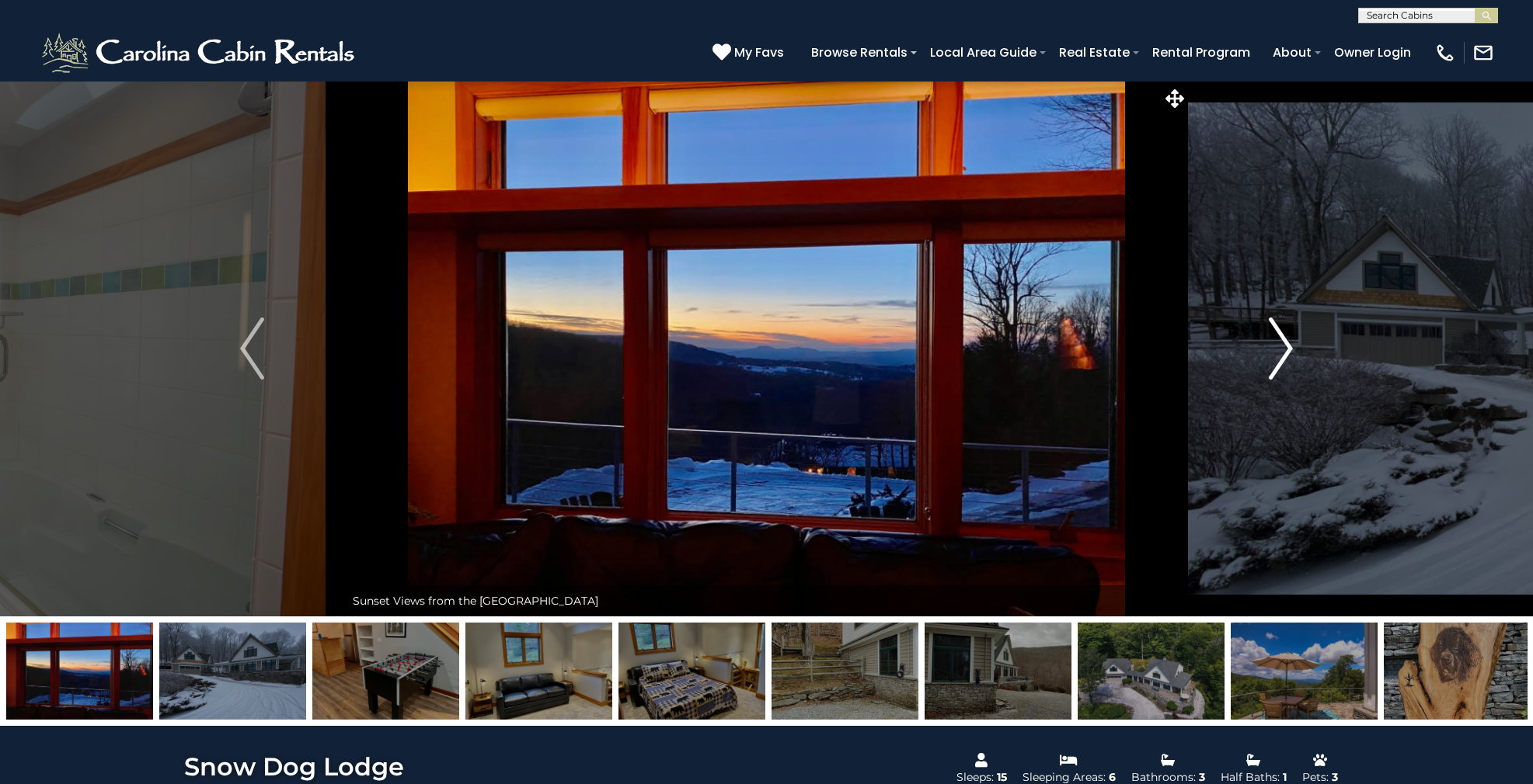
click at [1278, 374] on img "Next" at bounding box center [1280, 349] width 23 height 62
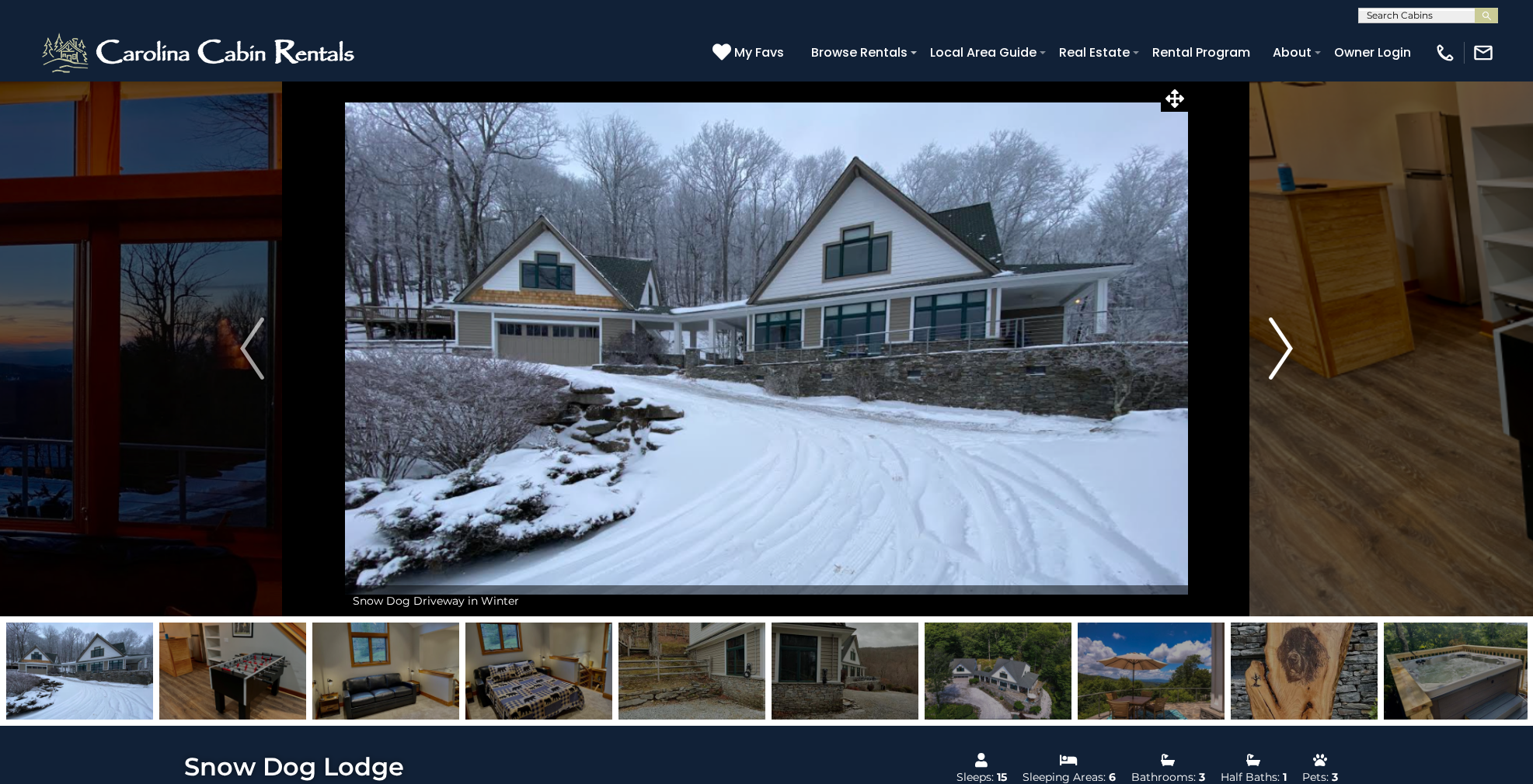
click at [1278, 374] on img "Next" at bounding box center [1280, 349] width 23 height 62
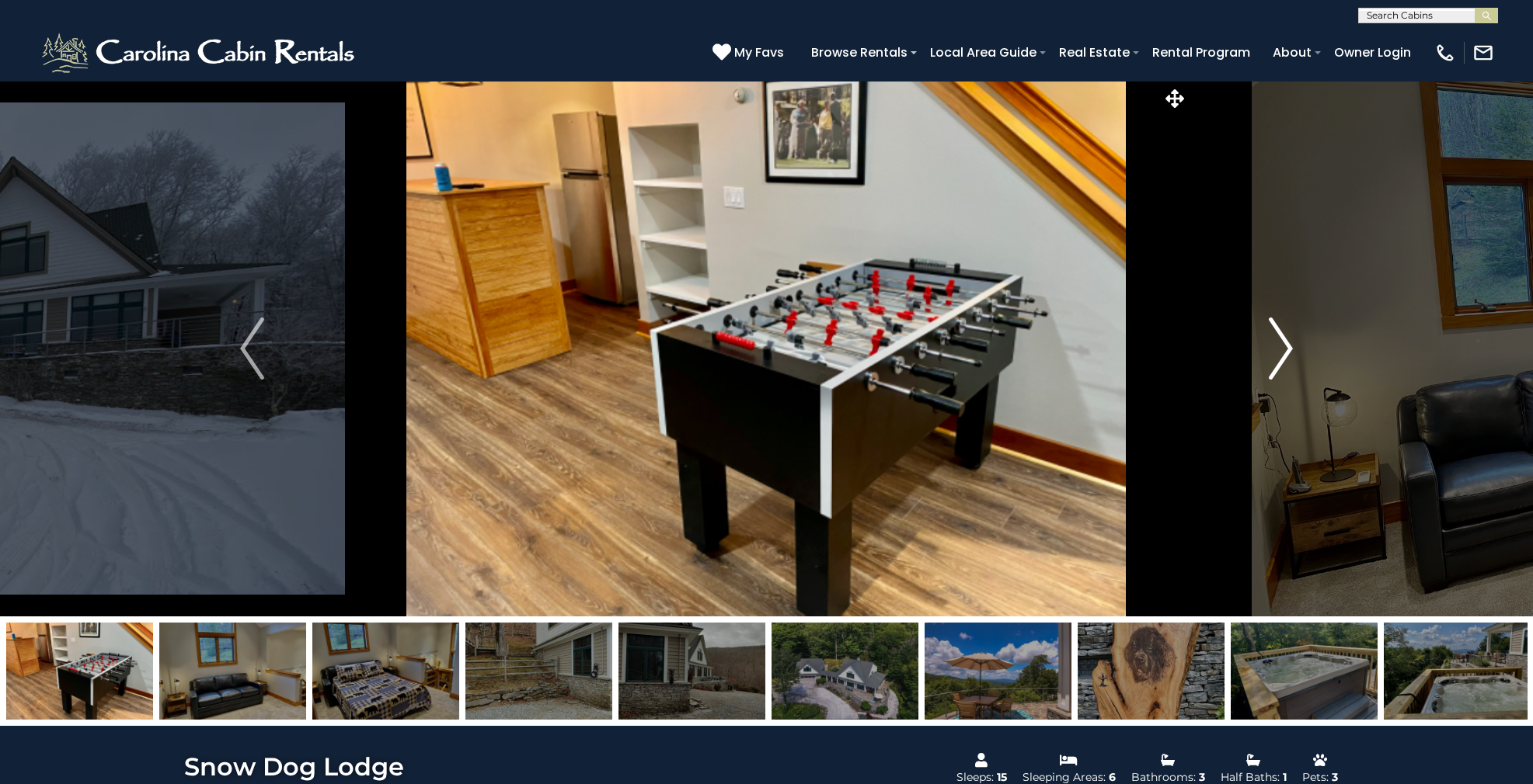
click at [1278, 374] on img "Next" at bounding box center [1280, 349] width 23 height 62
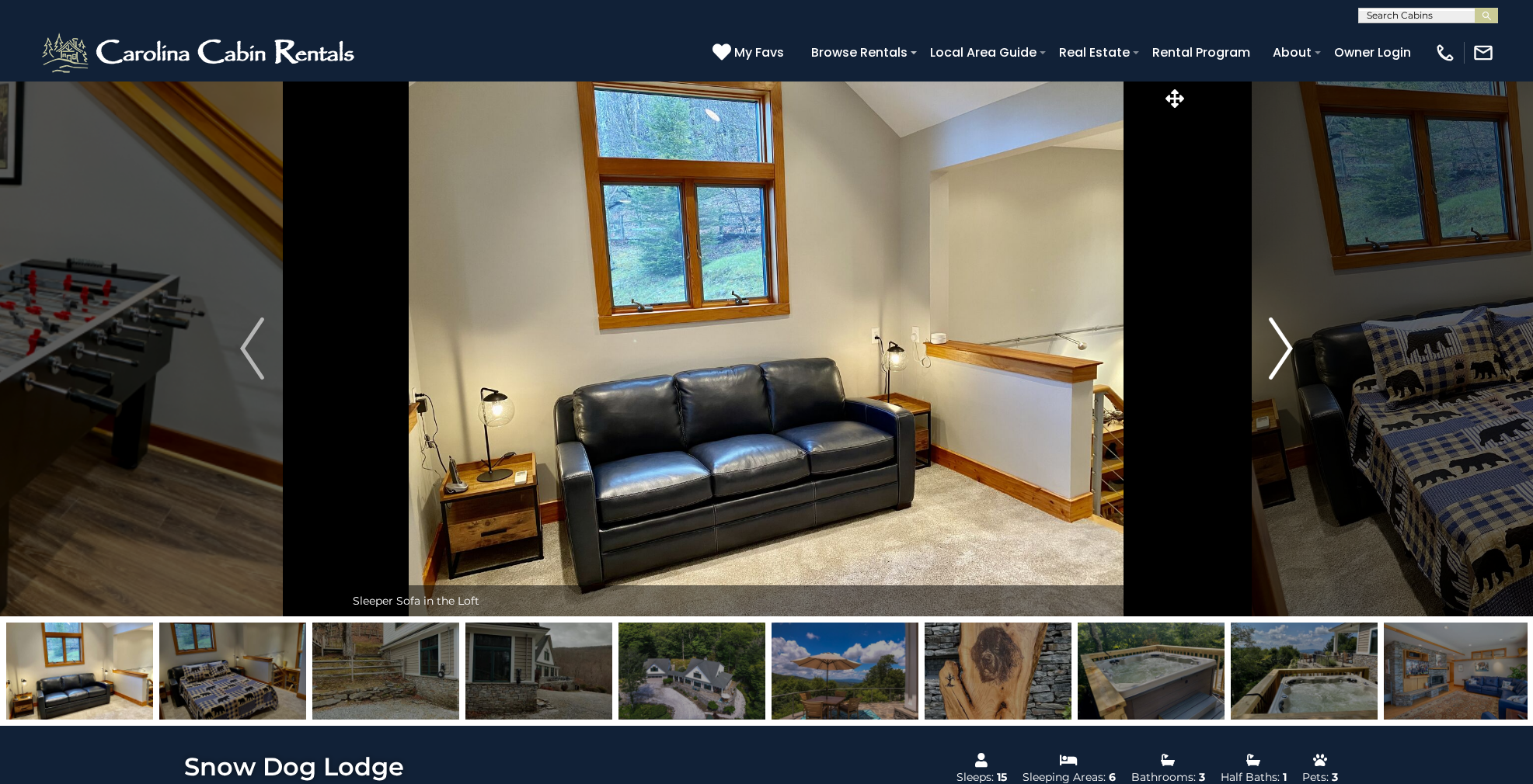
click at [1278, 374] on img "Next" at bounding box center [1280, 349] width 23 height 62
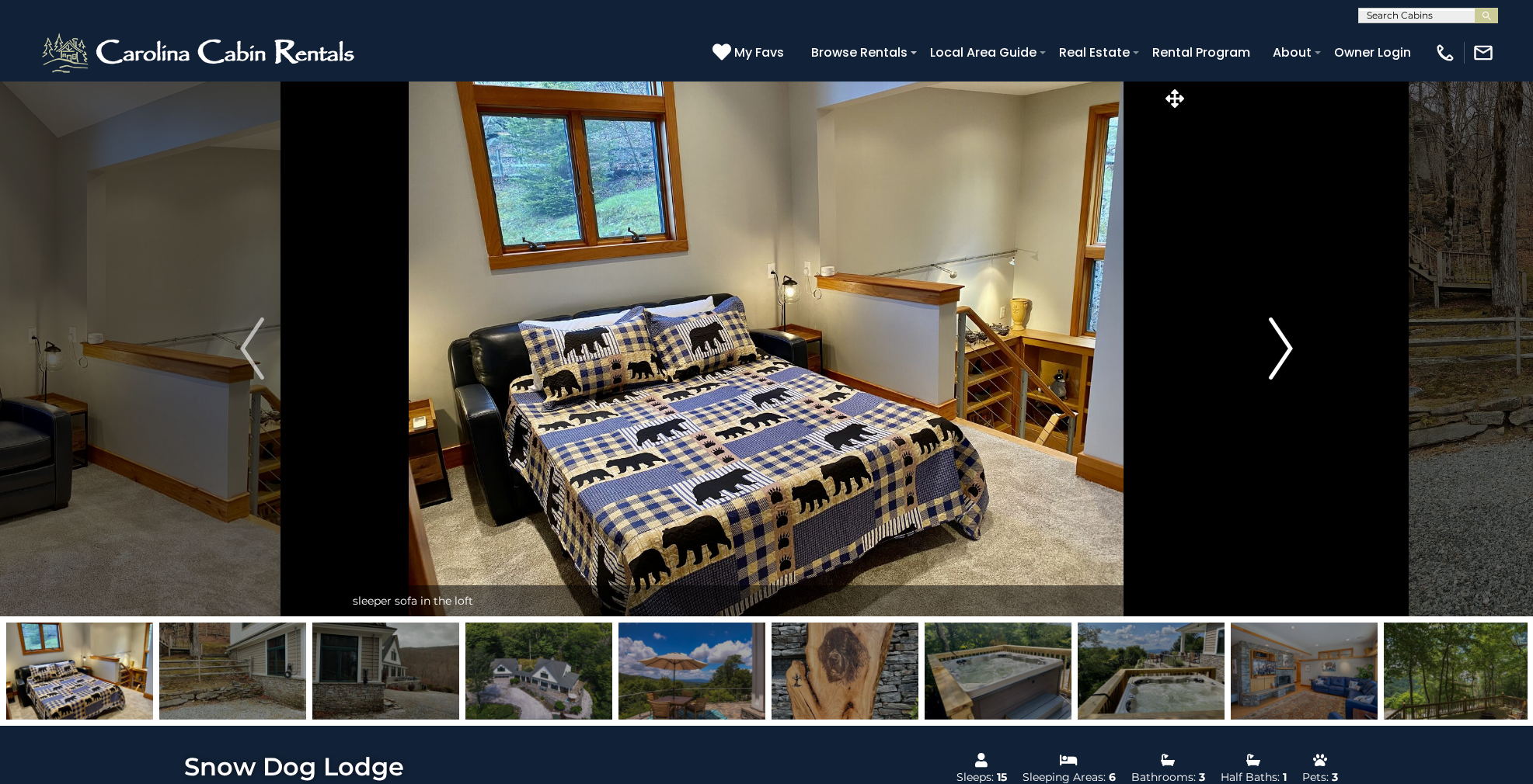
click at [1278, 374] on img "Next" at bounding box center [1280, 349] width 23 height 62
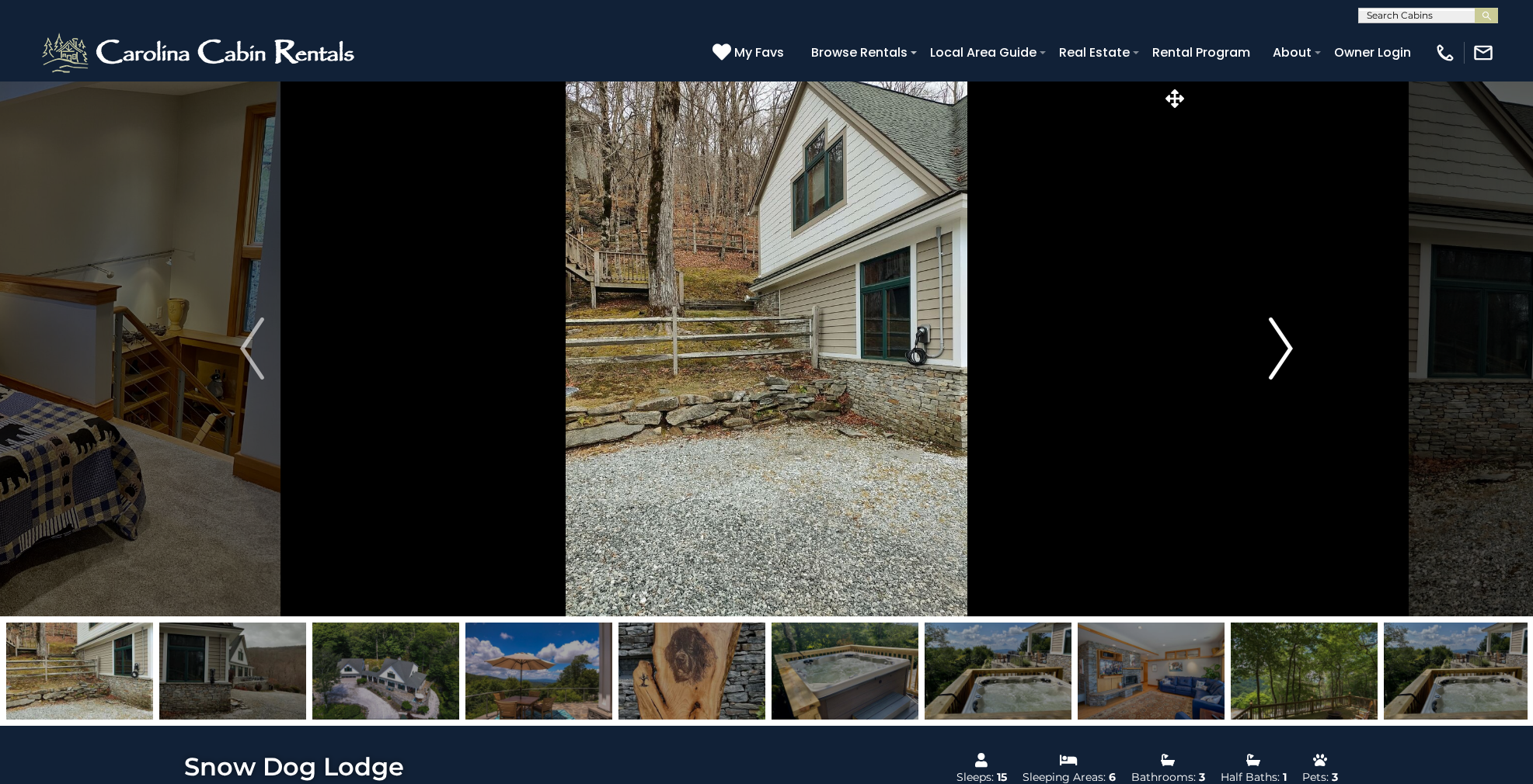
click at [1278, 374] on img "Next" at bounding box center [1280, 349] width 23 height 62
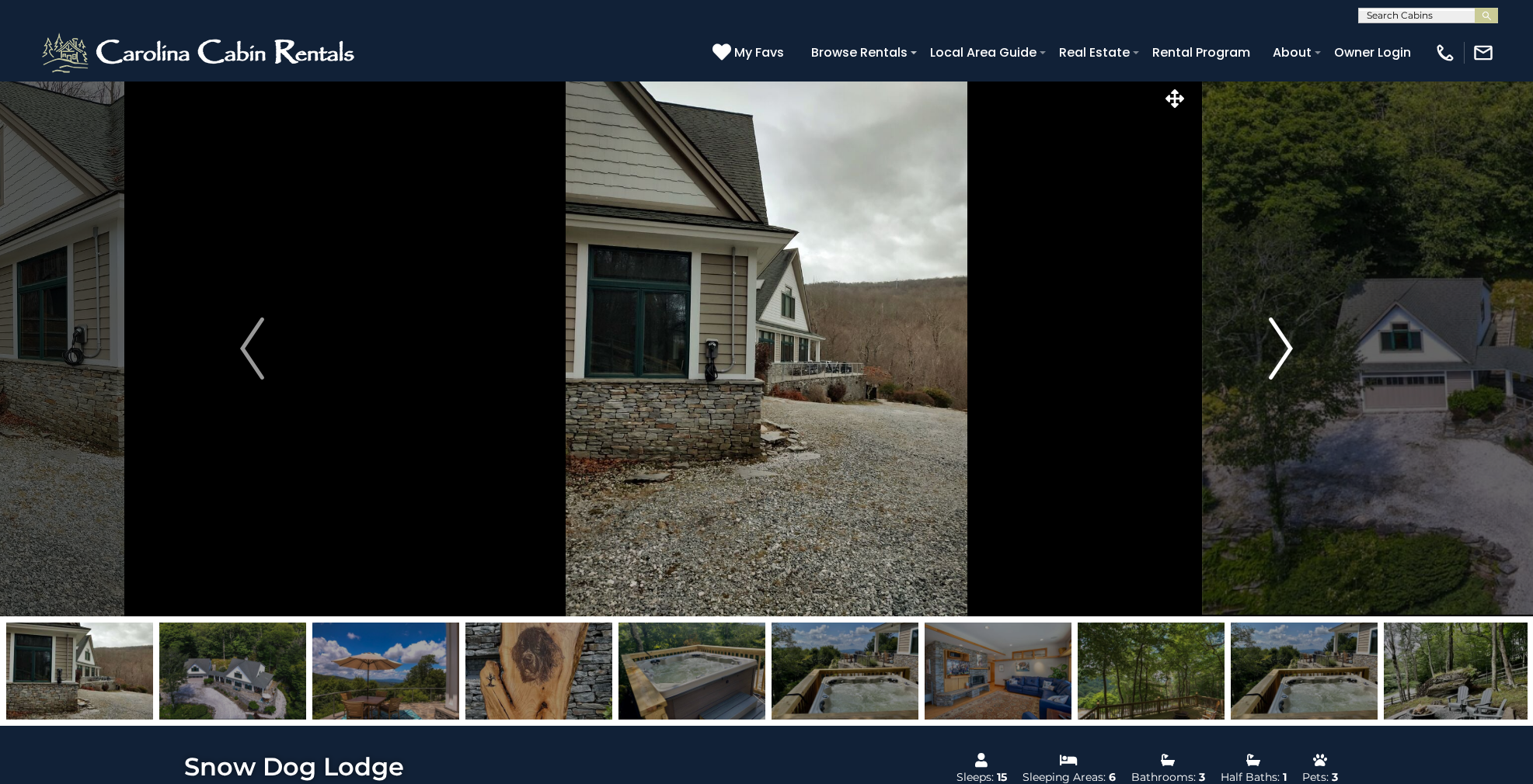
click at [1278, 374] on img "Next" at bounding box center [1280, 349] width 23 height 62
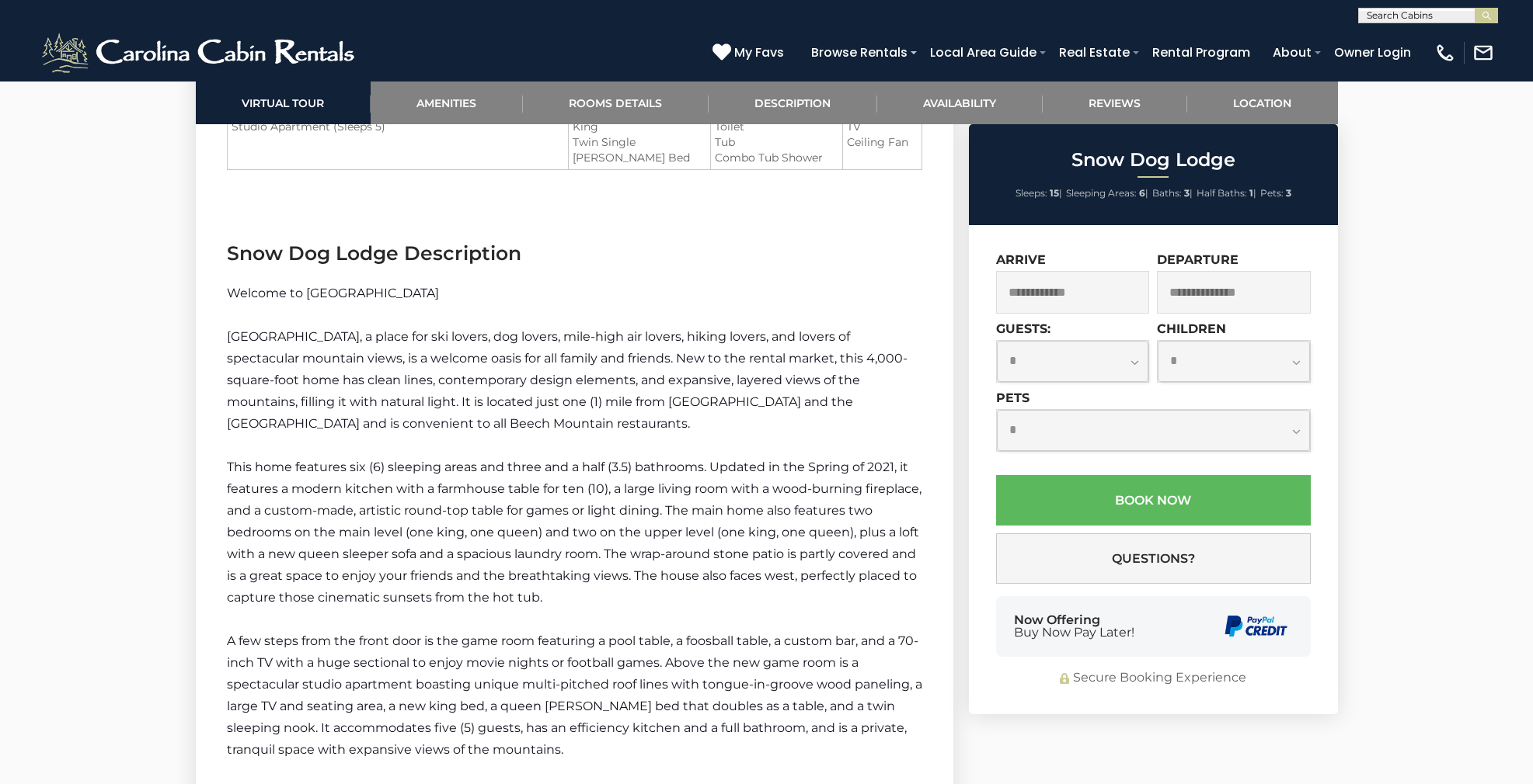
scroll to position [2253, 0]
